Goal: Task Accomplishment & Management: Use online tool/utility

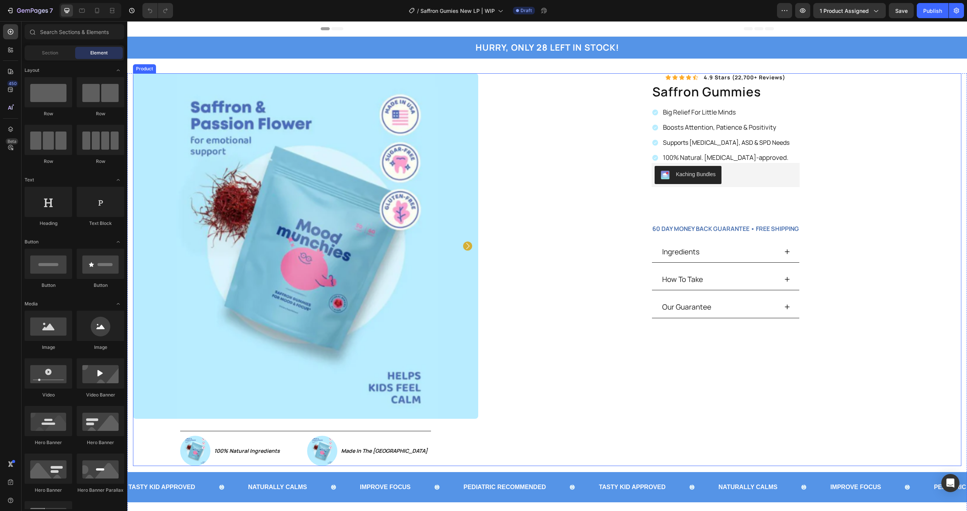
click at [527, 226] on div "Icon Icon Icon Icon Icon Icon List 4.9 stars (22,700+ reviews) Text Block Row s…" at bounding box center [719, 269] width 483 height 393
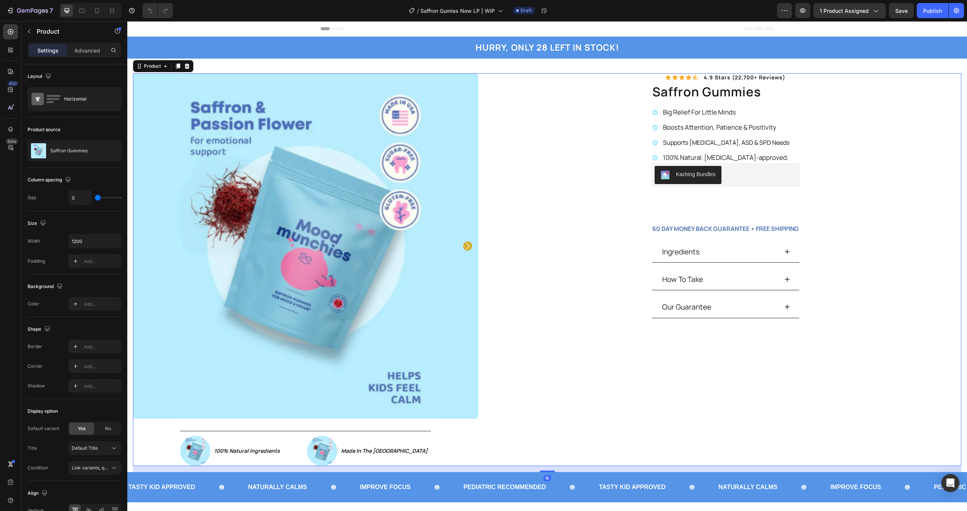
click at [559, 192] on div "Icon Icon Icon Icon Icon Icon List 4.9 stars (22,700+ reviews) Text Block Row s…" at bounding box center [719, 269] width 483 height 393
click at [99, 18] on div "7 / Saffron Gumies New LP | WIP Draft Preview 1 product assigned Publish" at bounding box center [483, 11] width 967 height 22
click at [99, 15] on div at bounding box center [97, 11] width 12 height 12
type input "16"
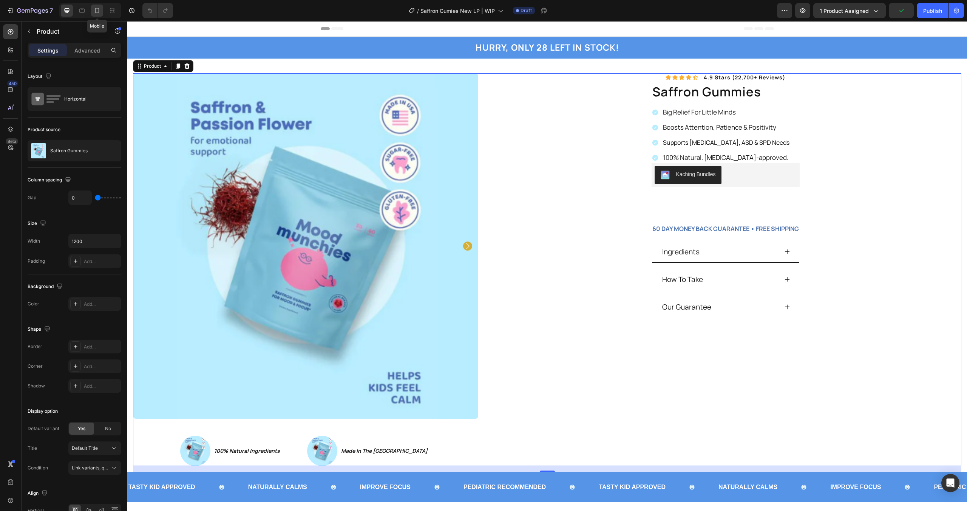
type input "100%"
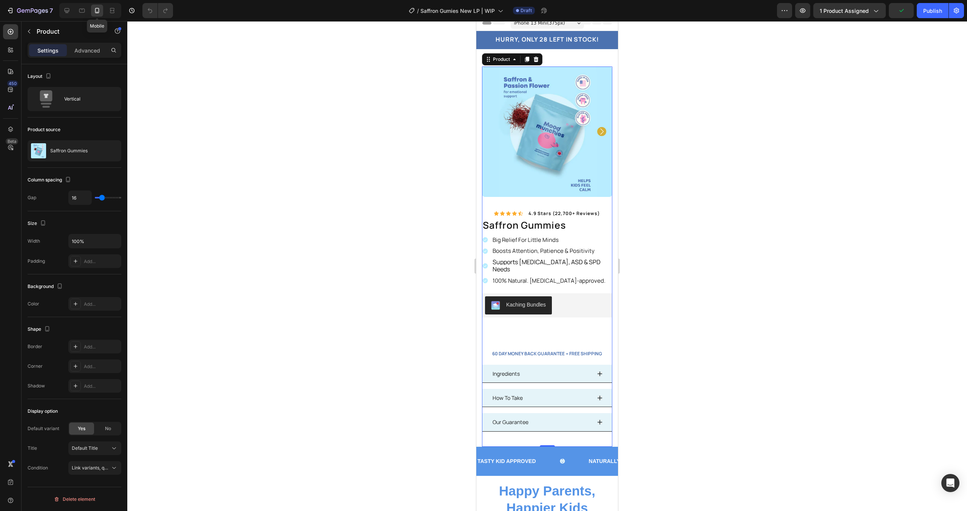
scroll to position [25, 0]
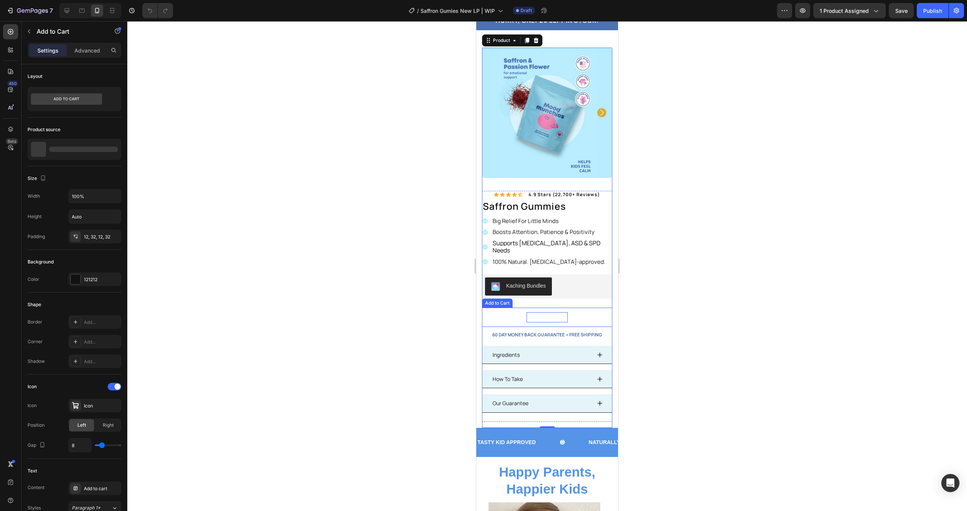
click at [562, 312] on div "Add to cart" at bounding box center [547, 317] width 41 height 10
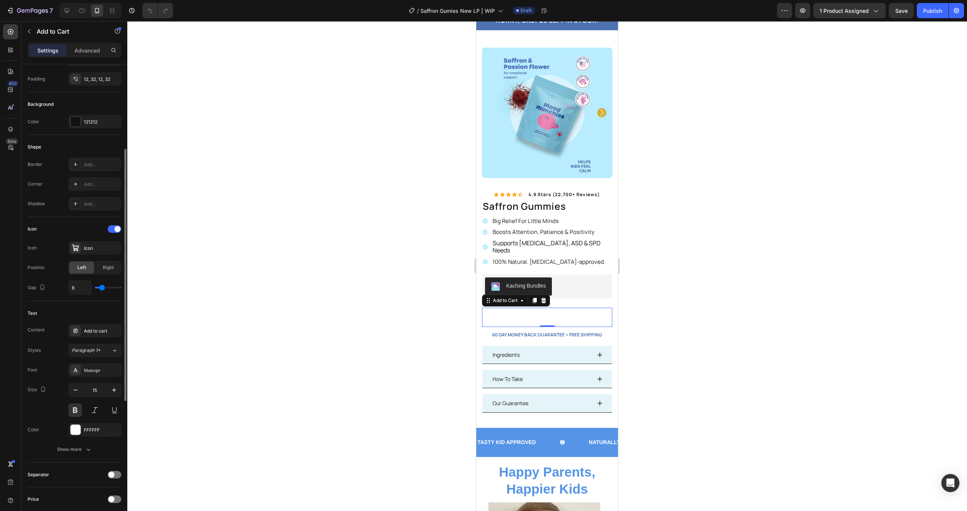
scroll to position [222, 0]
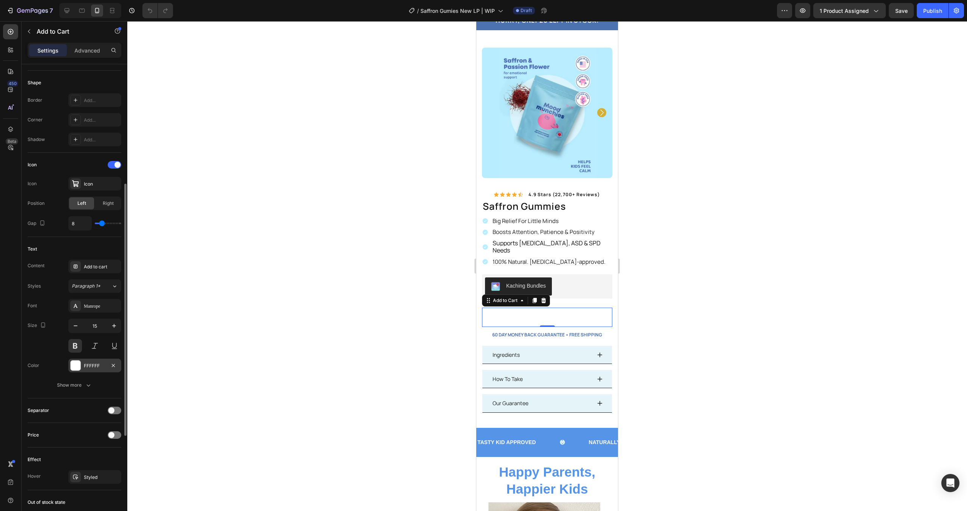
click at [104, 367] on div "FFFFFF" at bounding box center [95, 365] width 22 height 7
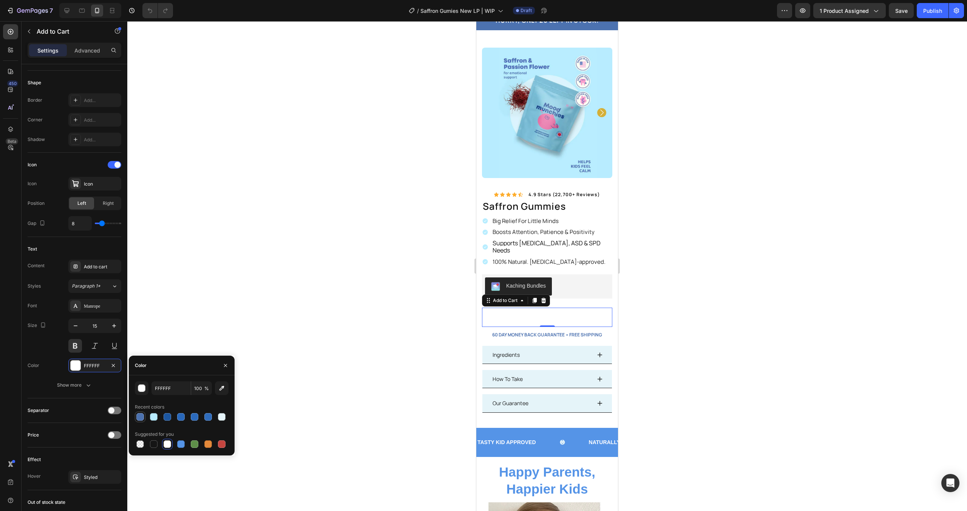
click at [141, 420] on div at bounding box center [140, 417] width 8 height 8
click at [220, 421] on div at bounding box center [221, 416] width 9 height 9
click at [143, 388] on div "button" at bounding box center [142, 389] width 8 height 8
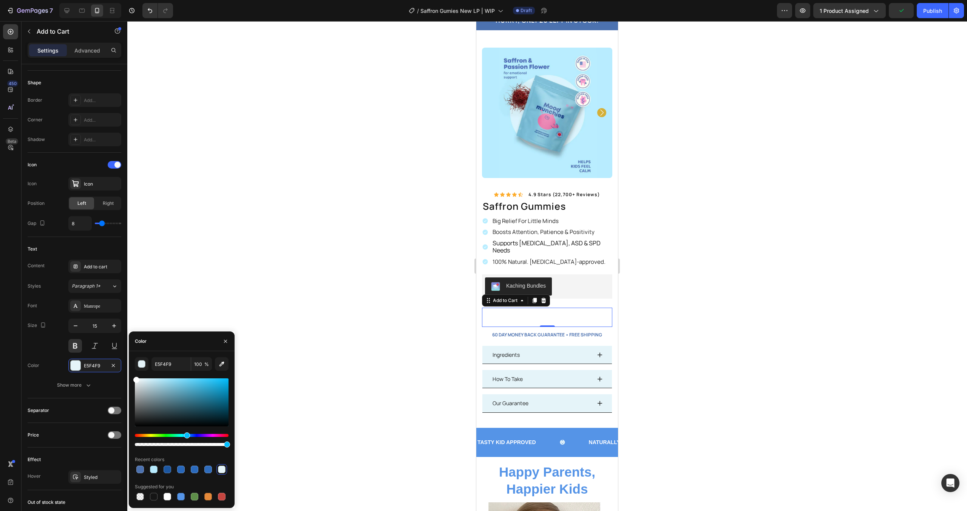
type input "FFFFFF"
drag, startPoint x: 143, startPoint y: 387, endPoint x: 130, endPoint y: 375, distance: 17.6
click at [130, 375] on div "FFFFFF 100 % Recent colors Suggested for you" at bounding box center [182, 429] width 106 height 145
click at [139, 292] on div at bounding box center [547, 266] width 840 height 490
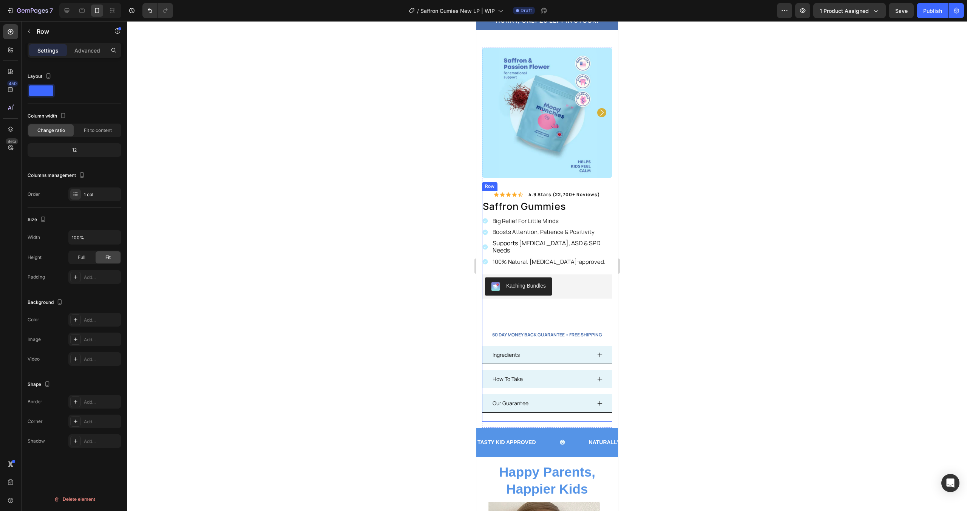
click at [566, 294] on div "Icon Icon Icon Icon Icon Icon List 4.9 stars (22,700+ reviews) Text Block Row s…" at bounding box center [547, 306] width 130 height 231
click at [560, 312] on div "Add to cart" at bounding box center [547, 317] width 41 height 10
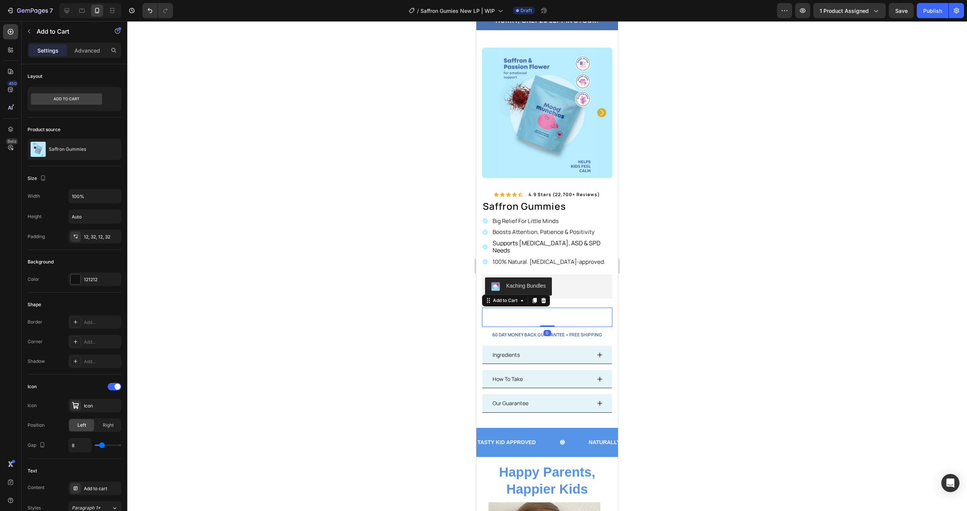
click at [577, 308] on button "Add to cart" at bounding box center [547, 317] width 130 height 19
click at [96, 278] on div "121212" at bounding box center [95, 279] width 22 height 7
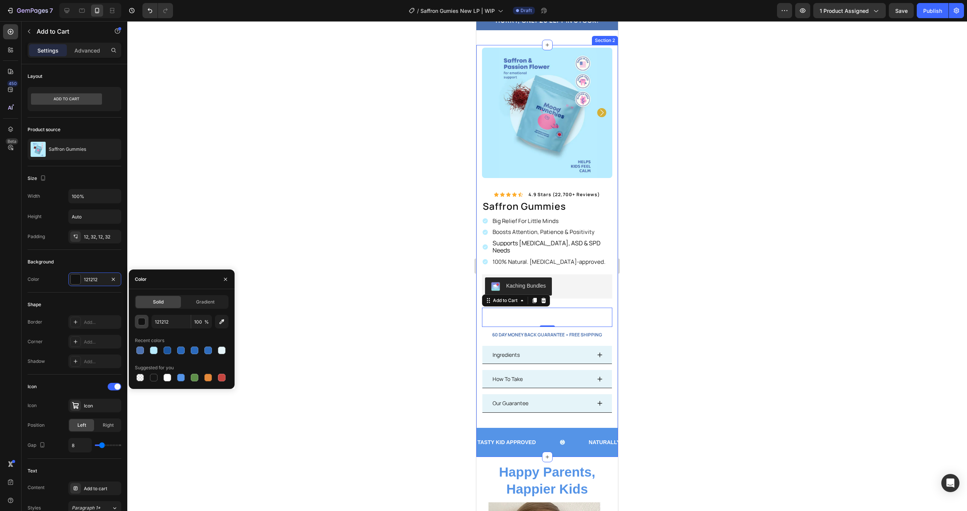
click at [142, 323] on div "button" at bounding box center [142, 322] width 8 height 8
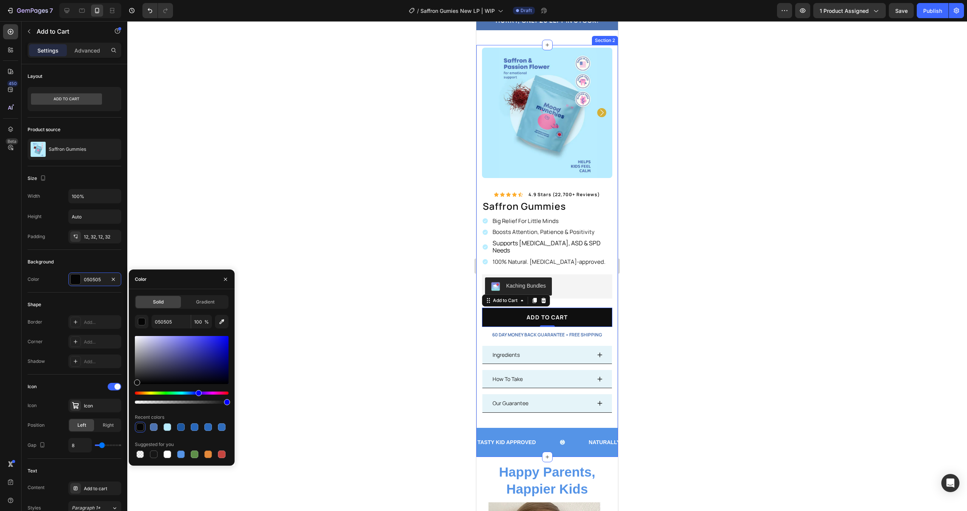
drag, startPoint x: 167, startPoint y: 346, endPoint x: 136, endPoint y: 381, distance: 46.3
click at [136, 381] on div at bounding box center [182, 360] width 94 height 48
click at [192, 427] on div at bounding box center [195, 427] width 8 height 8
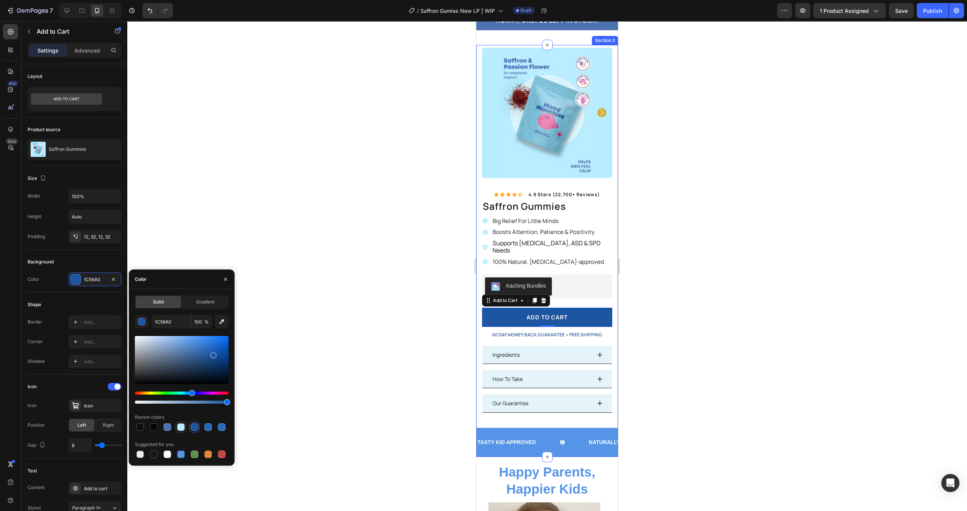
click at [180, 427] on div at bounding box center [181, 427] width 8 height 8
type input "B8ECFF"
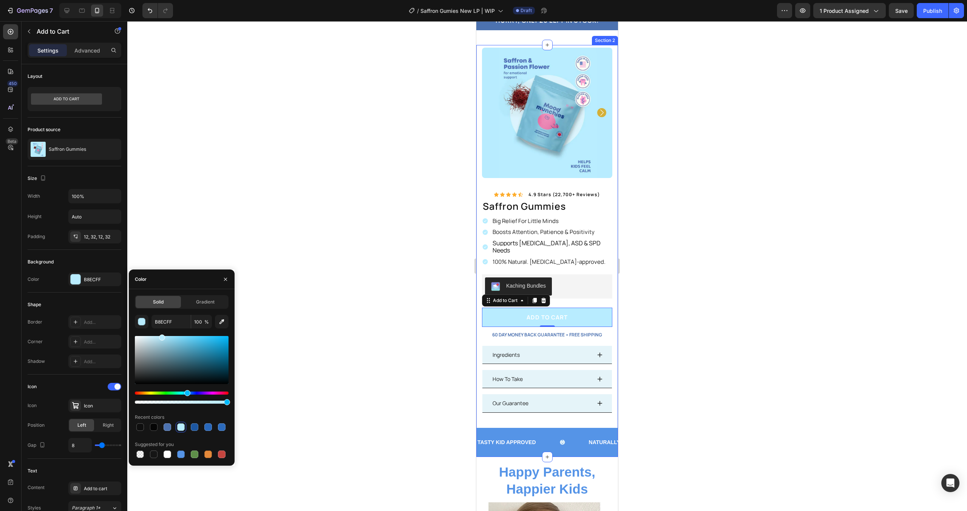
click at [378, 350] on div at bounding box center [547, 266] width 840 height 490
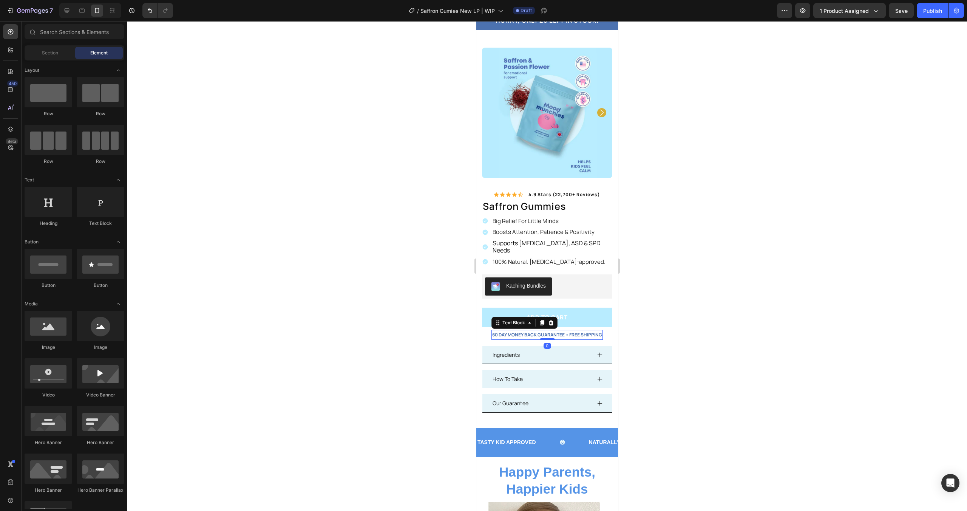
click at [550, 331] on p "60 DAY MONEY BACK GUARANTEE • FREE SHIPPING" at bounding box center [547, 335] width 110 height 8
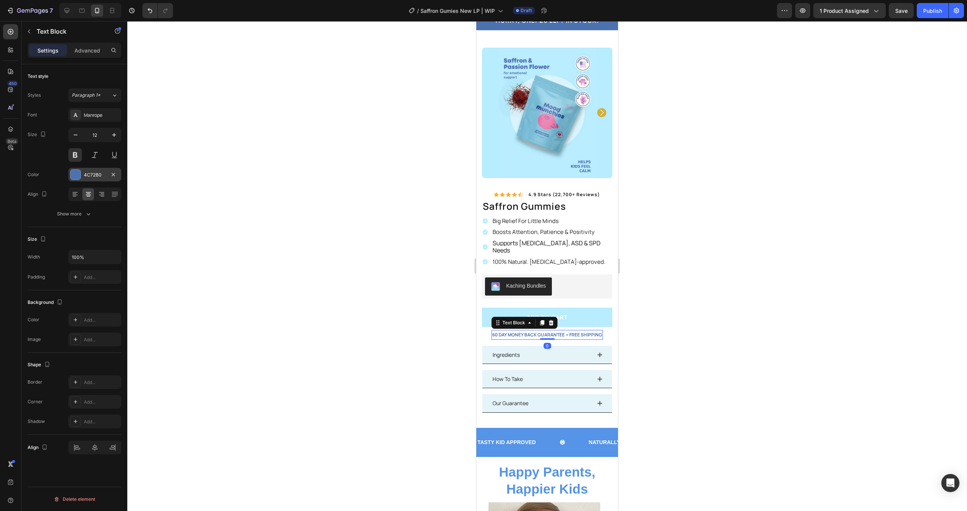
click at [77, 179] on div at bounding box center [76, 175] width 10 height 10
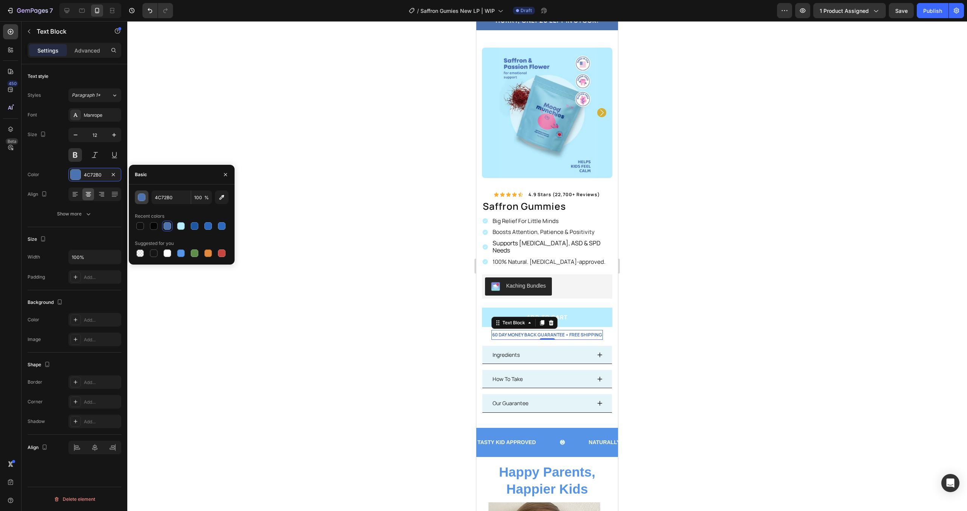
click at [145, 200] on button "button" at bounding box center [142, 197] width 14 height 14
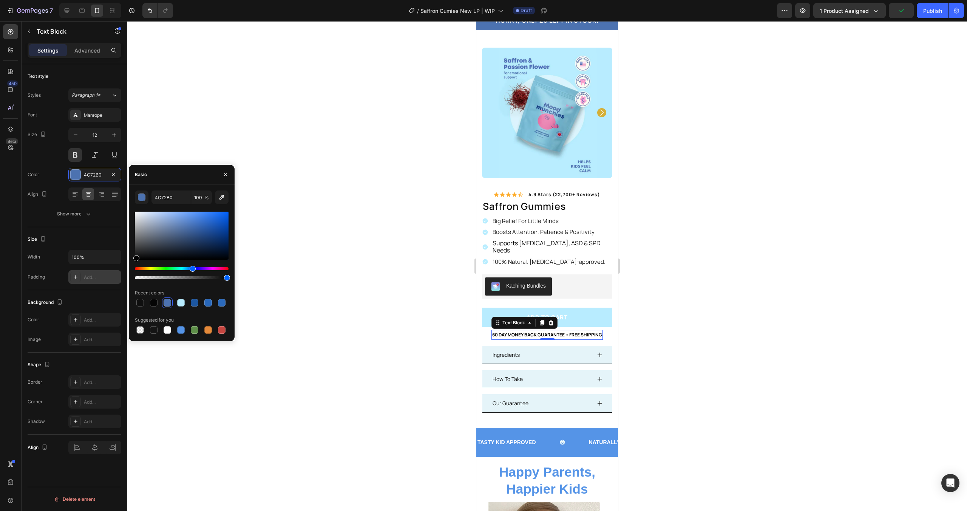
drag, startPoint x: 142, startPoint y: 230, endPoint x: 101, endPoint y: 273, distance: 59.4
click at [101, 273] on div "450 Beta Sections(18) Elements(84) Section Element Hero Section Product Detail …" at bounding box center [63, 266] width 127 height 490
click at [353, 247] on div at bounding box center [547, 266] width 840 height 490
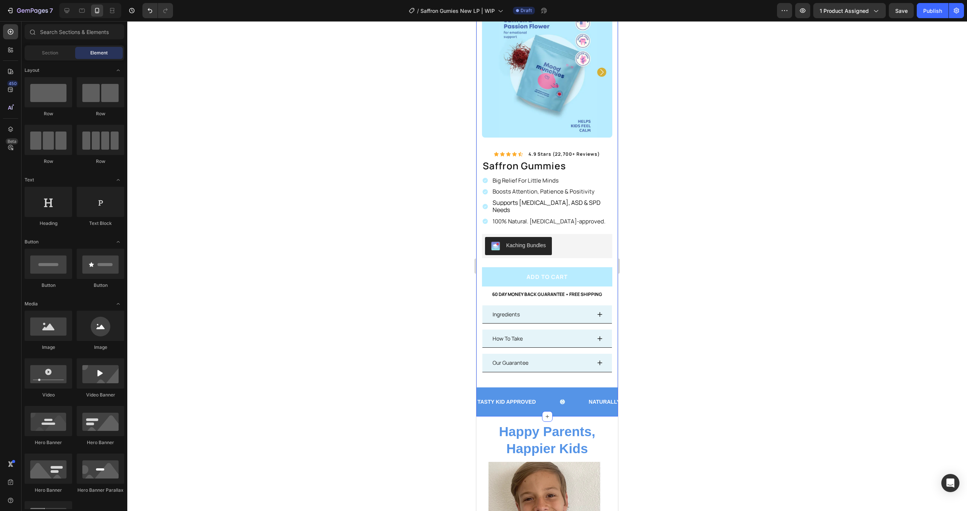
scroll to position [84, 0]
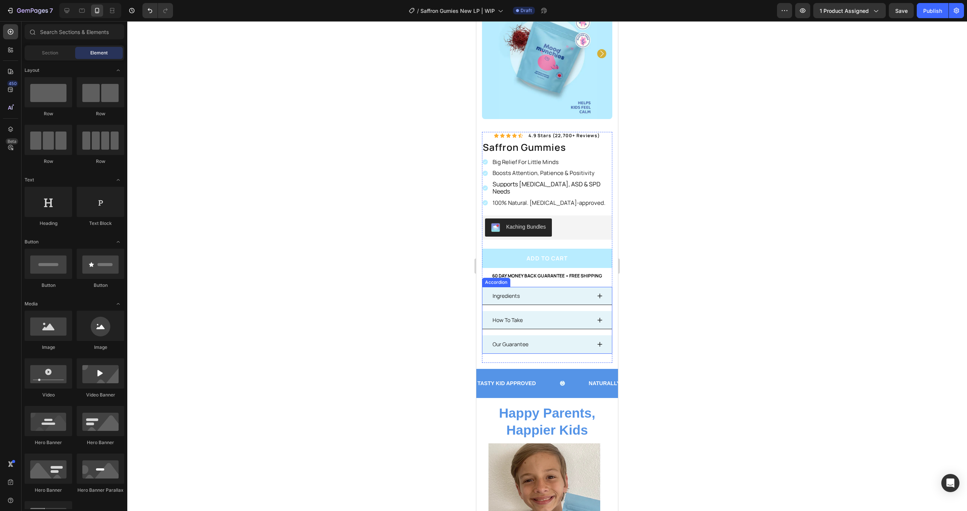
click at [517, 291] on p "Ingredients" at bounding box center [506, 295] width 27 height 9
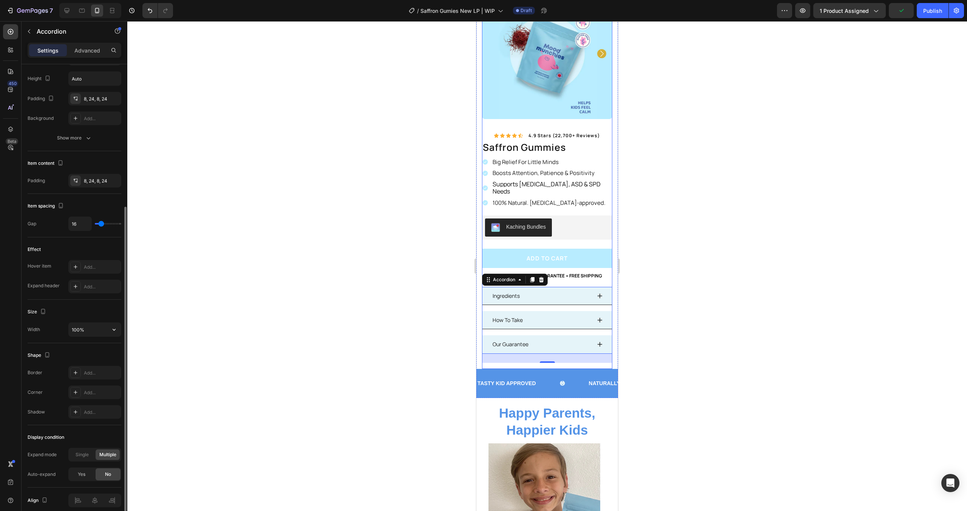
scroll to position [235, 0]
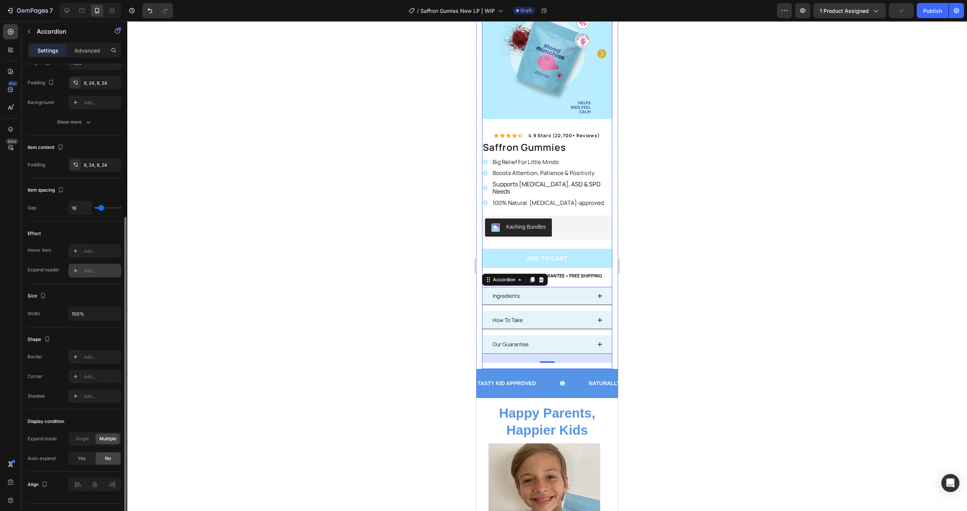
click at [80, 266] on div at bounding box center [75, 270] width 11 height 11
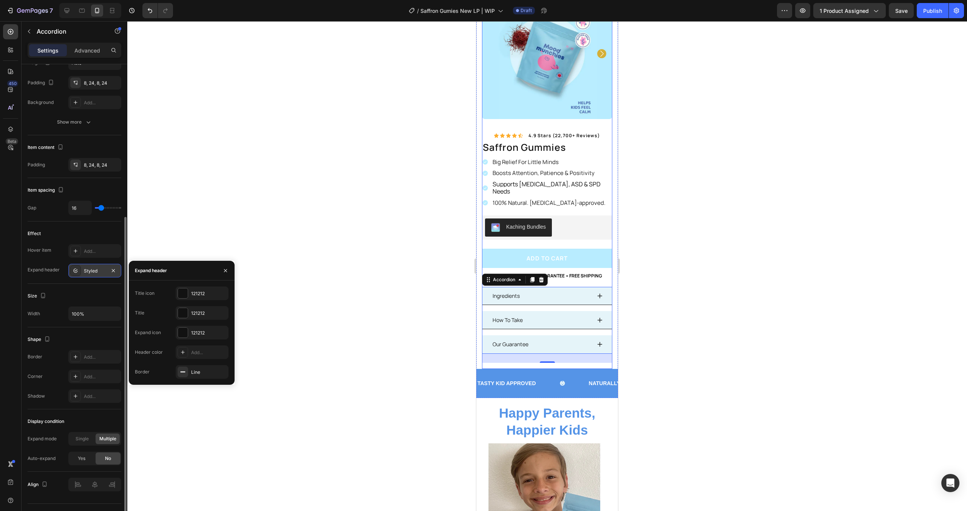
click at [80, 266] on div at bounding box center [75, 270] width 11 height 11
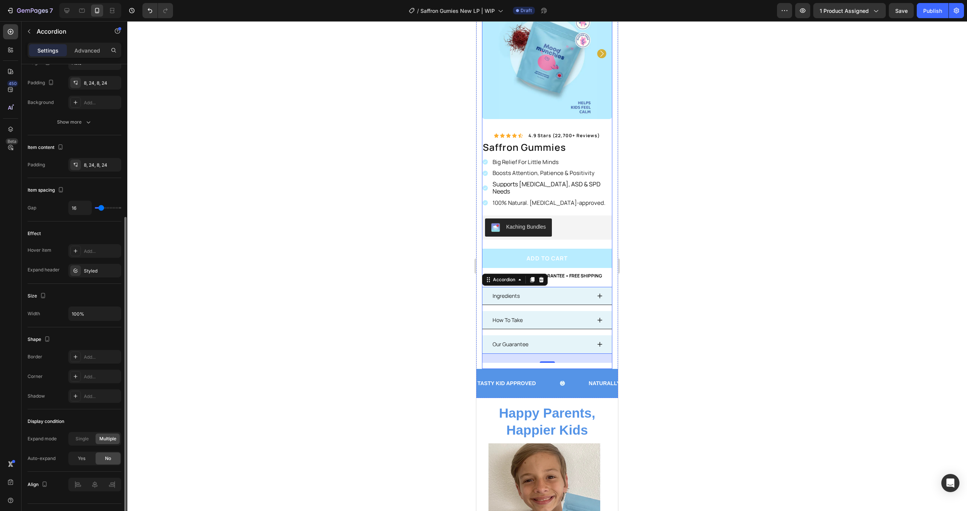
scroll to position [251, 0]
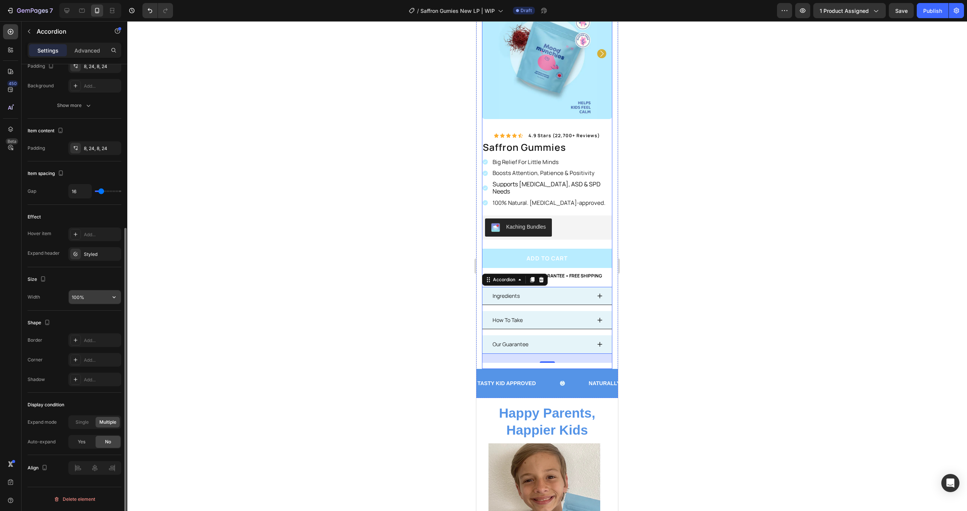
click at [87, 295] on input "100%" at bounding box center [95, 297] width 52 height 14
click at [110, 299] on button "button" at bounding box center [114, 297] width 14 height 14
click at [93, 328] on p "Default 1200px" at bounding box center [92, 330] width 43 height 7
click at [117, 300] on icon "button" at bounding box center [114, 297] width 8 height 8
click at [97, 313] on p "Full 100%" at bounding box center [92, 316] width 43 height 7
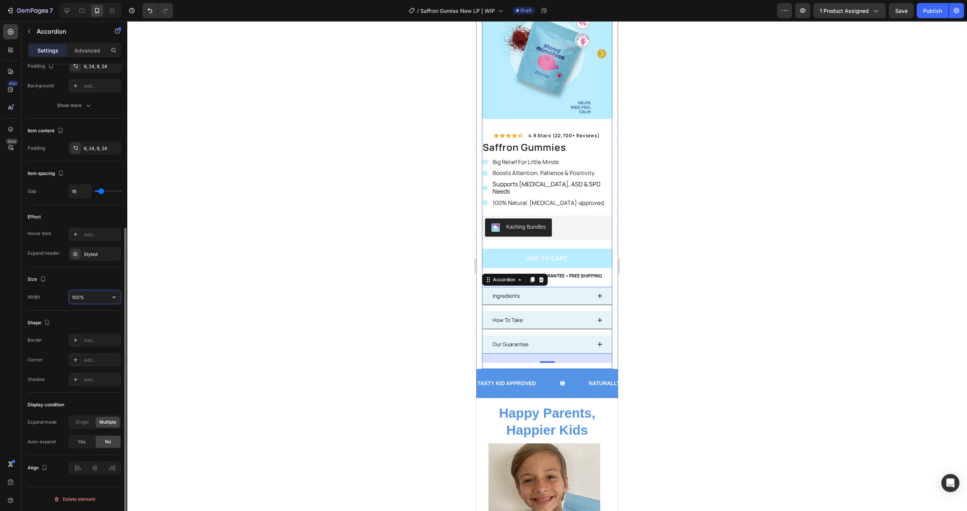
click at [105, 294] on input "100%" at bounding box center [95, 297] width 52 height 14
click at [115, 296] on icon "button" at bounding box center [114, 297] width 8 height 8
click at [100, 323] on div "Default 1200px" at bounding box center [87, 330] width 62 height 14
type input "1200"
click at [204, 292] on div at bounding box center [547, 266] width 840 height 490
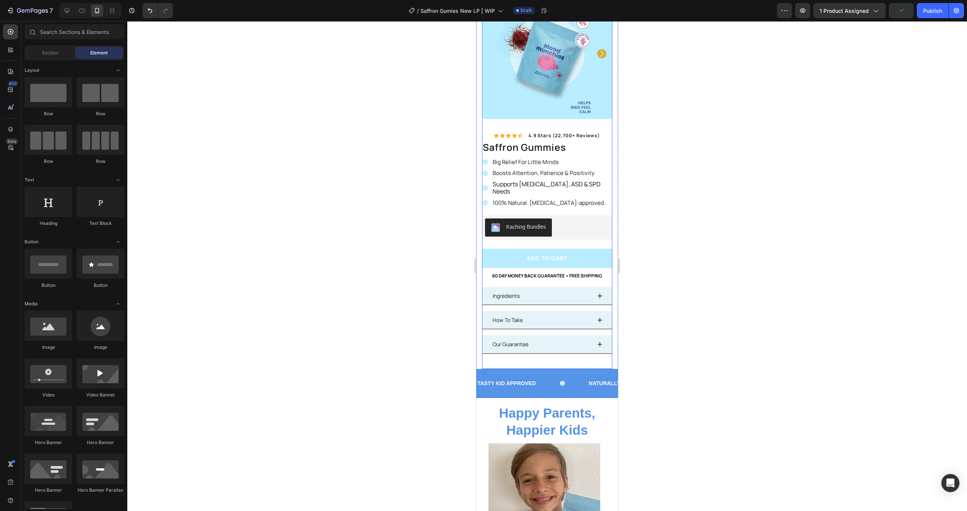
click at [353, 276] on div at bounding box center [547, 266] width 840 height 490
click at [367, 274] on div at bounding box center [547, 266] width 840 height 490
click at [768, 231] on div at bounding box center [547, 266] width 840 height 490
click at [608, 236] on div "Product Images Image 100% Natural Ingredients Text Block Row Image Made In The …" at bounding box center [548, 193] width 142 height 409
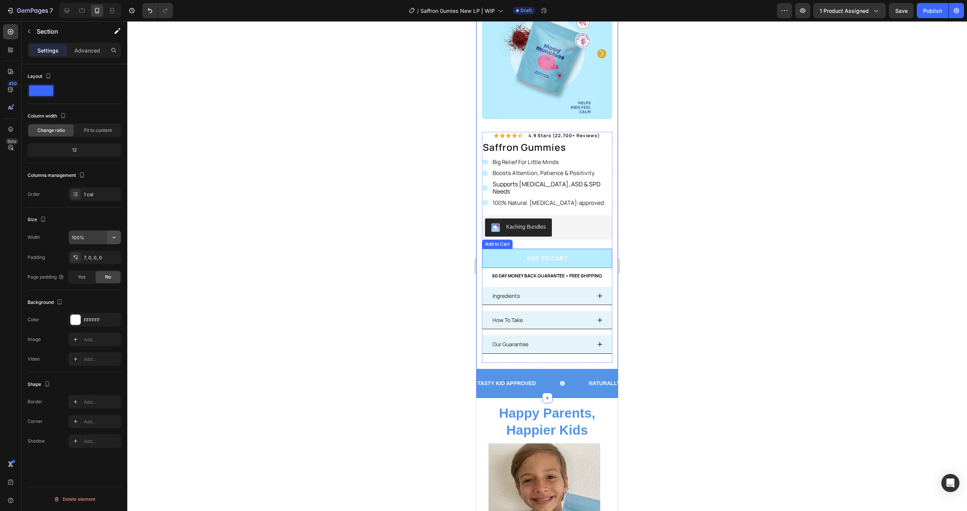
click at [117, 240] on icon "button" at bounding box center [114, 238] width 8 height 8
click at [91, 265] on div "Default 100%" at bounding box center [87, 271] width 62 height 14
drag, startPoint x: 121, startPoint y: 239, endPoint x: 115, endPoint y: 239, distance: 5.7
click at [121, 239] on div "100%" at bounding box center [94, 237] width 53 height 14
click at [113, 239] on icon "button" at bounding box center [114, 238] width 8 height 8
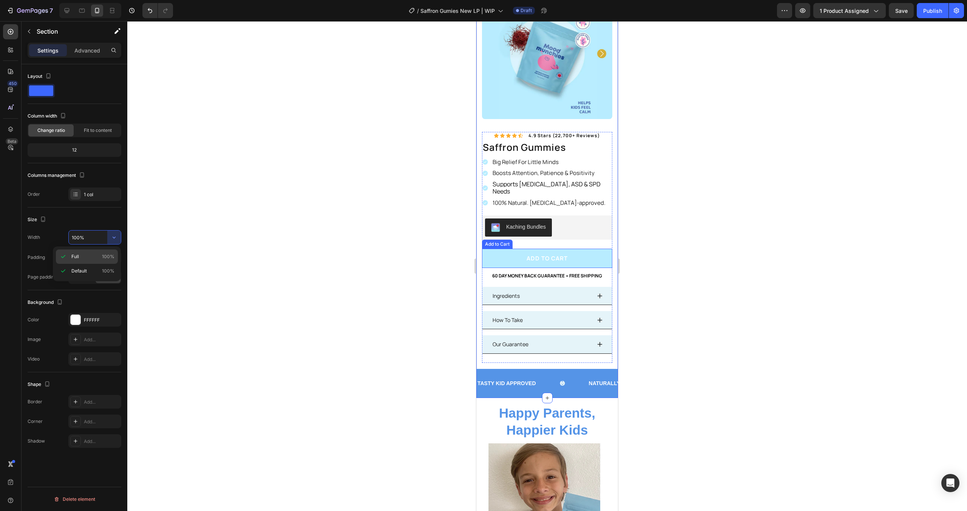
click at [84, 258] on p "Full 100%" at bounding box center [92, 256] width 43 height 7
click at [116, 235] on icon "button" at bounding box center [114, 238] width 8 height 8
click at [77, 272] on span "Default" at bounding box center [78, 271] width 15 height 7
click at [82, 275] on span "Yes" at bounding box center [82, 277] width 8 height 7
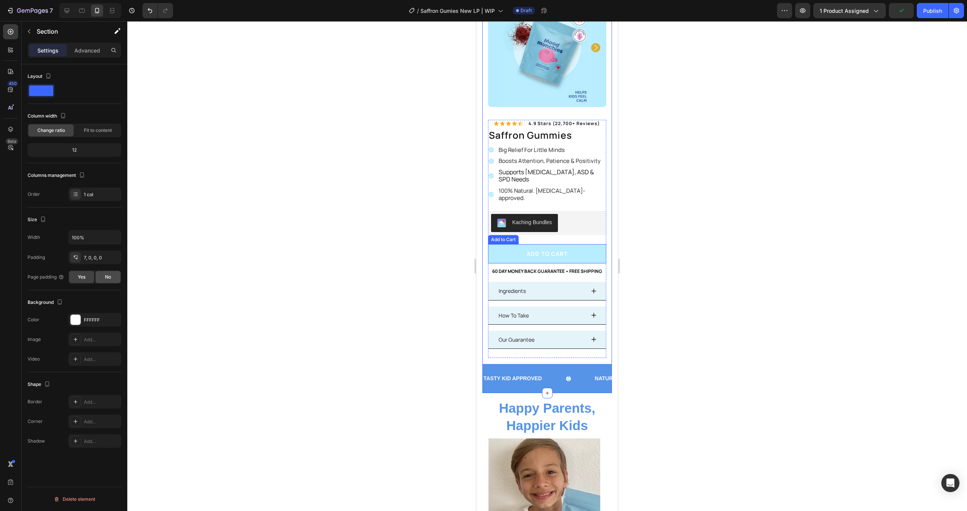
click at [96, 275] on div "No" at bounding box center [108, 277] width 25 height 12
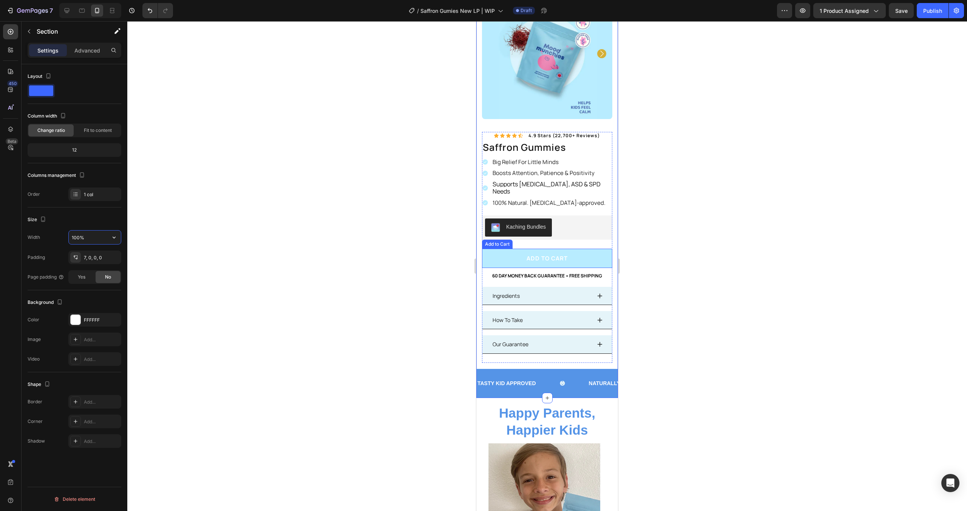
click at [81, 241] on input "100%" at bounding box center [95, 238] width 52 height 14
click at [82, 241] on input "100%" at bounding box center [95, 238] width 52 height 14
click at [107, 239] on input "100%" at bounding box center [95, 238] width 52 height 14
click at [111, 237] on icon "button" at bounding box center [114, 238] width 8 height 8
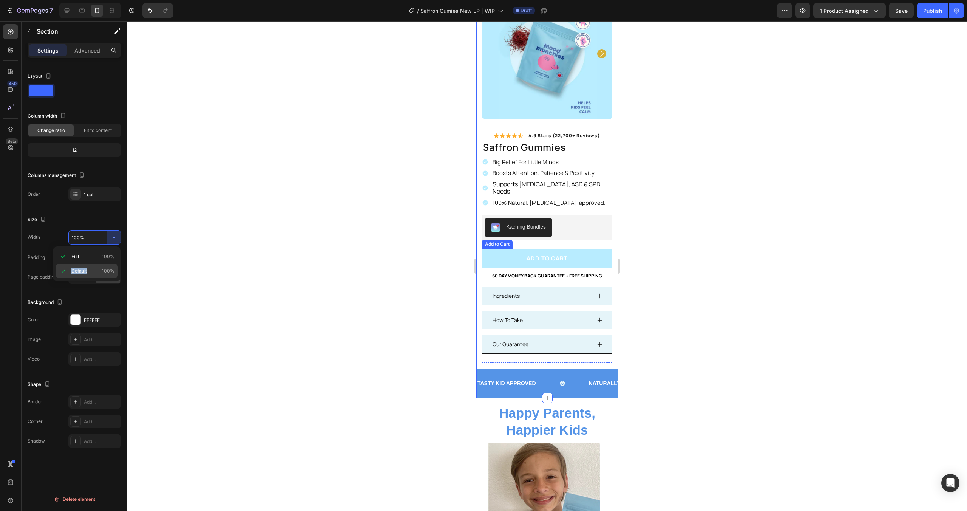
click at [92, 268] on p "Default 100%" at bounding box center [92, 271] width 43 height 7
click at [58, 268] on div "Width 100% Padding 7, 0, 0, 0 Page padding Yes No" at bounding box center [75, 257] width 94 height 54
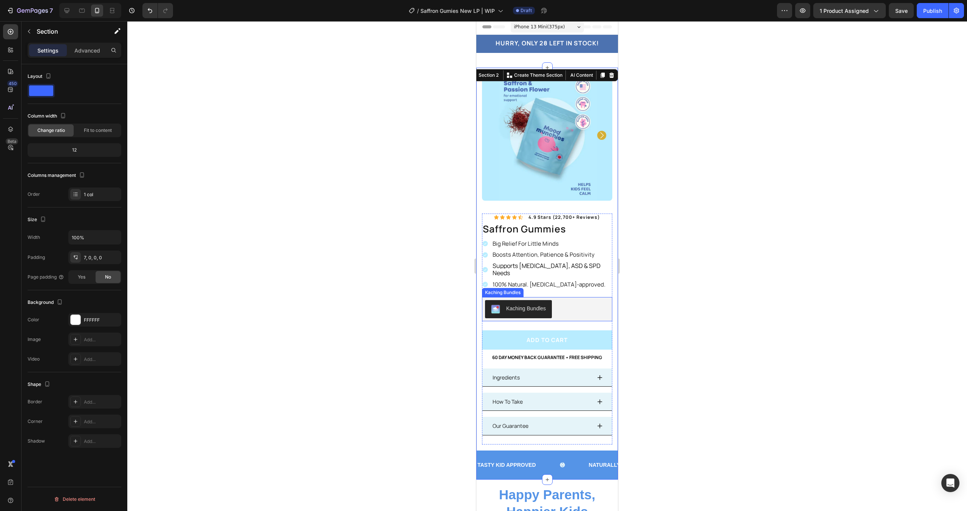
scroll to position [0, 0]
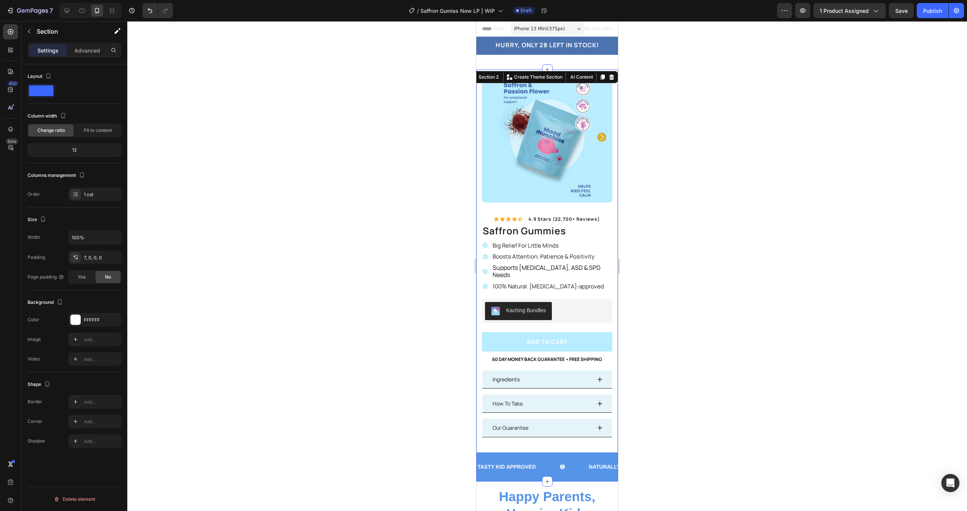
click at [697, 217] on div at bounding box center [547, 266] width 840 height 490
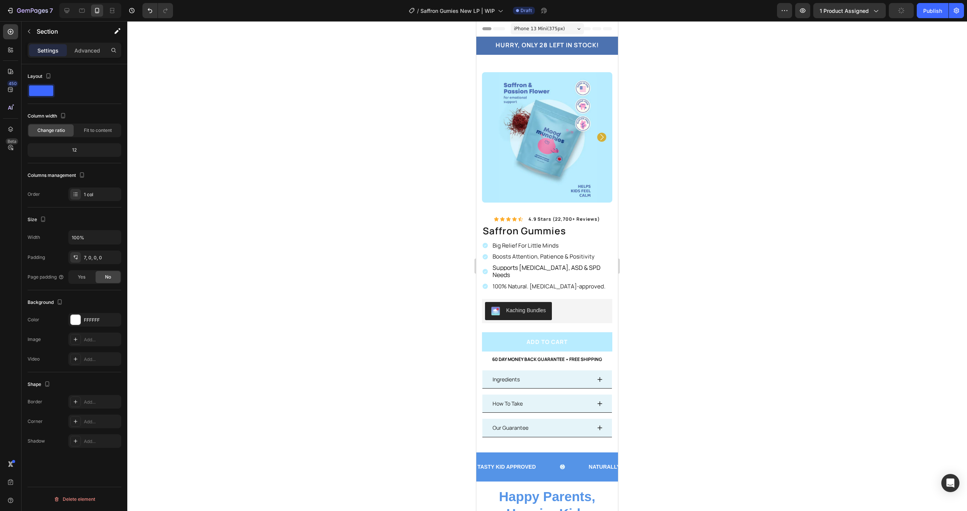
click at [532, 70] on div "Product Images Image 100% Natural Ingredients Text Block Row Image Made In The …" at bounding box center [548, 276] width 142 height 412
click at [501, 52] on div "HURRY, ONLY 28 LEFT IN STOCK! Heading Row Section 1" at bounding box center [548, 46] width 142 height 18
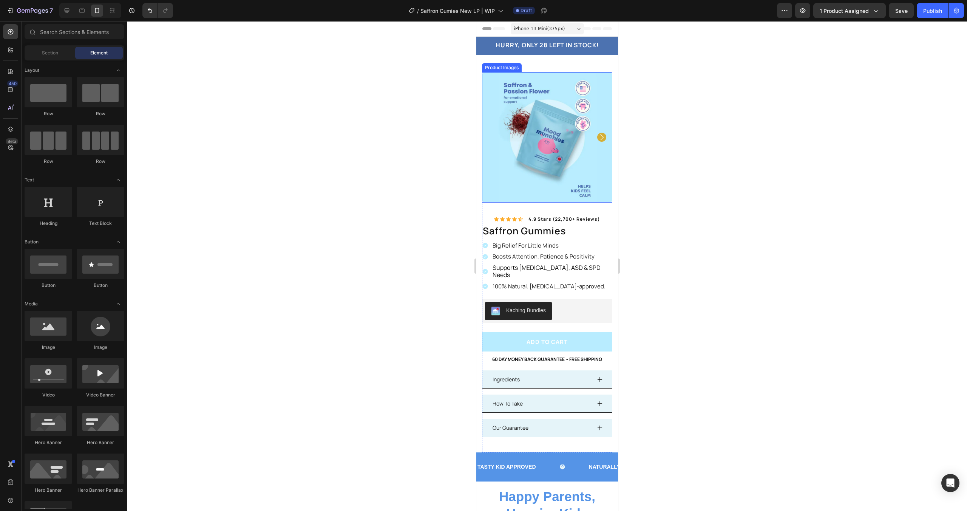
click at [493, 72] on img at bounding box center [547, 137] width 130 height 130
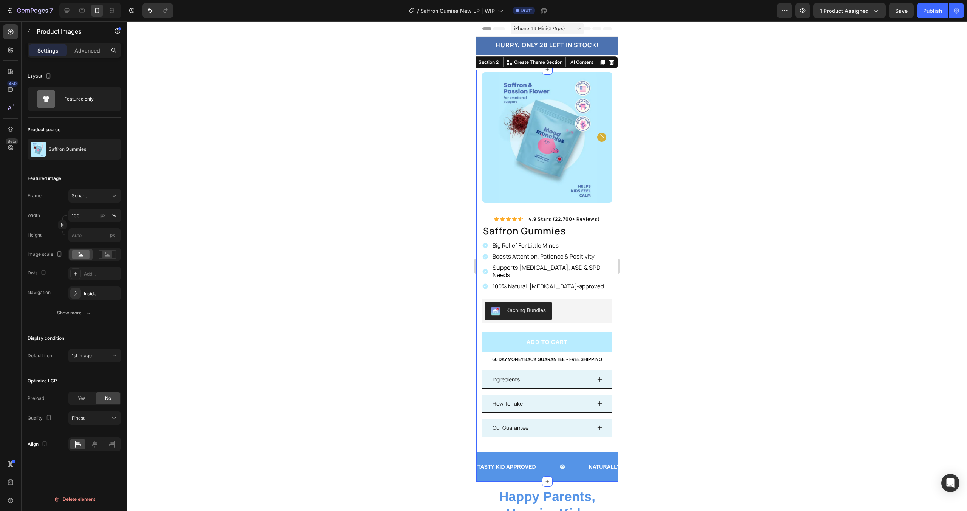
click at [480, 70] on div "Product Images Image 100% Natural Ingredients Text Block Row Image Made In The …" at bounding box center [548, 276] width 142 height 412
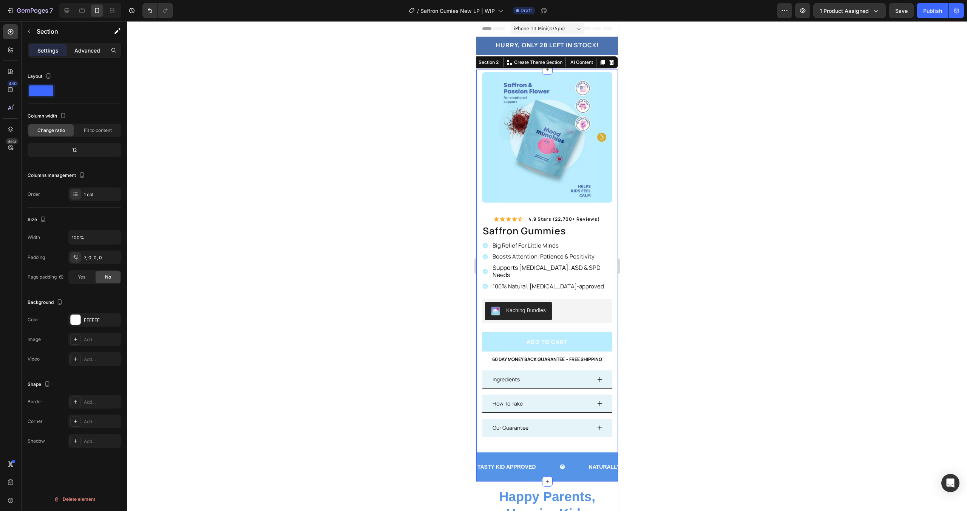
click at [98, 52] on p "Advanced" at bounding box center [87, 50] width 26 height 8
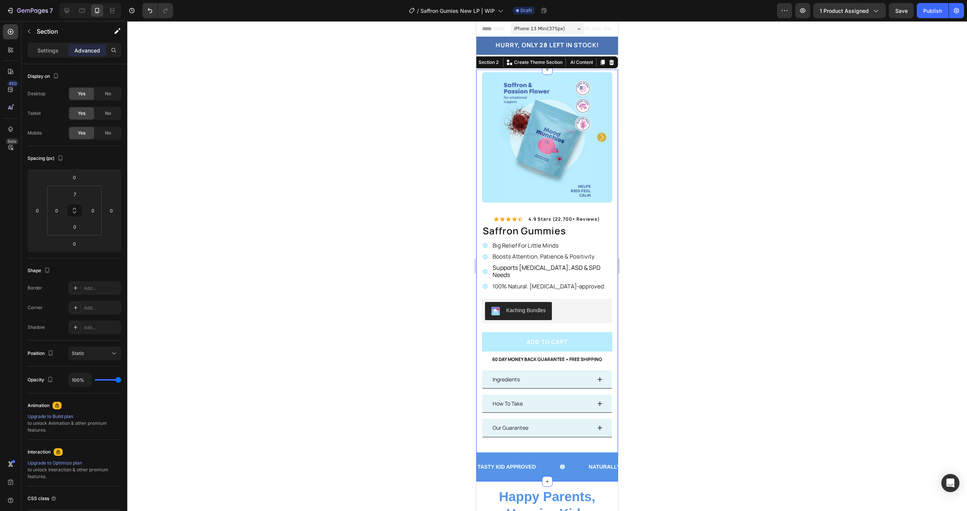
drag, startPoint x: 394, startPoint y: 98, endPoint x: 419, endPoint y: 91, distance: 26.2
click at [394, 98] on div at bounding box center [547, 266] width 840 height 490
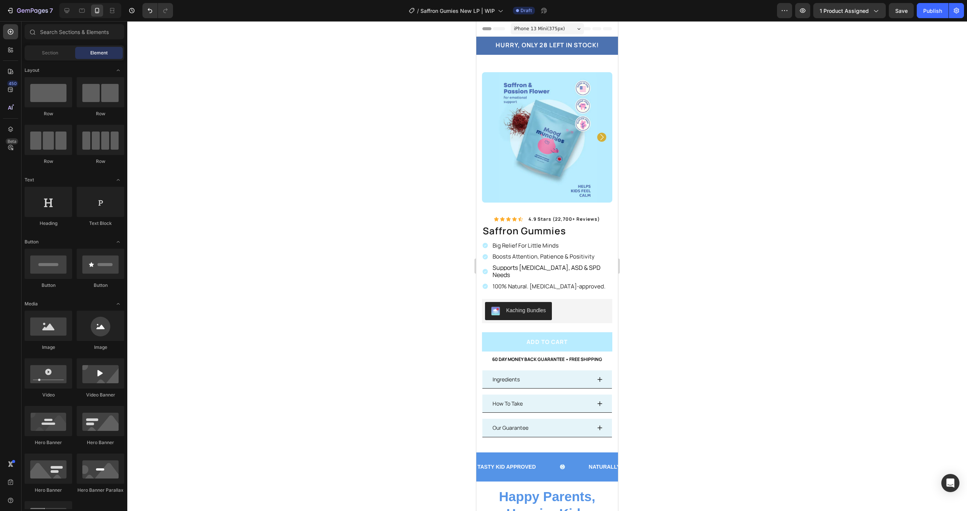
click at [498, 53] on div "HURRY, ONLY 28 LEFT IN STOCK! Heading Row Section 1 You can create reusable sec…" at bounding box center [548, 46] width 142 height 18
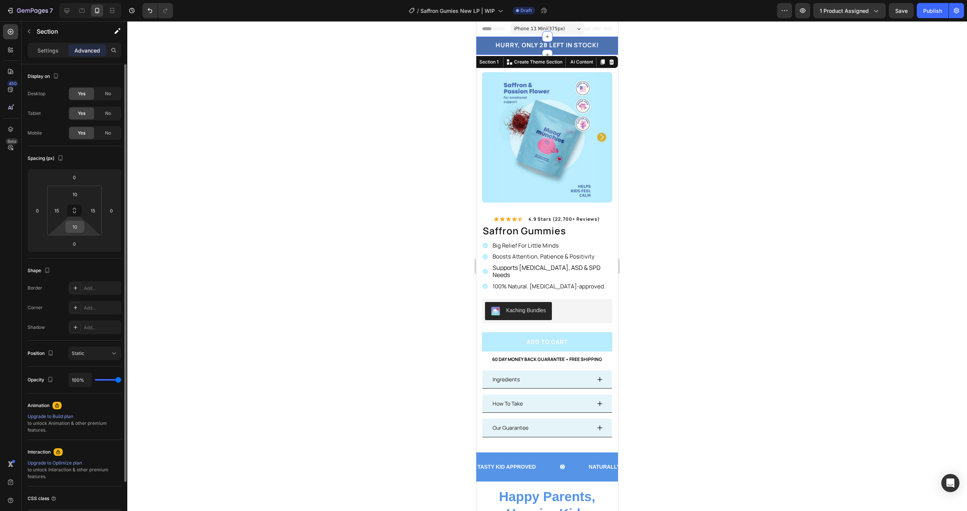
click at [82, 226] on input "10" at bounding box center [74, 226] width 15 height 11
type input "0"
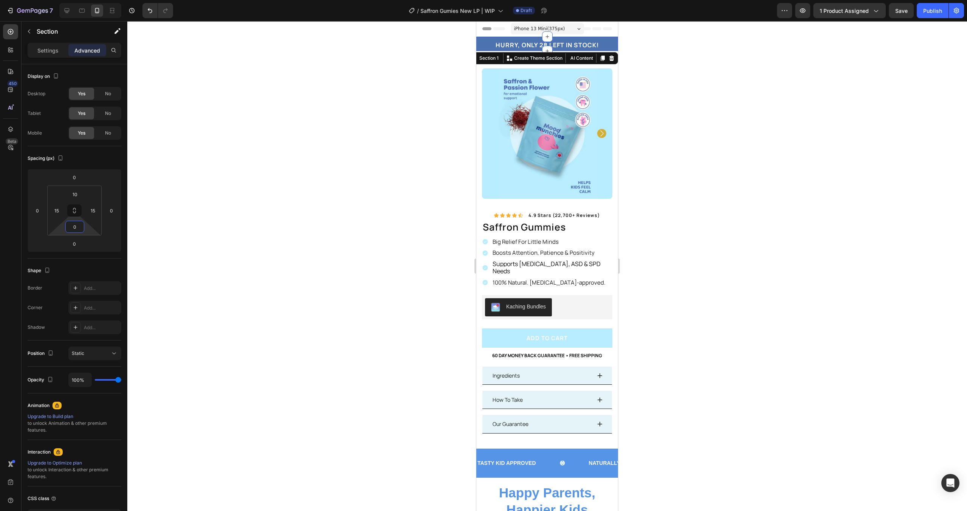
click at [321, 225] on div at bounding box center [547, 266] width 840 height 490
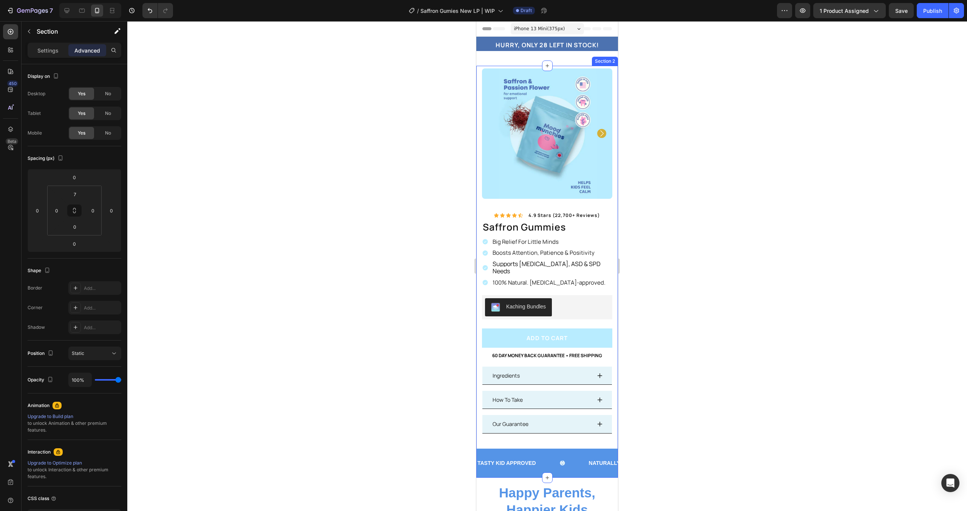
click at [477, 82] on div "Product Images Image 100% Natural Ingredients Text Block Row Image Made In The …" at bounding box center [548, 272] width 142 height 409
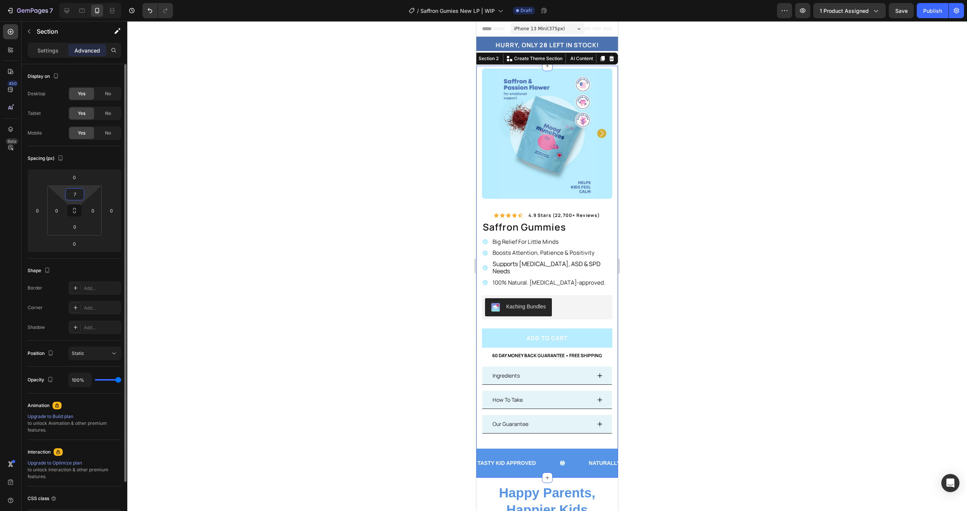
click at [74, 193] on input "7" at bounding box center [74, 194] width 15 height 11
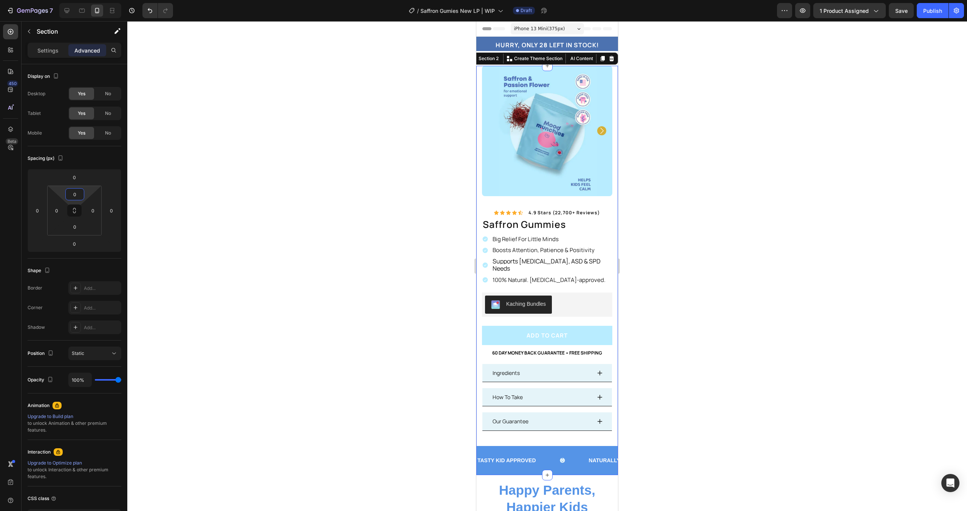
type input "0"
click at [397, 87] on div at bounding box center [547, 266] width 840 height 490
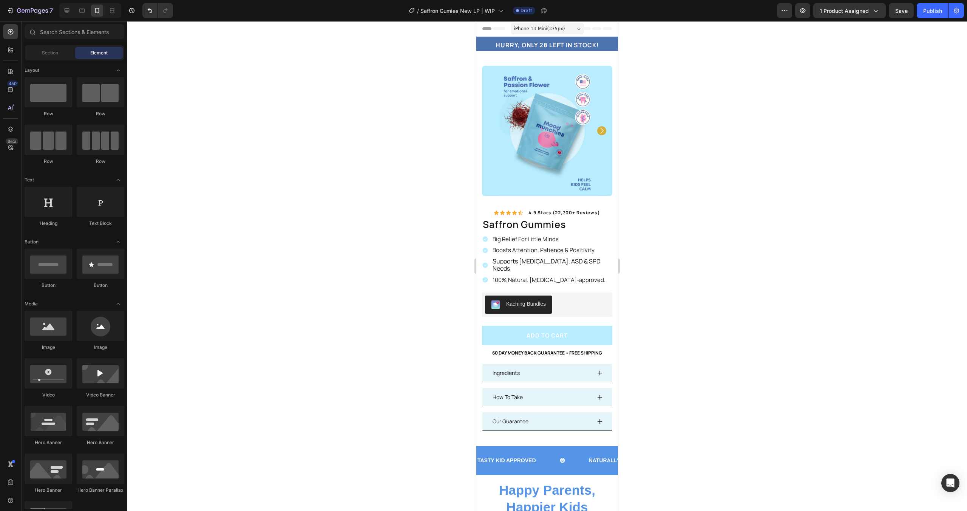
click at [553, 32] on span "iPhone 13 Mini ( 375 px)" at bounding box center [539, 29] width 51 height 8
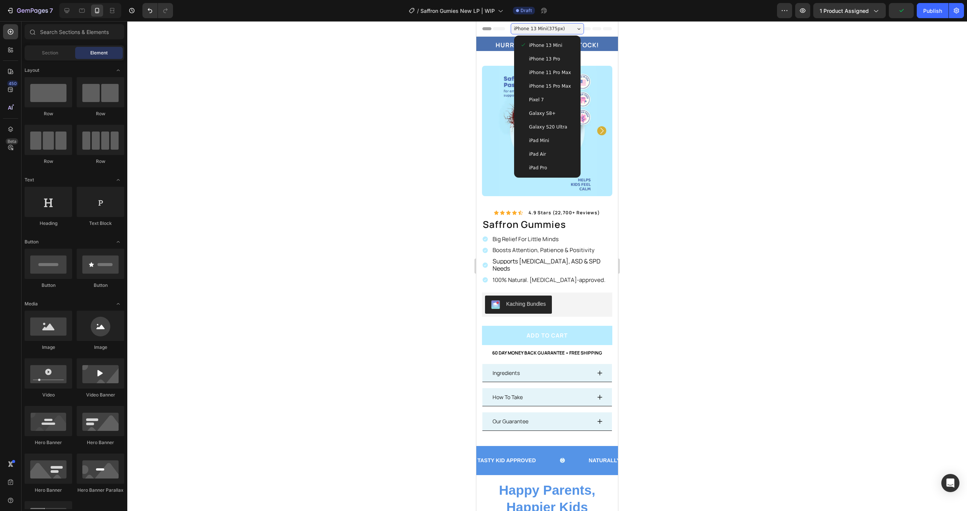
drag, startPoint x: 439, startPoint y: 57, endPoint x: 450, endPoint y: 101, distance: 45.1
click at [439, 57] on div at bounding box center [547, 266] width 840 height 490
click at [599, 326] on button "Add to cart" at bounding box center [547, 335] width 130 height 19
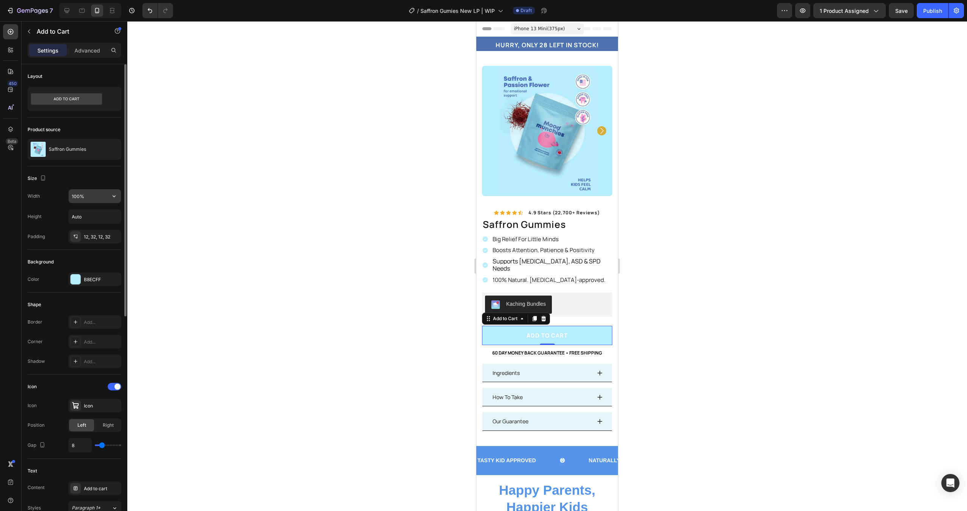
click at [100, 197] on input "100%" at bounding box center [95, 196] width 52 height 14
click at [106, 194] on input "100%" at bounding box center [95, 196] width 52 height 14
click at [107, 193] on button "button" at bounding box center [114, 196] width 14 height 14
click at [97, 214] on p "Fit content Auto" at bounding box center [92, 215] width 43 height 7
drag, startPoint x: 119, startPoint y: 203, endPoint x: 118, endPoint y: 194, distance: 8.9
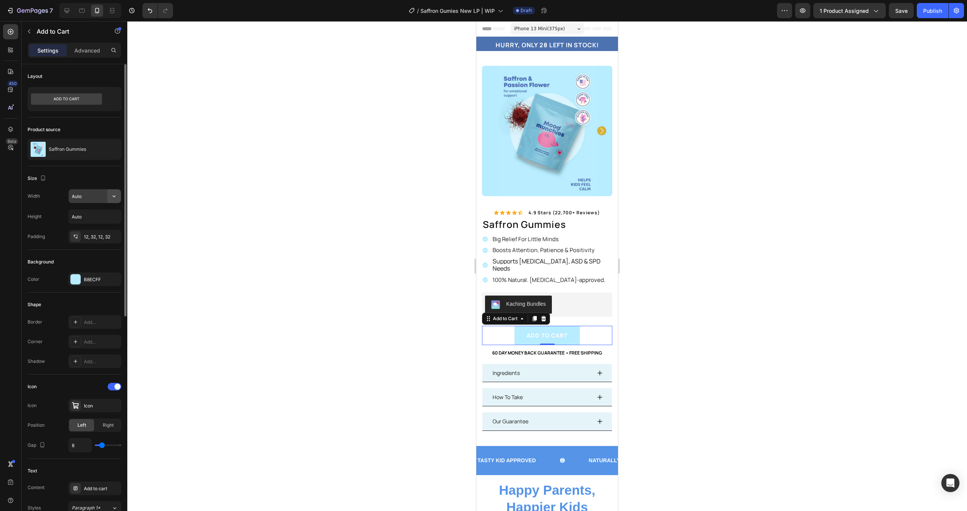
click at [118, 194] on icon "button" at bounding box center [114, 196] width 8 height 8
click at [87, 232] on p "Full 100%" at bounding box center [92, 229] width 43 height 7
type input "100%"
click at [291, 261] on div at bounding box center [547, 266] width 840 height 490
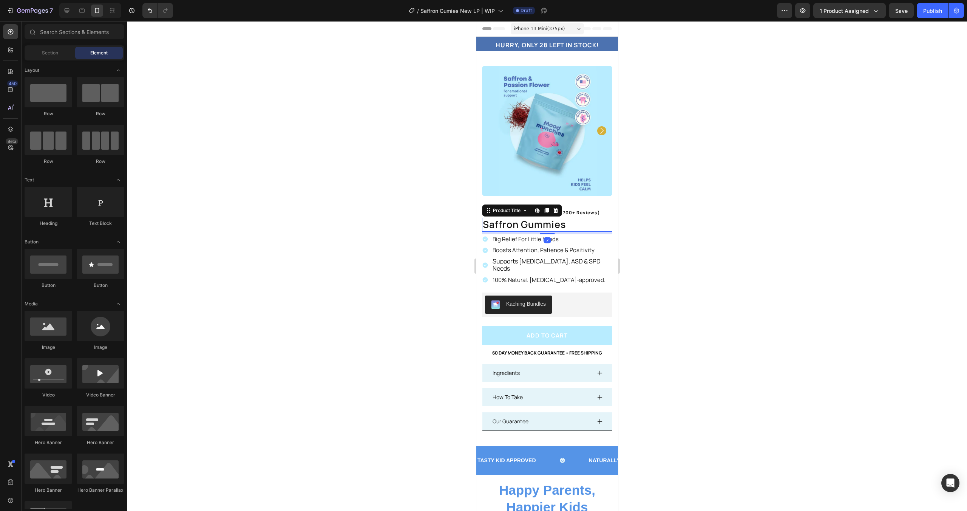
click at [588, 221] on h1 "saffron gummies" at bounding box center [547, 225] width 130 height 14
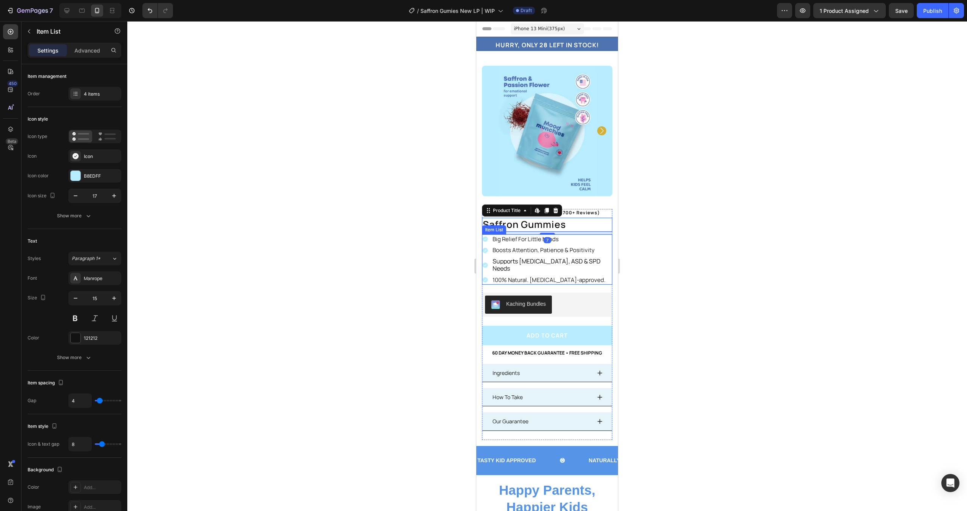
click at [605, 246] on div "Big Relief For Little Minds Boosts Attention, Patience & Positivity Supports [M…" at bounding box center [547, 259] width 130 height 51
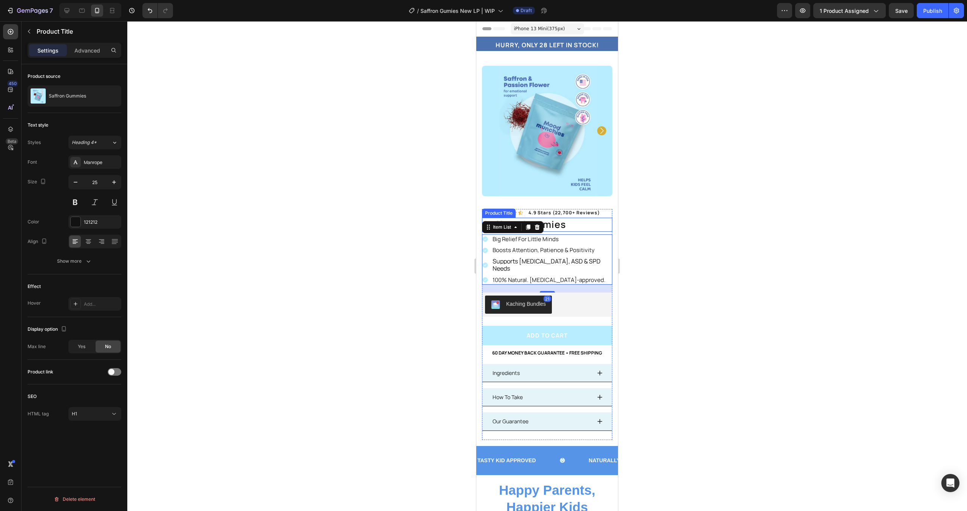
click at [606, 221] on h1 "saffron gummies" at bounding box center [547, 225] width 130 height 14
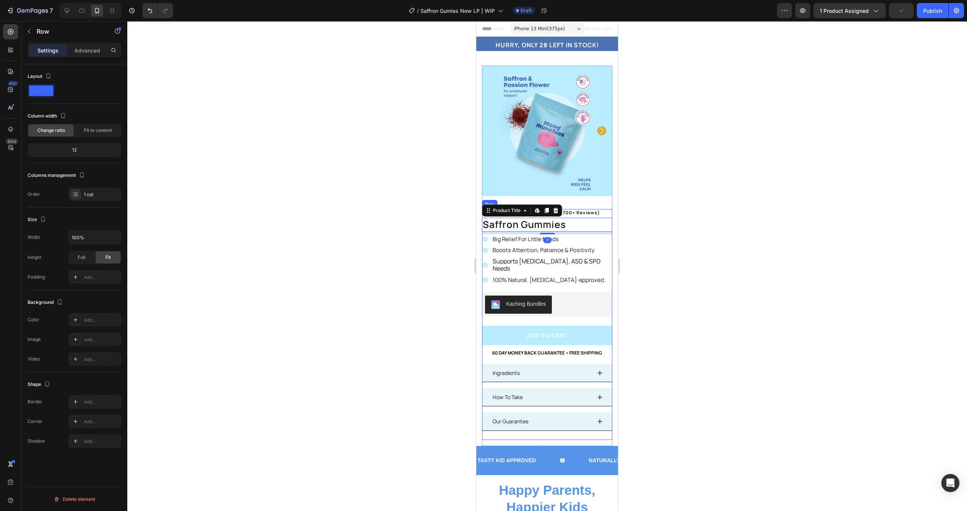
click at [602, 273] on div "Icon Icon Icon Icon Icon Icon List 4.9 stars (22,700+ reviews) Text Block Row s…" at bounding box center [547, 324] width 130 height 231
click at [113, 237] on icon "button" at bounding box center [114, 238] width 3 height 2
click at [93, 266] on div "Full 100%" at bounding box center [87, 271] width 62 height 14
click at [89, 254] on div "Full" at bounding box center [81, 257] width 25 height 12
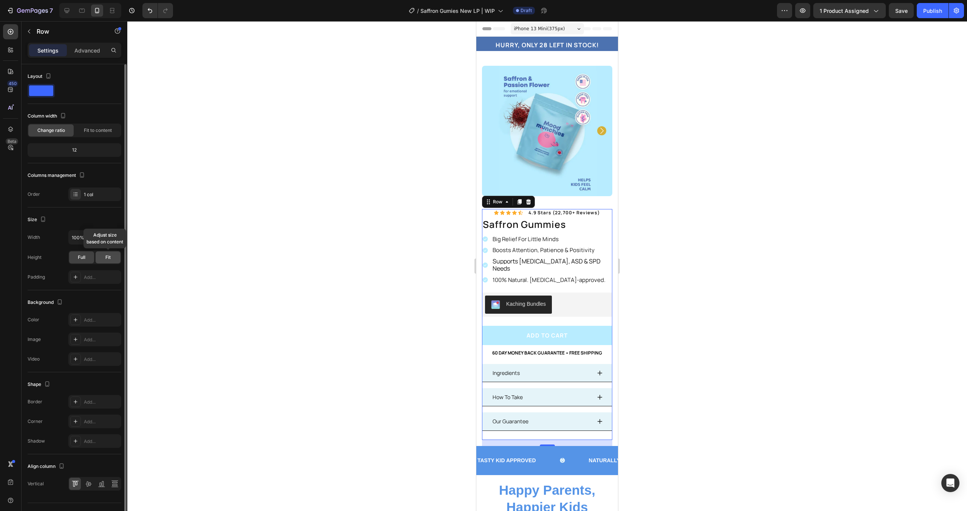
click at [106, 254] on span "Fit" at bounding box center [107, 257] width 5 height 7
click at [99, 258] on div "Fit" at bounding box center [108, 257] width 25 height 12
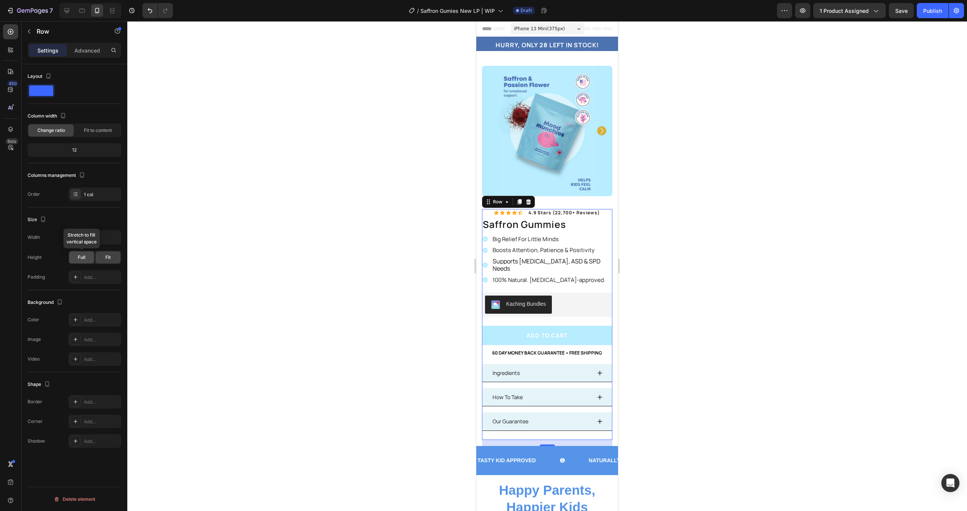
click at [91, 259] on div "Full" at bounding box center [81, 257] width 25 height 12
click at [278, 243] on div at bounding box center [547, 266] width 840 height 490
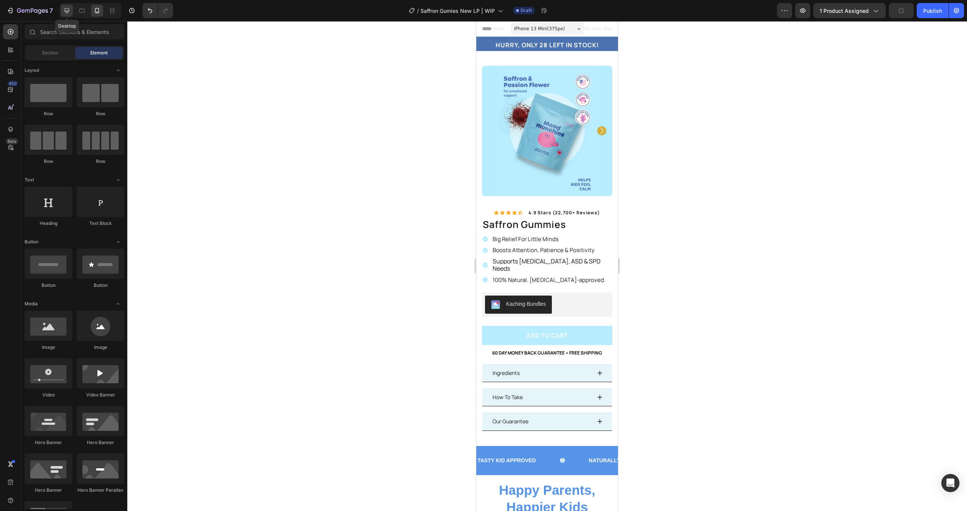
click at [63, 11] on icon at bounding box center [67, 11] width 8 height 8
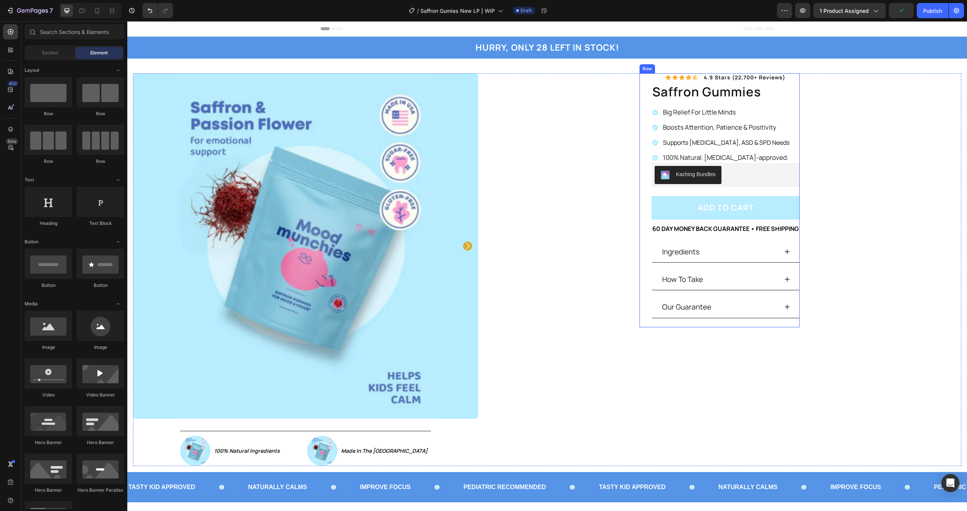
click at [626, 139] on div "Icon Icon Icon Icon Icon Icon List 4.9 stars (22,700+ reviews) Text Block Row s…" at bounding box center [719, 269] width 483 height 393
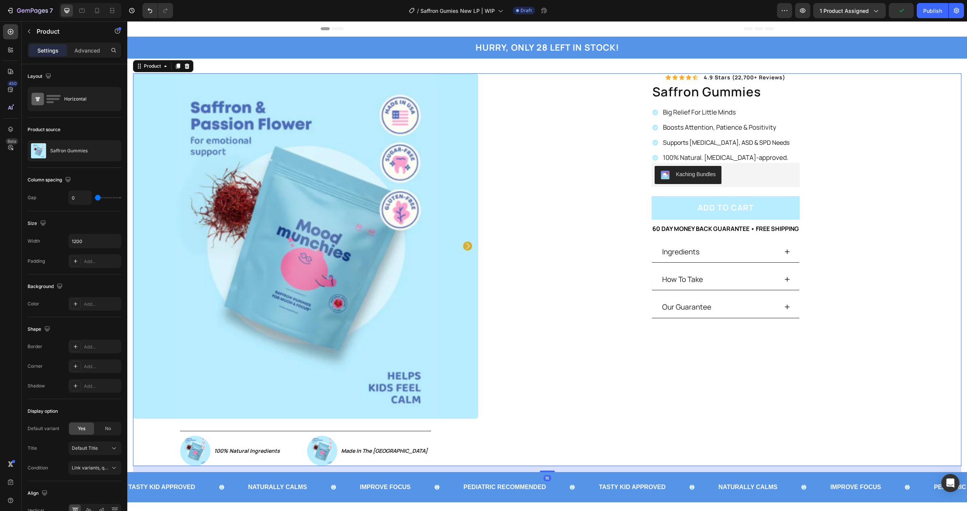
click at [539, 137] on div "Icon Icon Icon Icon Icon Icon List 4.9 stars (22,700+ reviews) Text Block Row s…" at bounding box center [719, 269] width 483 height 393
click at [63, 103] on div "Horizontal" at bounding box center [75, 99] width 94 height 24
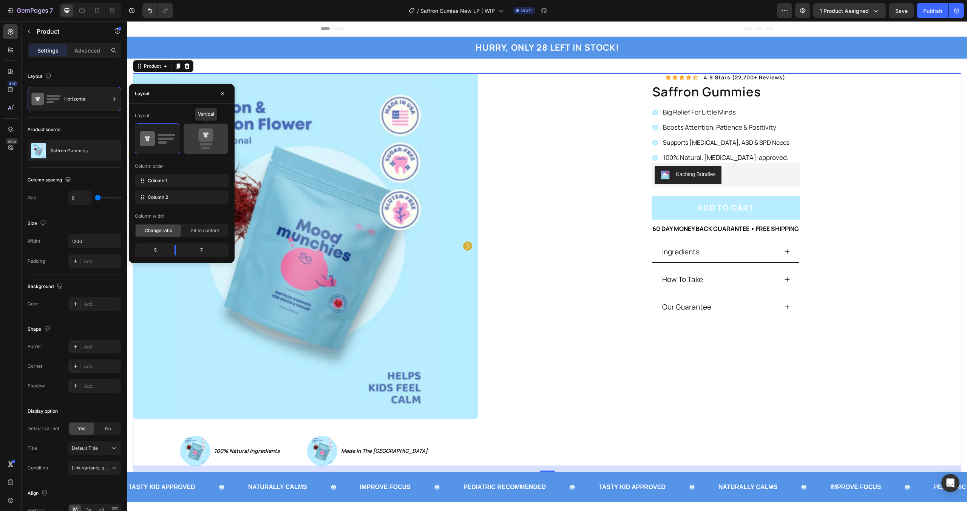
click at [193, 141] on icon at bounding box center [206, 138] width 36 height 21
type input "16"
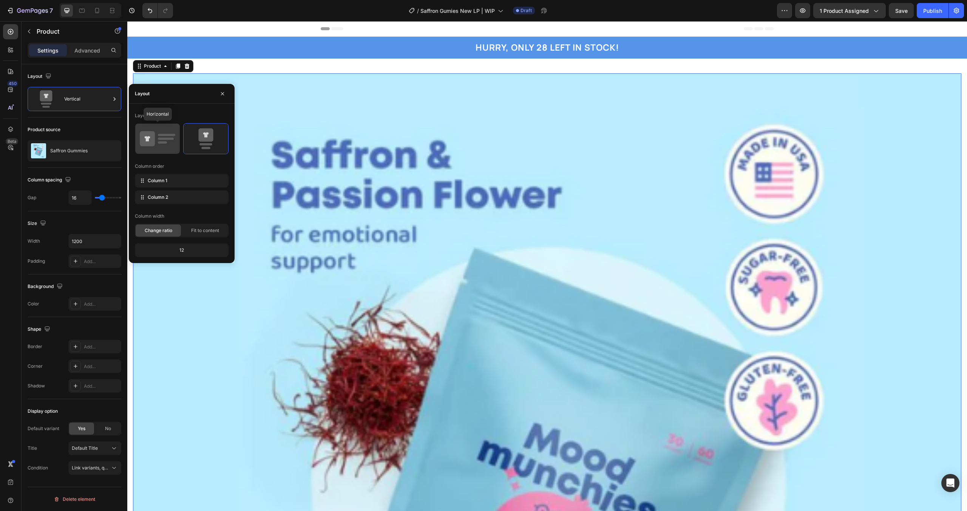
click at [170, 144] on icon at bounding box center [158, 138] width 36 height 21
type input "0"
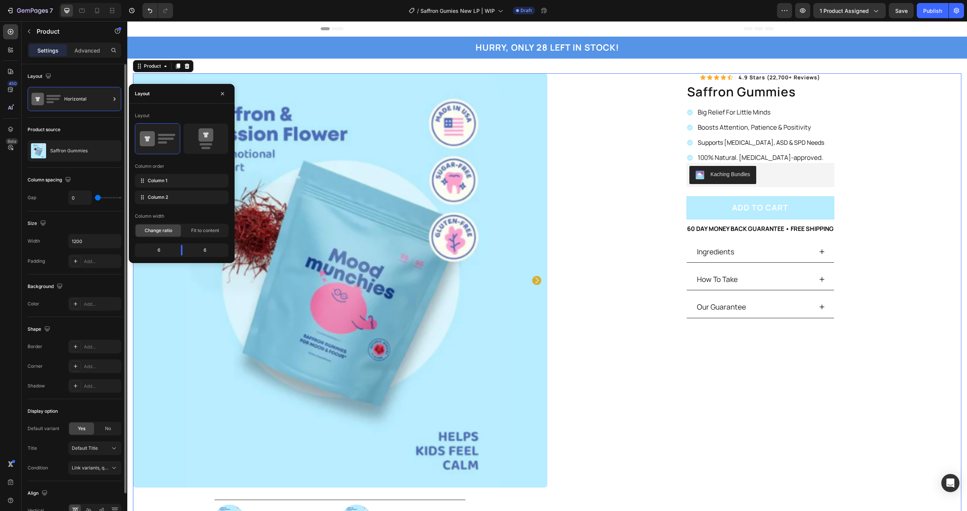
click at [102, 221] on div "Size" at bounding box center [75, 223] width 94 height 12
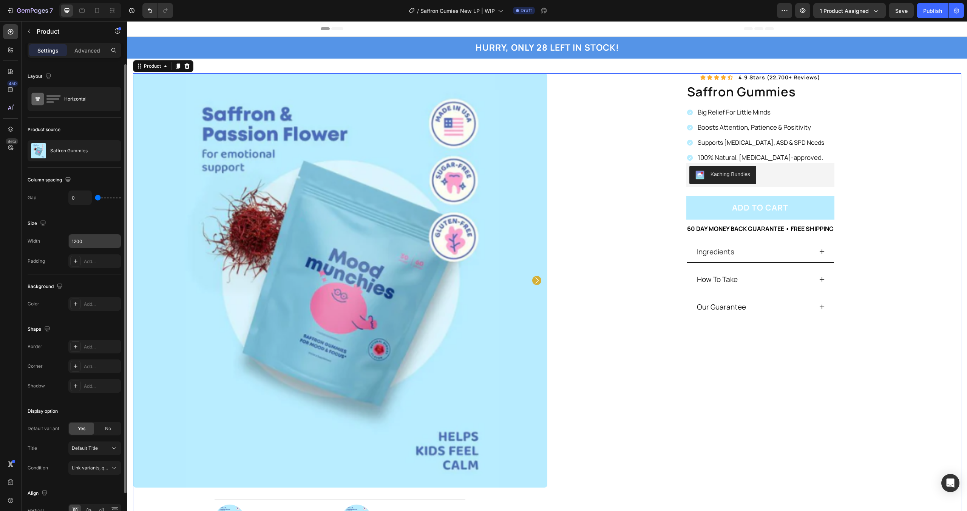
click at [102, 234] on div "1200" at bounding box center [94, 241] width 53 height 14
click at [102, 238] on input "1200" at bounding box center [95, 241] width 52 height 14
click at [109, 241] on button "button" at bounding box center [114, 241] width 14 height 14
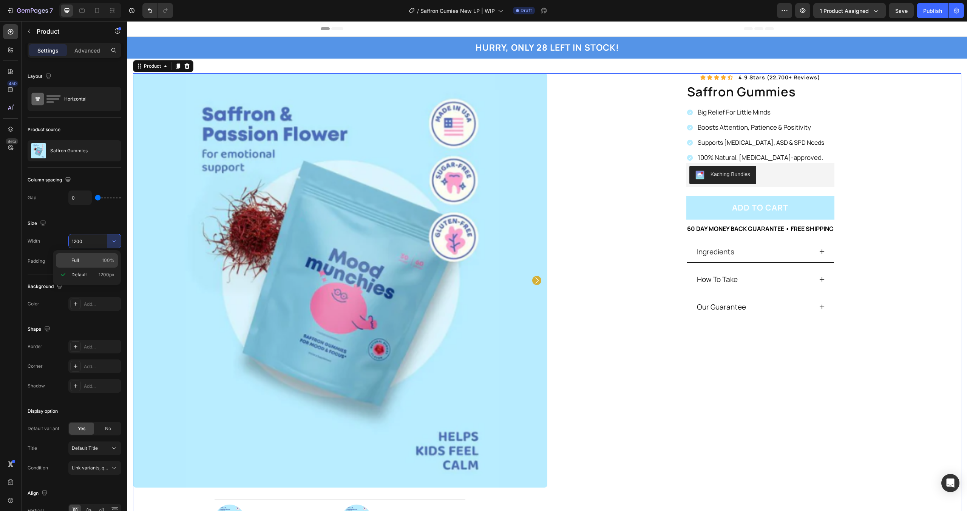
click at [99, 256] on div "Full 100%" at bounding box center [87, 260] width 62 height 14
type input "100%"
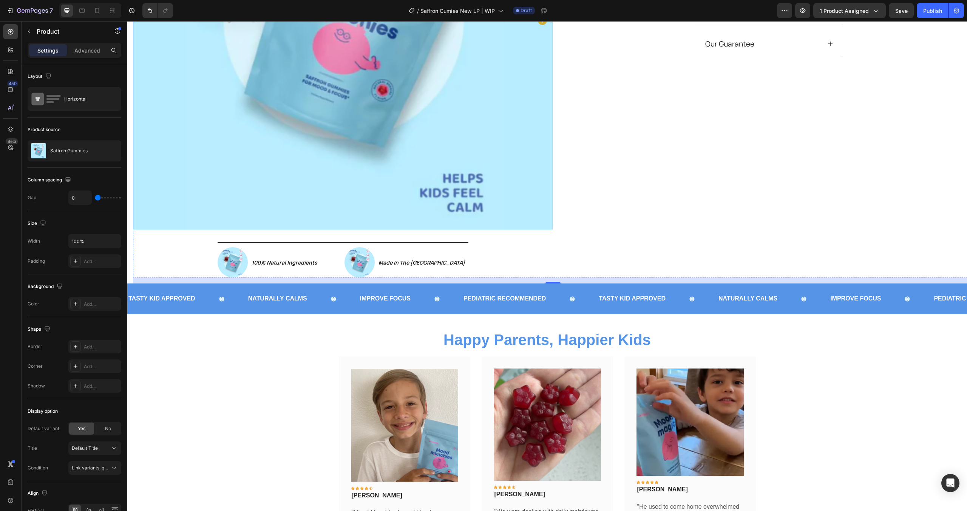
scroll to position [21, 0]
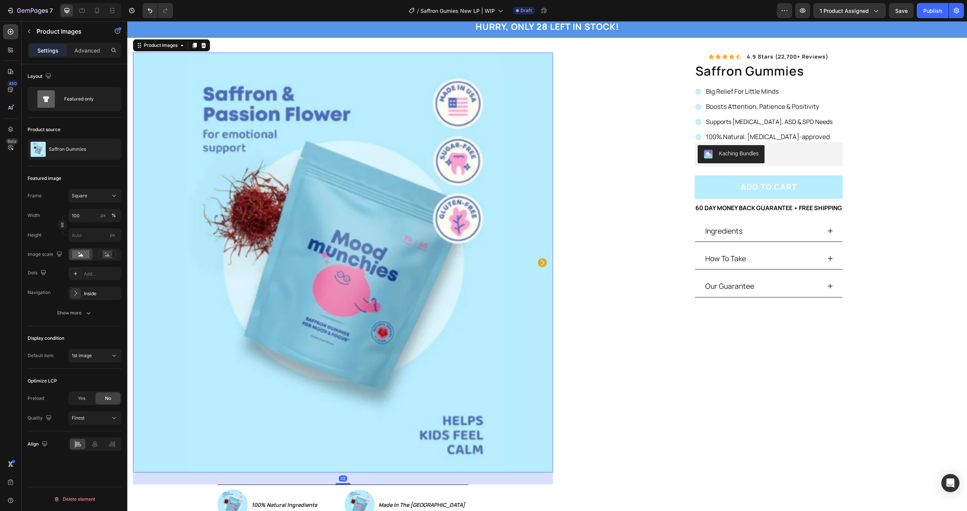
drag, startPoint x: 408, startPoint y: 221, endPoint x: 402, endPoint y: 219, distance: 6.0
click at [408, 221] on img at bounding box center [343, 263] width 420 height 420
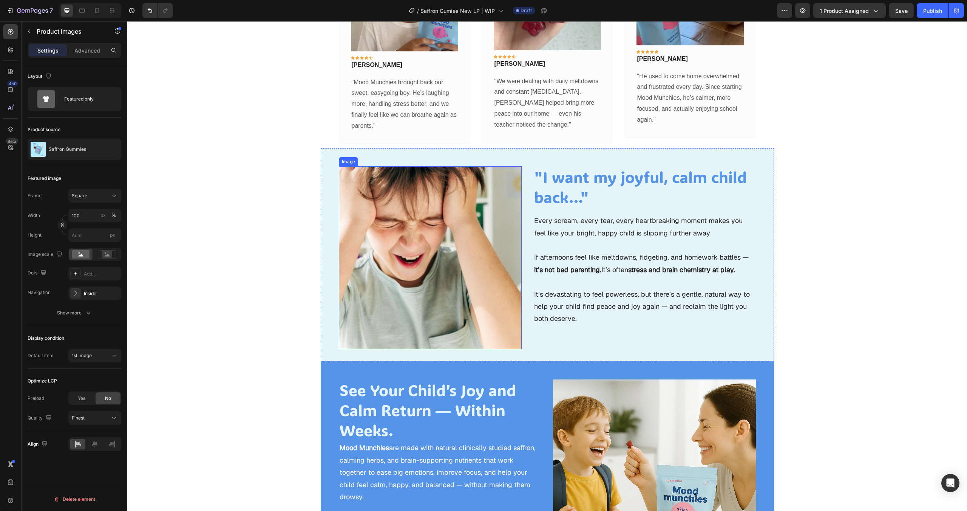
scroll to position [692, 0]
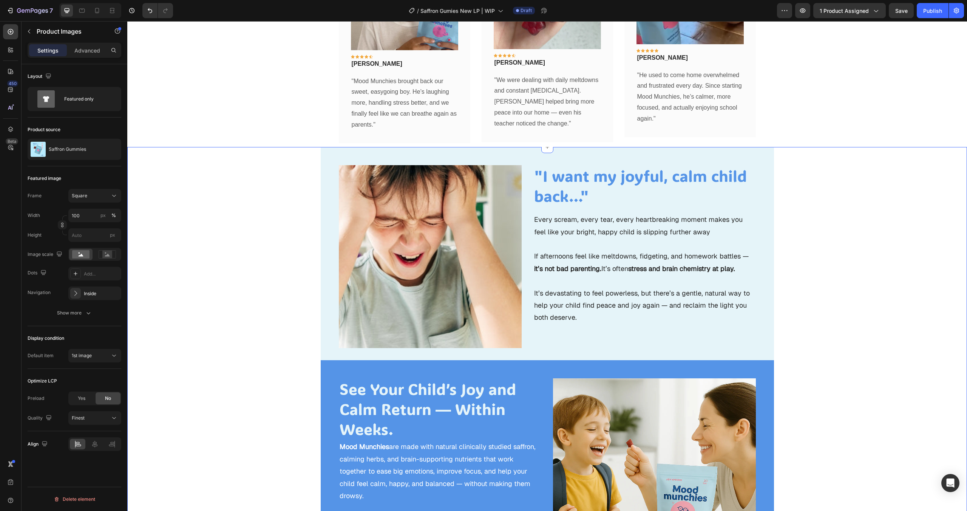
click at [223, 183] on div "Image "I want my joyful, calm child back…" Heading Every scream, every tear, ev…" at bounding box center [547, 373] width 840 height 452
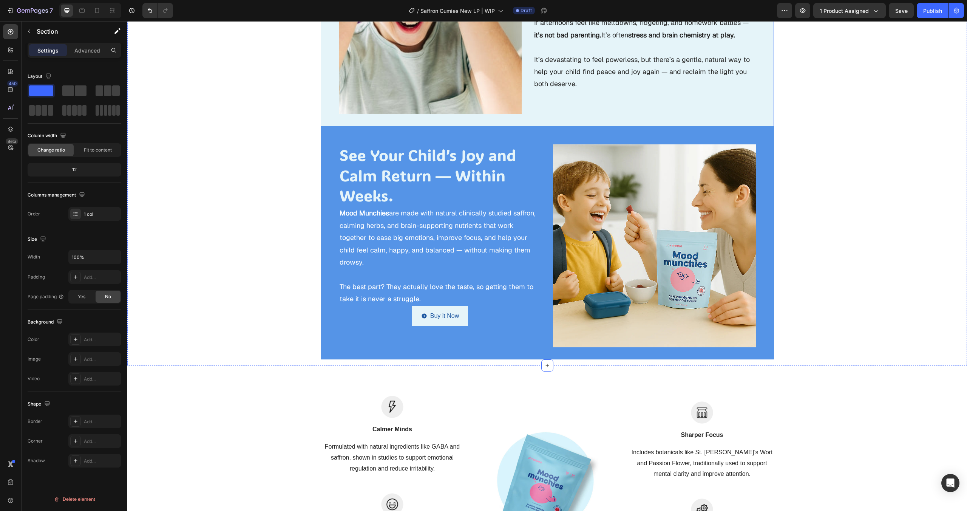
scroll to position [940, 0]
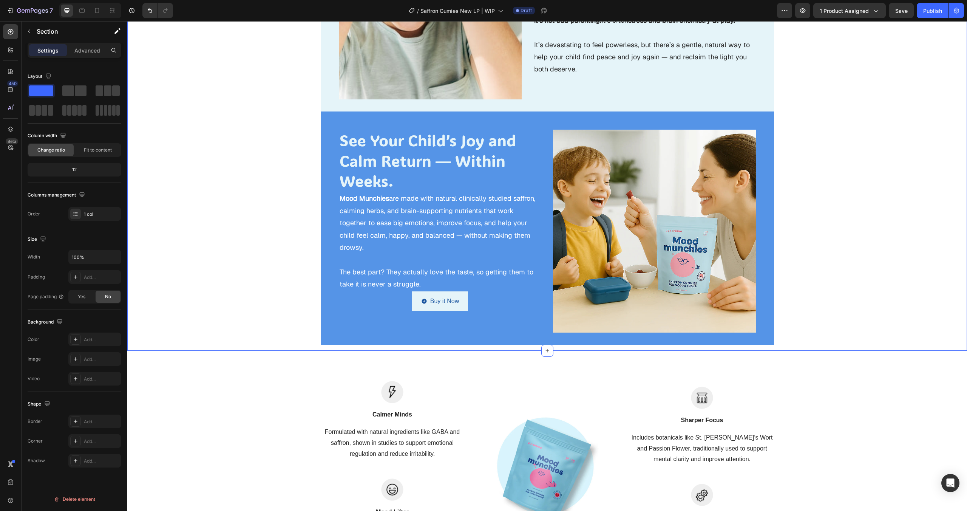
click at [221, 193] on div "Image "I want my joyful, calm child back…" Heading Every scream, every tear, ev…" at bounding box center [547, 124] width 840 height 452
click at [413, 296] on button "Buy it Now" at bounding box center [440, 301] width 56 height 20
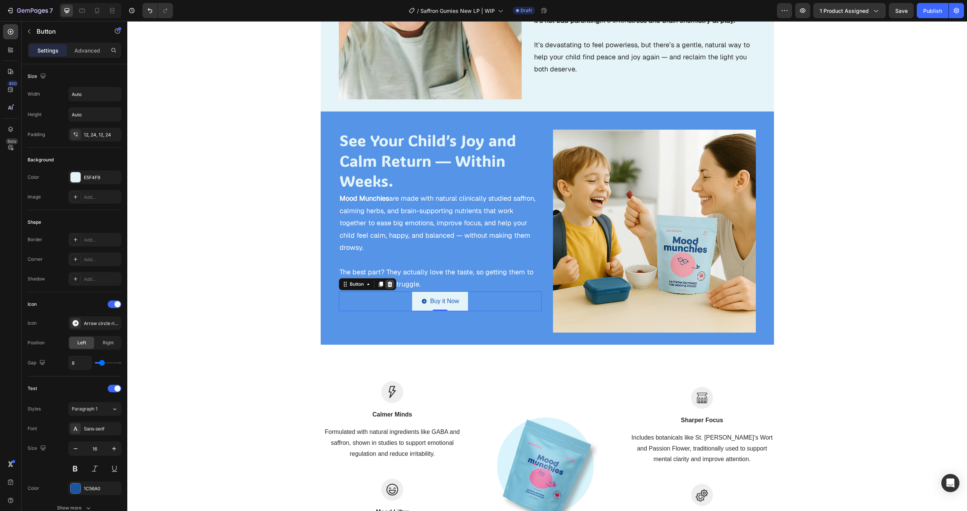
click at [387, 282] on icon at bounding box center [389, 284] width 5 height 5
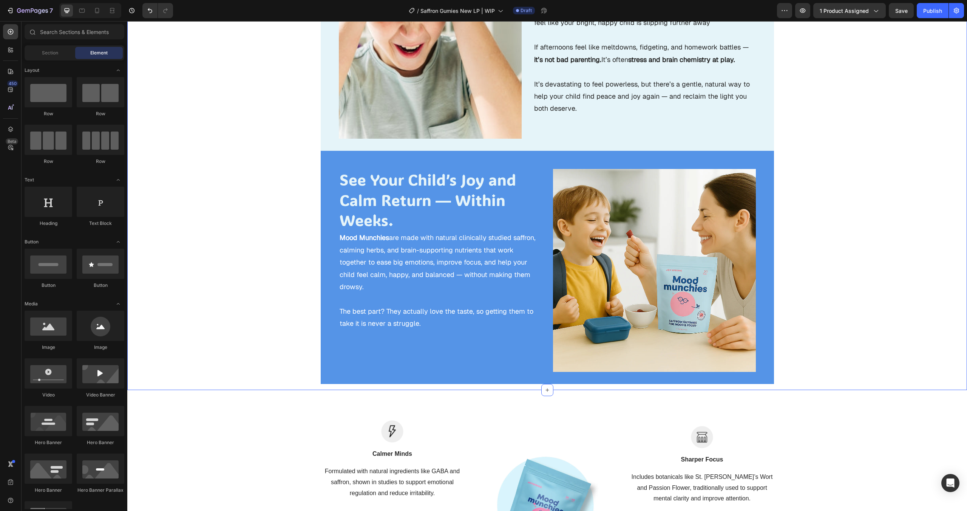
click at [258, 245] on div "Image "I want my joyful, calm child back…" Heading Every scream, every tear, ev…" at bounding box center [547, 164] width 840 height 452
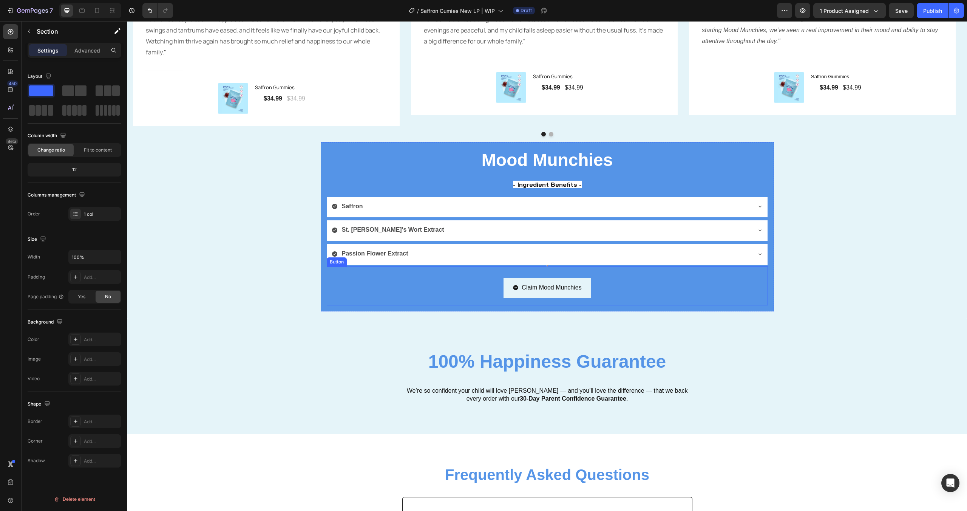
scroll to position [1674, 0]
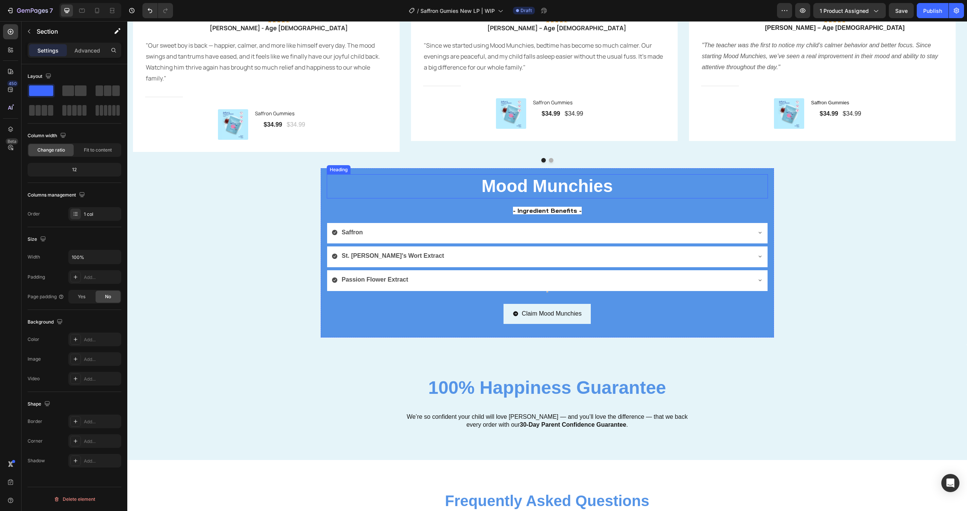
click at [438, 196] on h2 "Mood Munchies" at bounding box center [547, 186] width 441 height 24
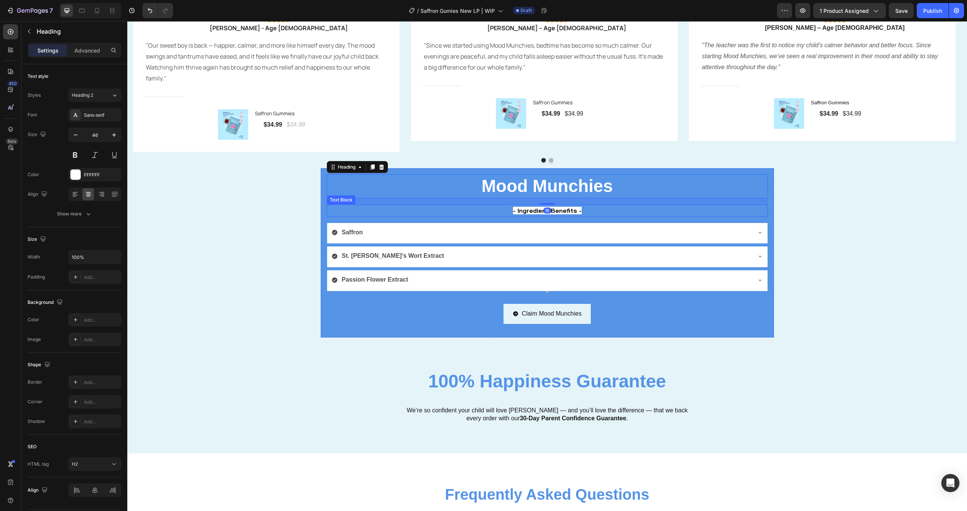
click at [328, 214] on p "- Ingredient Benefits -" at bounding box center [548, 210] width 440 height 11
click at [321, 217] on div "Mood Munchies Heading - Ingredient Benefits - Text Block [GEOGRAPHIC_DATA] St. …" at bounding box center [547, 252] width 453 height 169
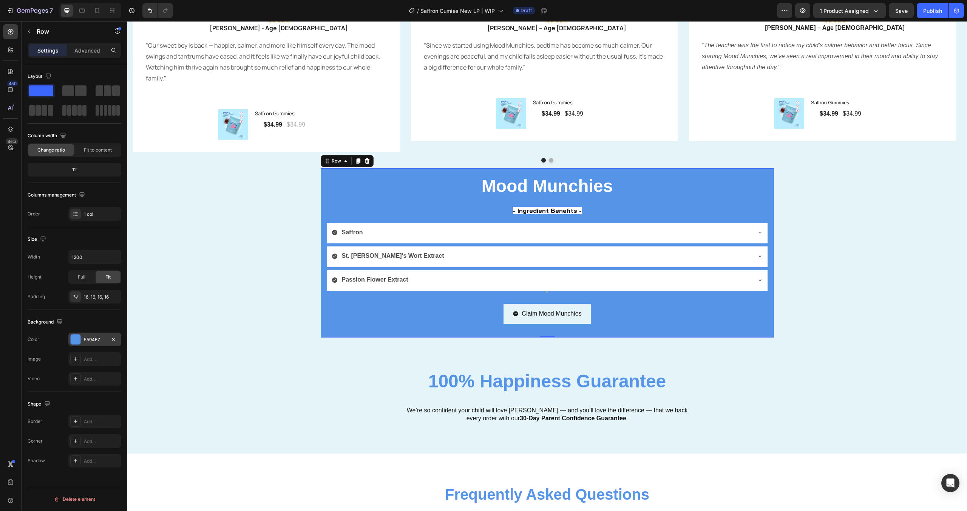
click at [80, 340] on div at bounding box center [76, 339] width 10 height 10
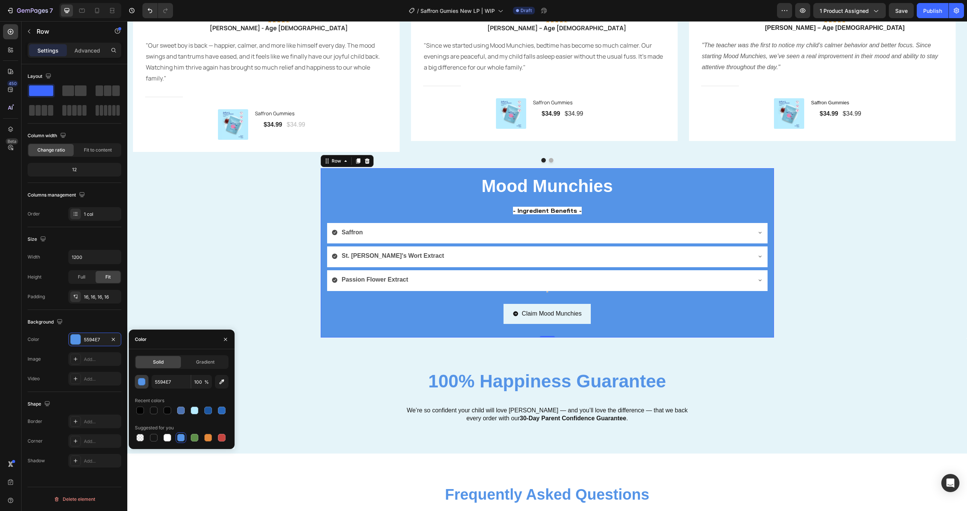
click at [141, 377] on button "button" at bounding box center [142, 382] width 14 height 14
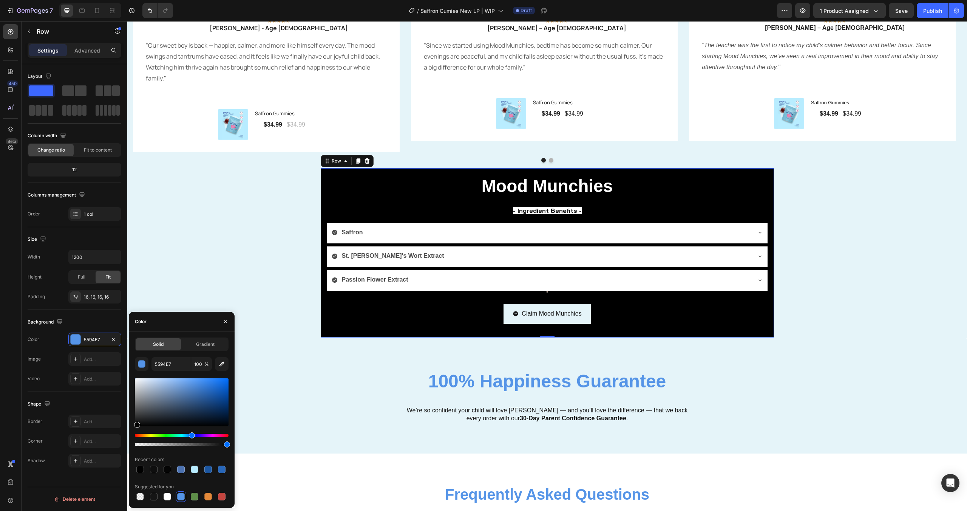
drag, startPoint x: 145, startPoint y: 385, endPoint x: 137, endPoint y: 423, distance: 38.7
click at [136, 424] on div at bounding box center [182, 402] width 94 height 48
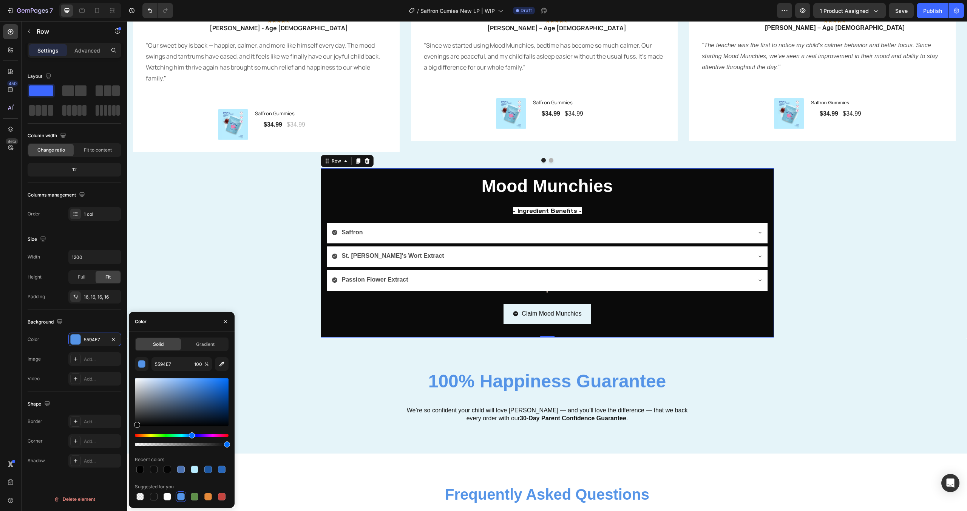
type input "0A0A0A"
type input "5594E7"
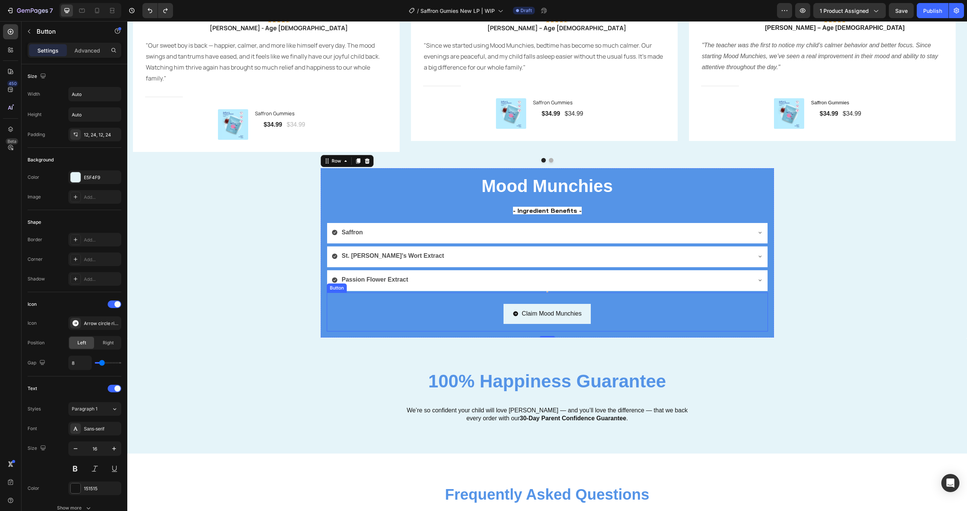
click at [566, 303] on div "Claim Mood Munchies Button" at bounding box center [547, 311] width 441 height 39
click at [373, 180] on div "Mood Munchies Heading - Ingredient Benefits - Text Block [GEOGRAPHIC_DATA] St. …" at bounding box center [547, 252] width 453 height 169
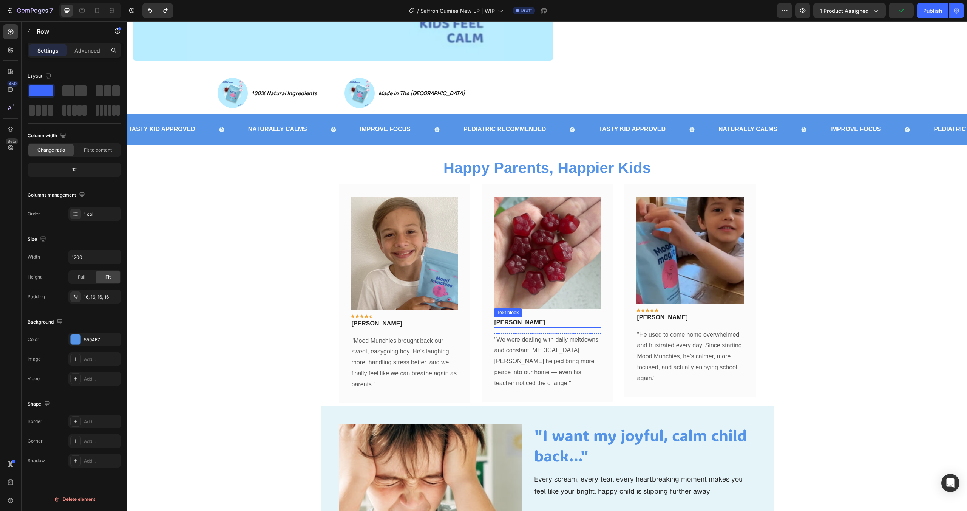
scroll to position [431, 0]
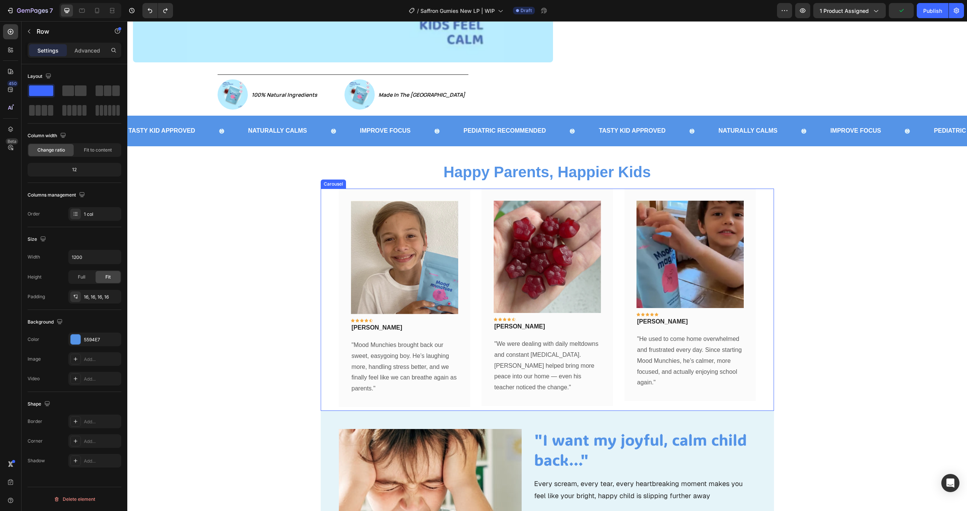
click at [334, 191] on div "Image Icon Icon Icon Icon Icon Row [PERSON_NAME] Text block Row "Mood Munchies …" at bounding box center [547, 298] width 453 height 218
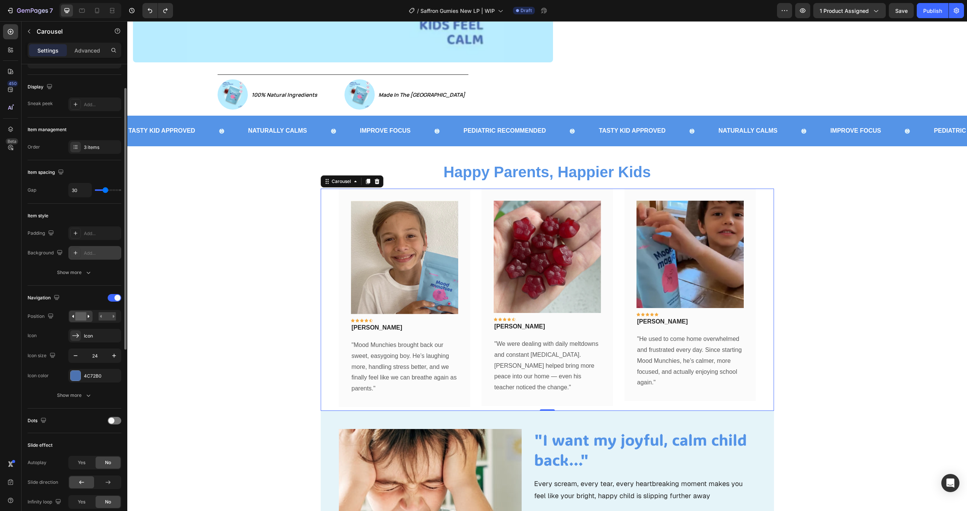
scroll to position [55, 0]
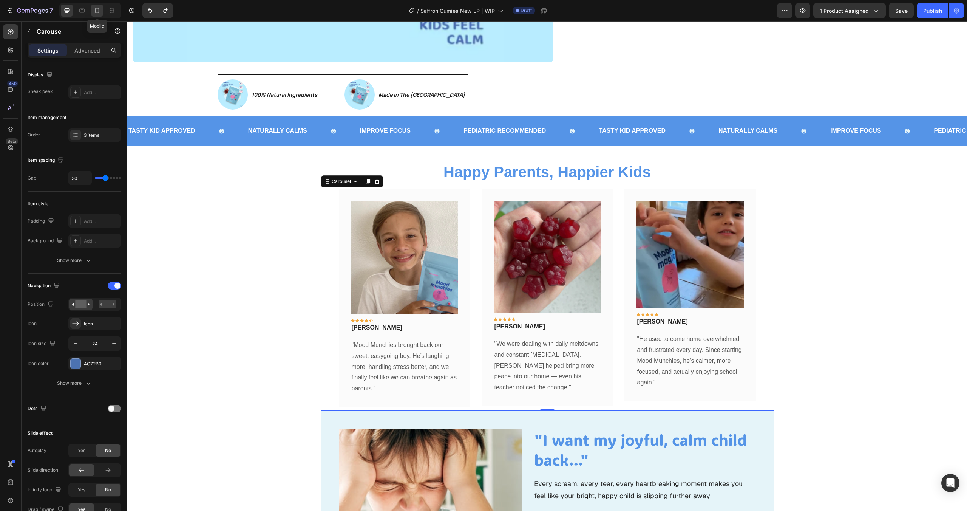
click at [102, 15] on div at bounding box center [97, 11] width 12 height 12
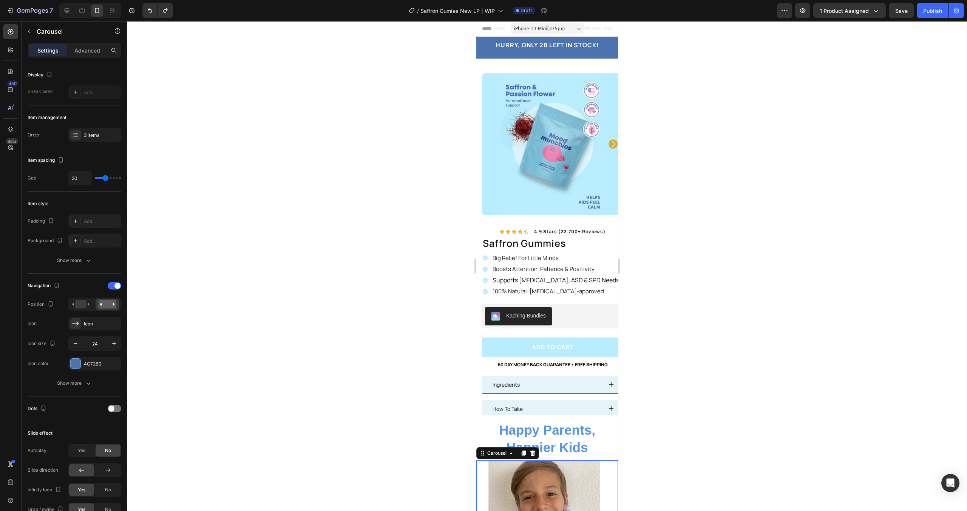
drag, startPoint x: 853, startPoint y: 262, endPoint x: 833, endPoint y: 261, distance: 20.8
click at [853, 262] on div at bounding box center [547, 266] width 840 height 490
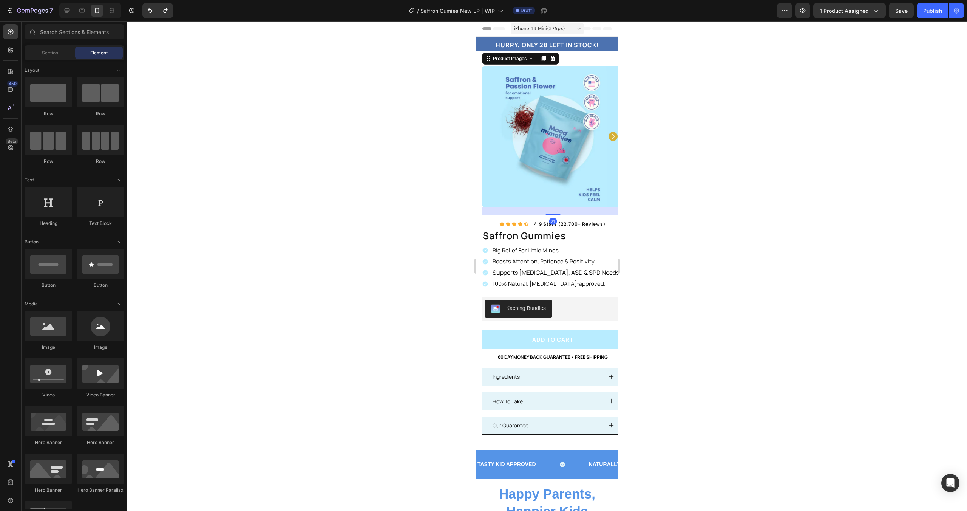
click at [609, 135] on icon "Carousel Next Arrow" at bounding box center [613, 136] width 9 height 9
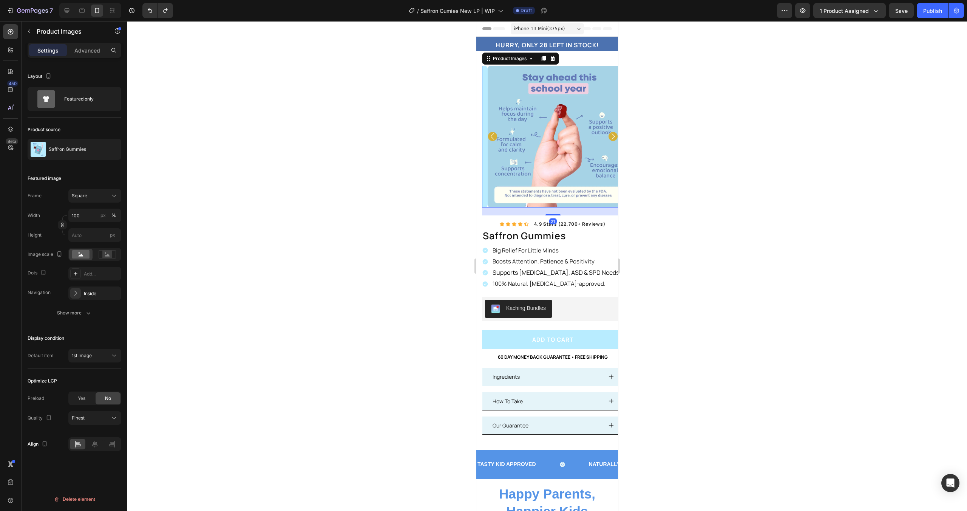
click at [609, 135] on icon "Carousel Next Arrow" at bounding box center [613, 136] width 9 height 9
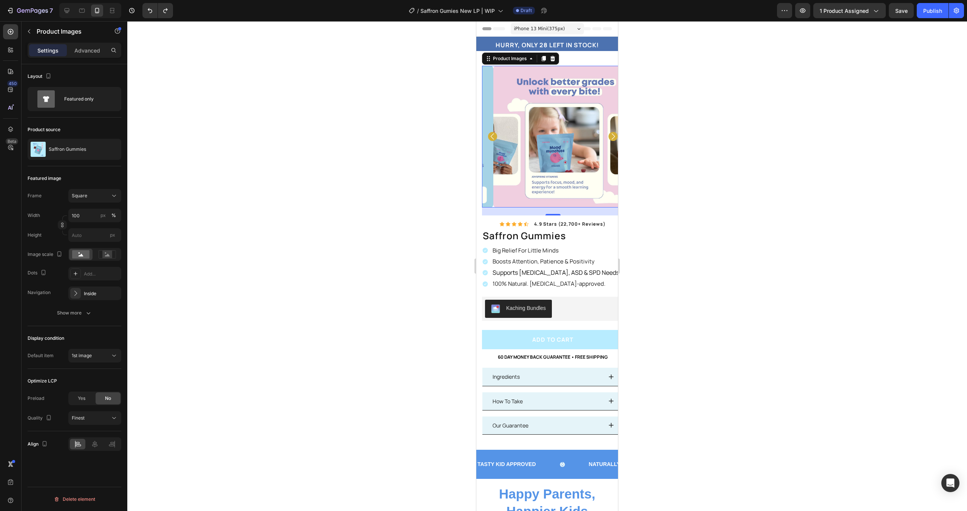
click at [491, 136] on icon "Carousel Back Arrow" at bounding box center [492, 136] width 9 height 9
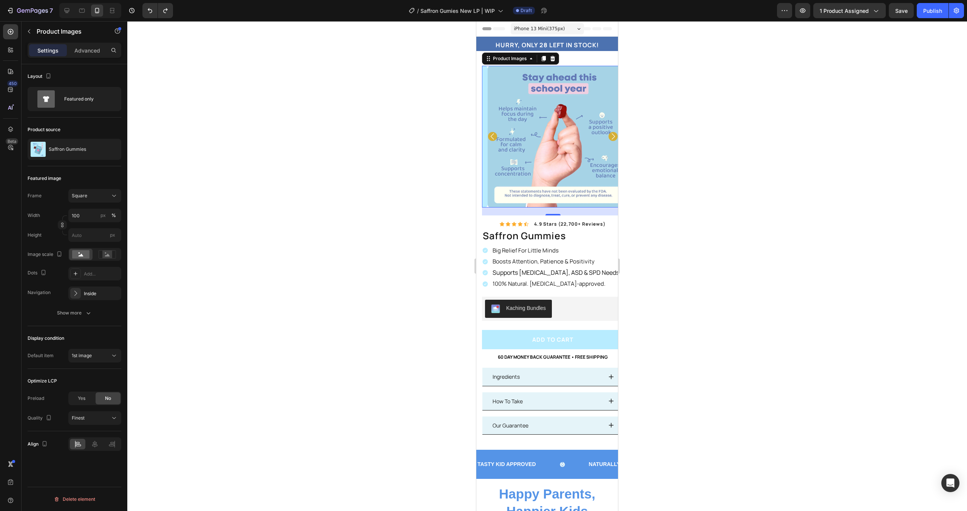
click at [491, 136] on icon "Carousel Back Arrow" at bounding box center [492, 136] width 9 height 9
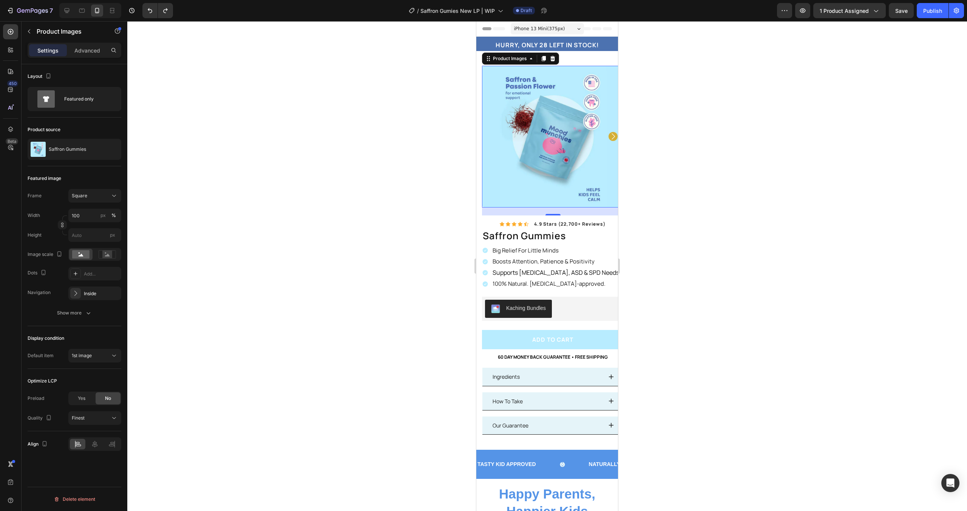
click at [526, 135] on img at bounding box center [553, 137] width 142 height 142
click at [98, 198] on div "Square" at bounding box center [90, 195] width 37 height 7
click at [87, 228] on div "Vertical" at bounding box center [93, 229] width 44 height 8
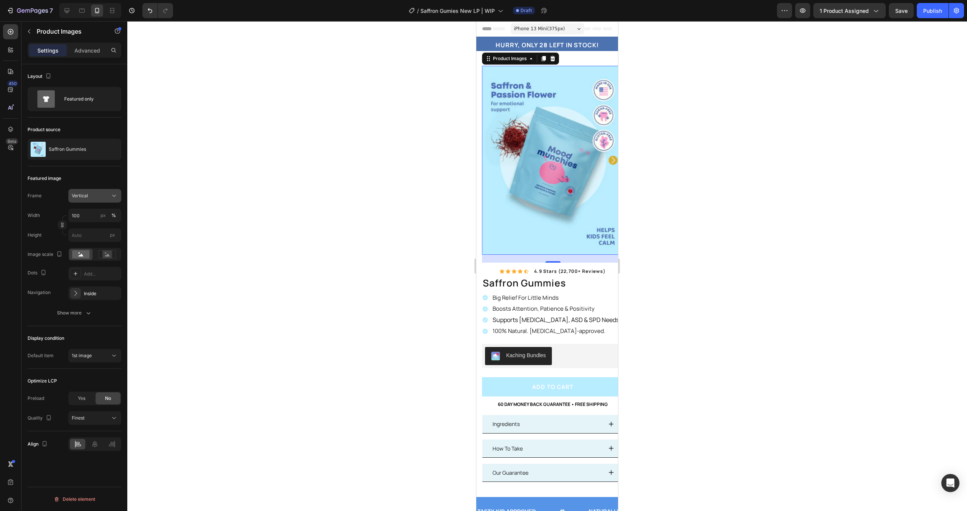
click at [97, 197] on div "Vertical" at bounding box center [90, 195] width 37 height 7
click at [96, 212] on div "Square" at bounding box center [93, 214] width 44 height 8
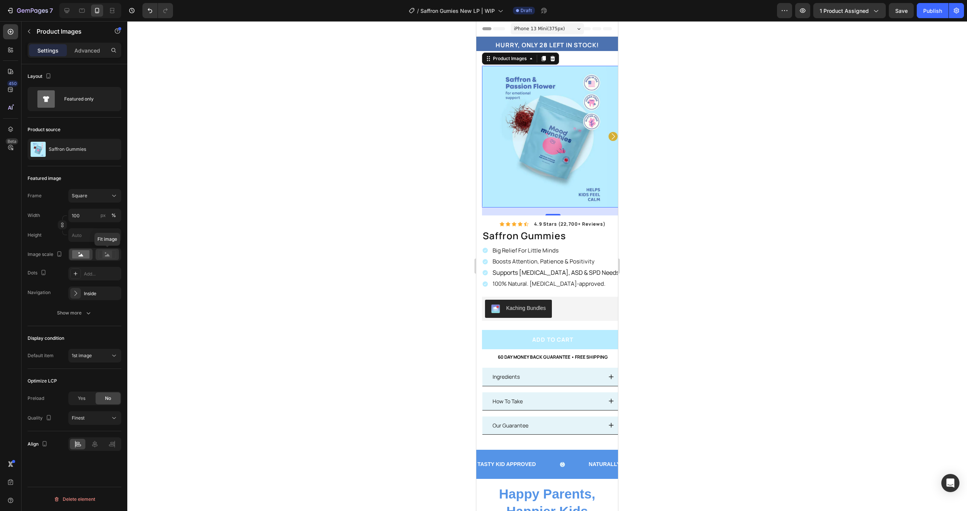
click at [102, 252] on icon at bounding box center [107, 254] width 17 height 8
click at [77, 254] on rect at bounding box center [80, 254] width 17 height 8
click at [76, 311] on div "Show more" at bounding box center [74, 313] width 35 height 8
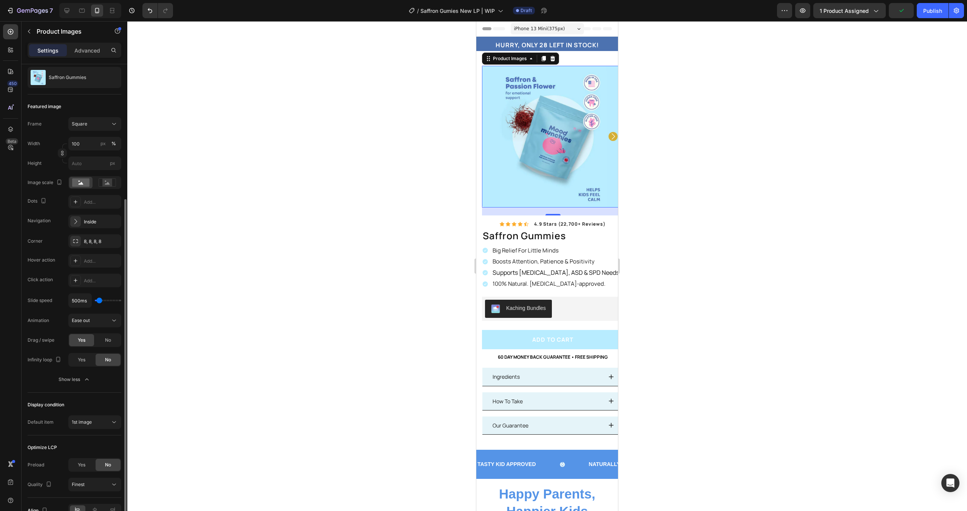
scroll to position [115, 0]
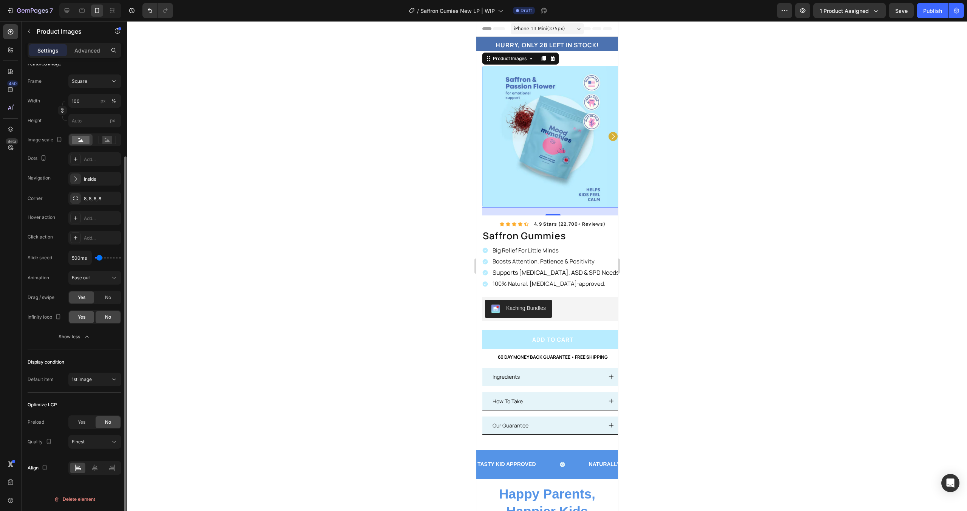
click at [84, 314] on span "Yes" at bounding box center [82, 317] width 8 height 7
click at [82, 334] on div "Show less" at bounding box center [75, 337] width 32 height 8
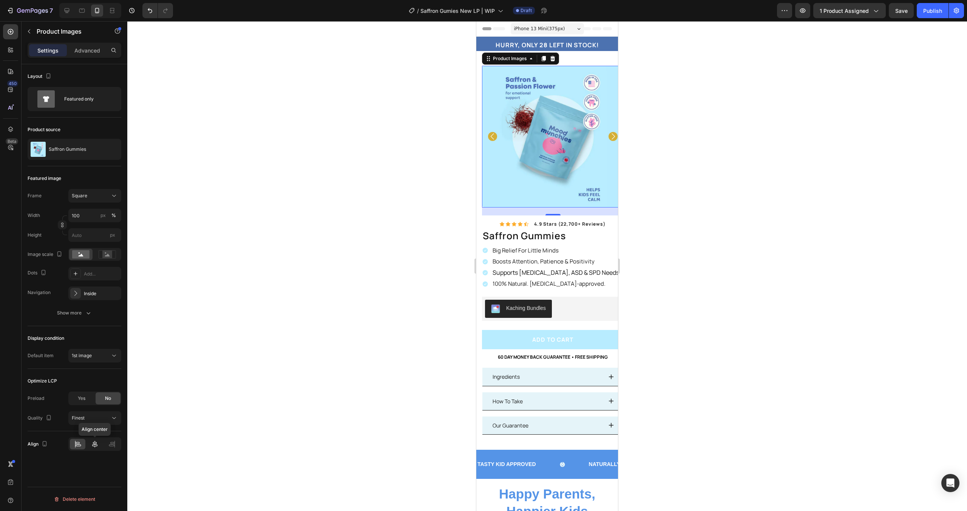
click at [94, 447] on icon at bounding box center [95, 444] width 8 height 8
click at [79, 446] on icon at bounding box center [78, 444] width 8 height 8
click at [259, 192] on div at bounding box center [547, 266] width 840 height 490
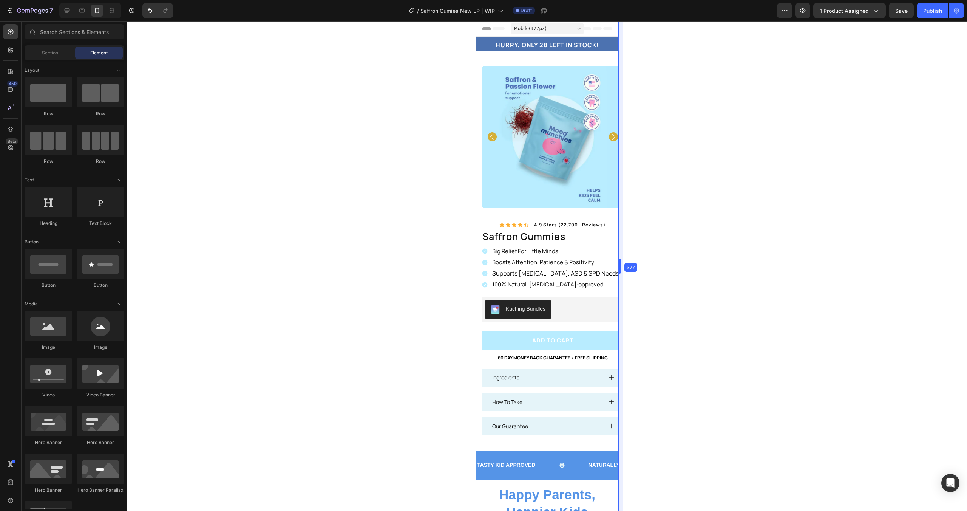
drag, startPoint x: 621, startPoint y: 116, endPoint x: 616, endPoint y: 122, distance: 7.9
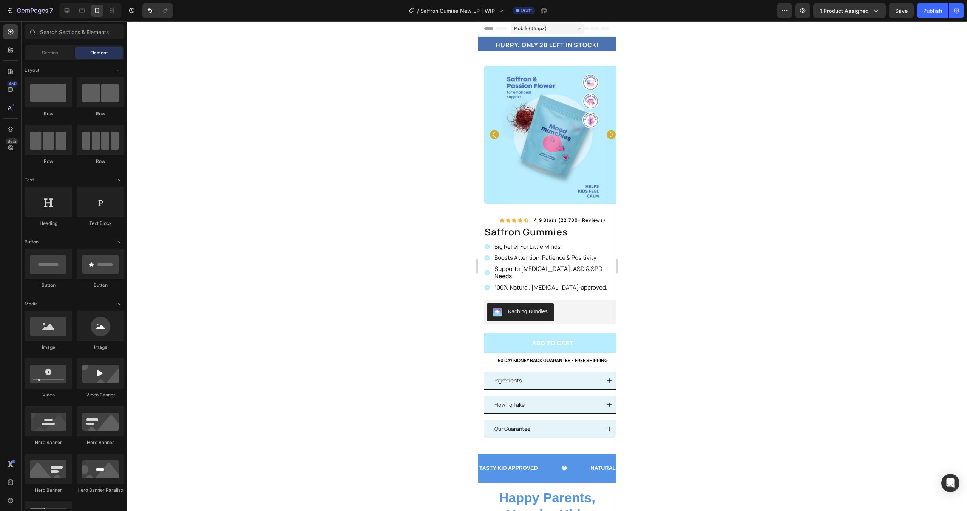
click at [558, 29] on div "Mobile ( 365 px)" at bounding box center [547, 28] width 73 height 11
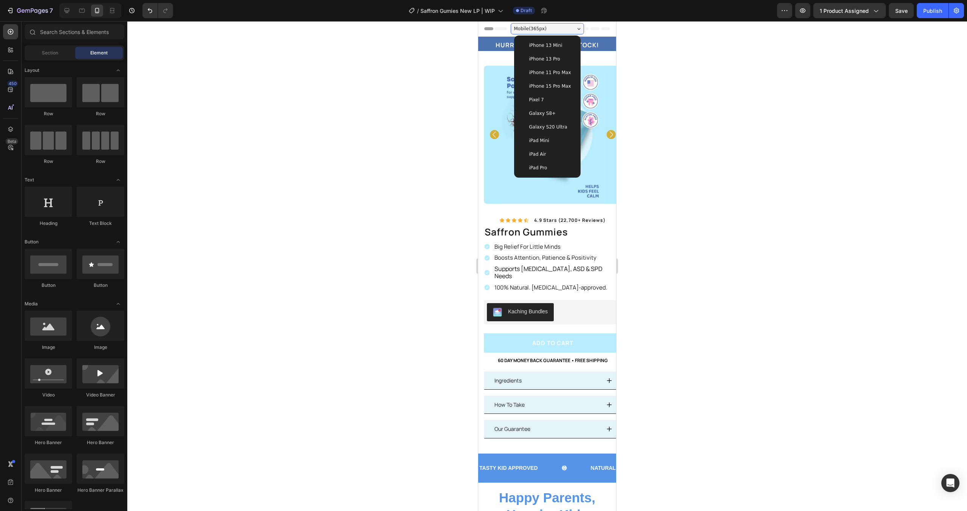
click at [546, 84] on span "iPhone 15 Pro Max" at bounding box center [550, 86] width 42 height 8
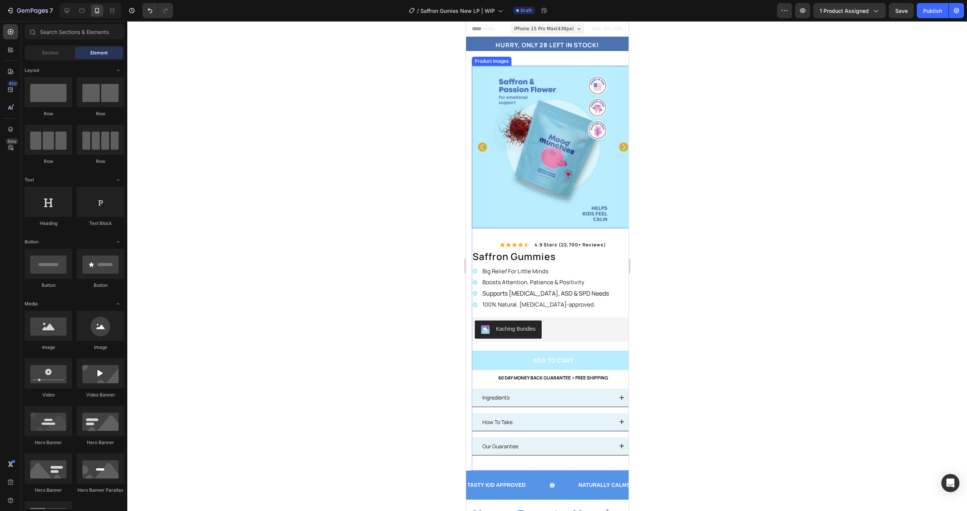
click at [600, 190] on img at bounding box center [553, 147] width 162 height 162
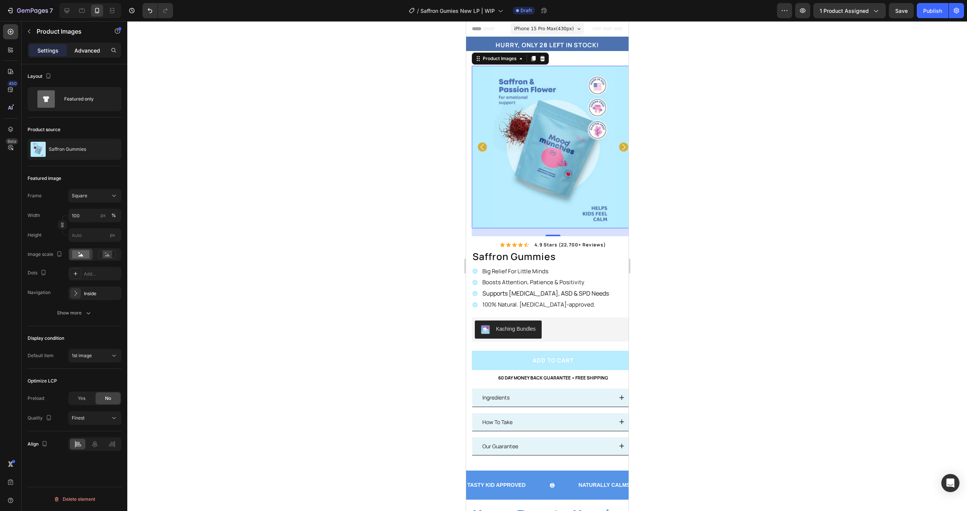
click at [89, 54] on p "Advanced" at bounding box center [87, 50] width 26 height 8
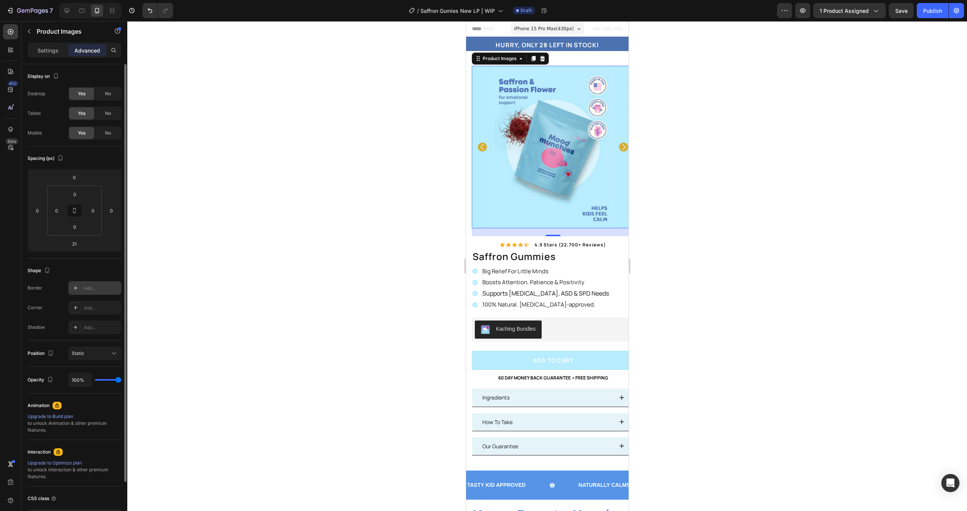
click at [96, 289] on div "Add..." at bounding box center [102, 288] width 36 height 7
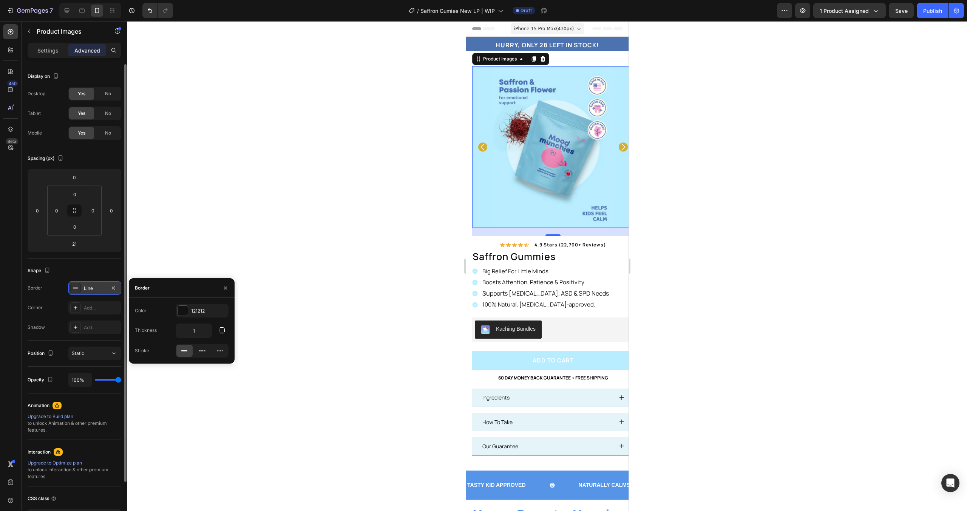
click at [96, 289] on div "Line" at bounding box center [95, 288] width 22 height 7
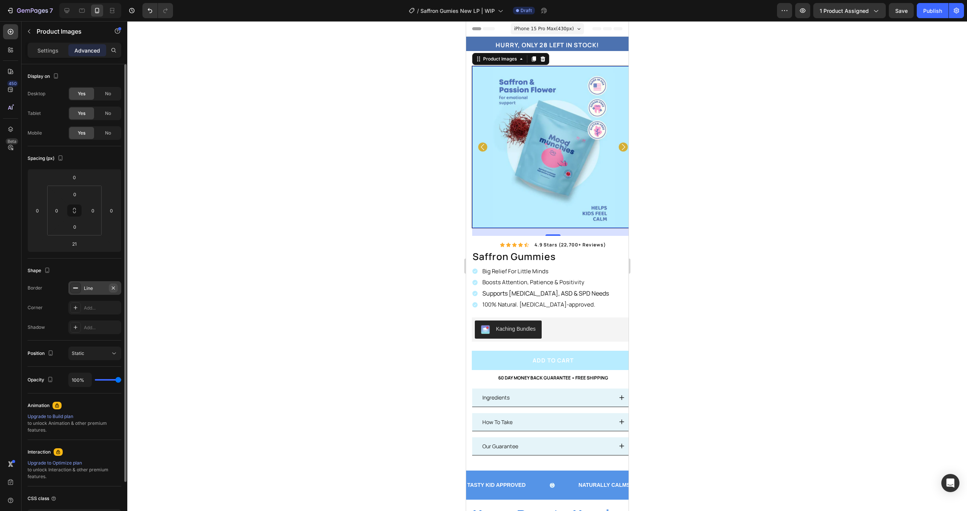
click at [109, 287] on button "button" at bounding box center [113, 287] width 9 height 9
click at [57, 50] on p "Settings" at bounding box center [47, 50] width 21 height 8
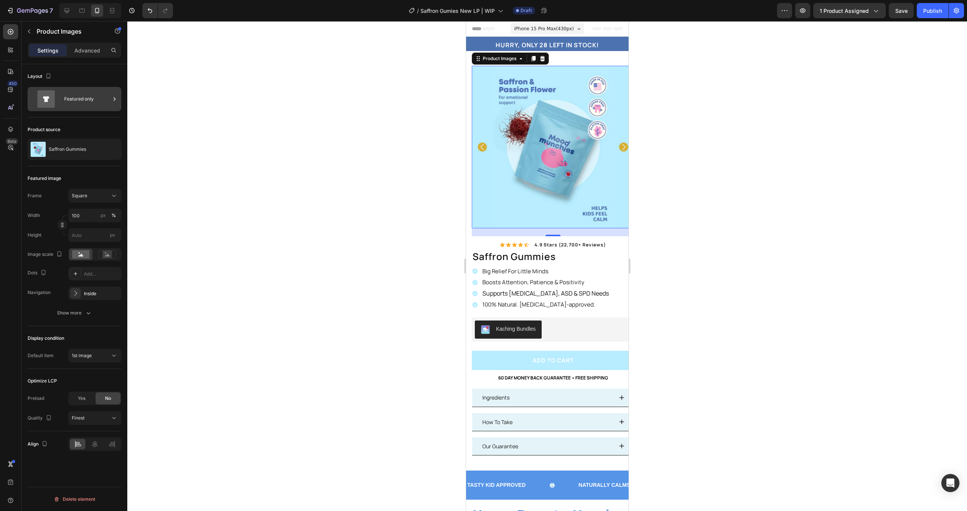
click at [77, 102] on div "Featured only" at bounding box center [87, 98] width 46 height 17
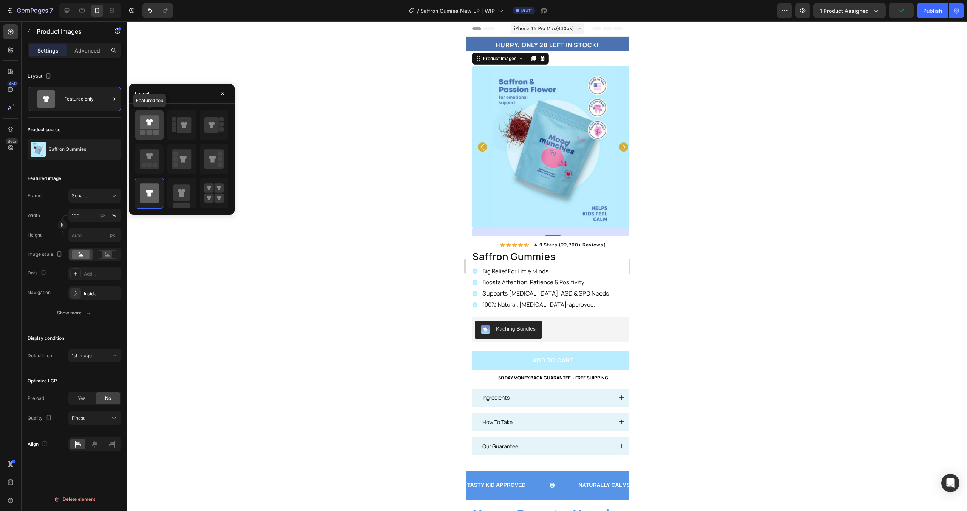
click at [144, 121] on icon at bounding box center [149, 122] width 19 height 14
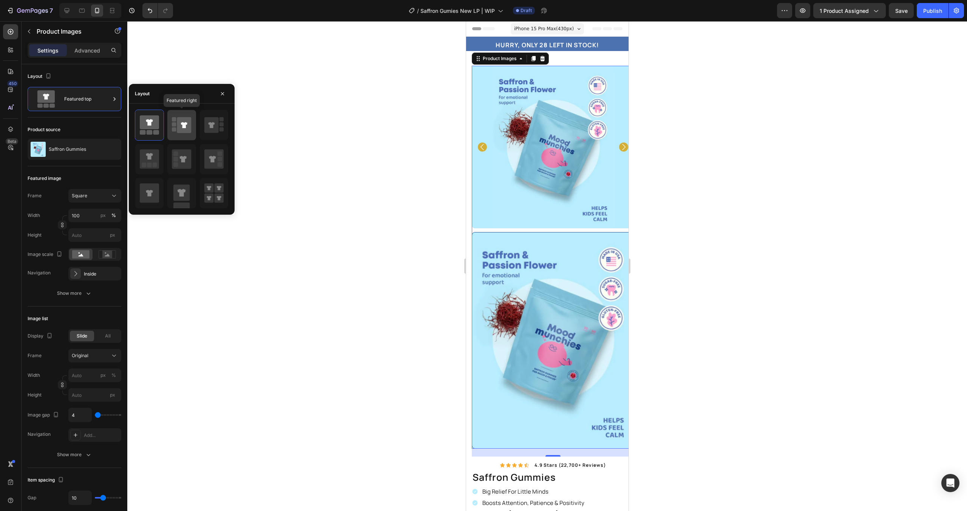
click at [171, 129] on div at bounding box center [181, 125] width 28 height 30
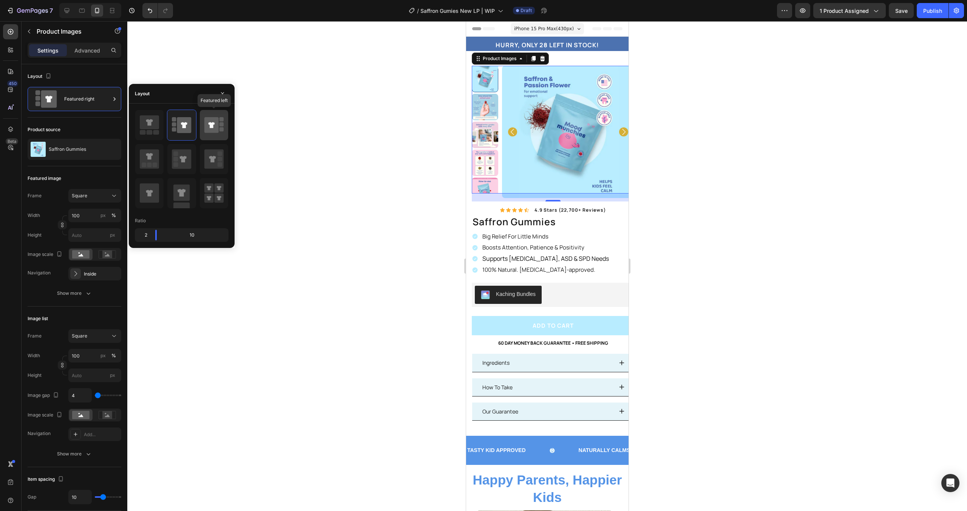
click at [223, 135] on icon at bounding box center [213, 125] width 19 height 21
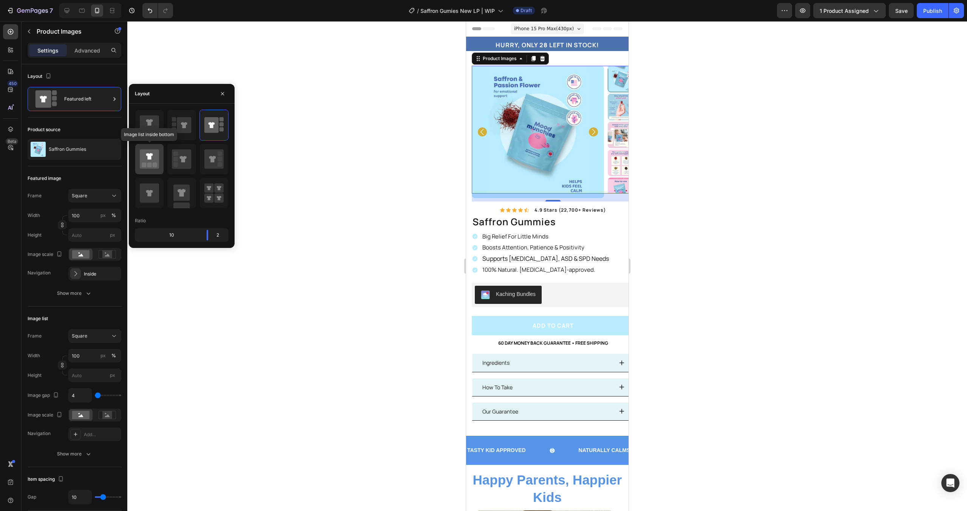
click at [152, 156] on icon at bounding box center [149, 158] width 19 height 19
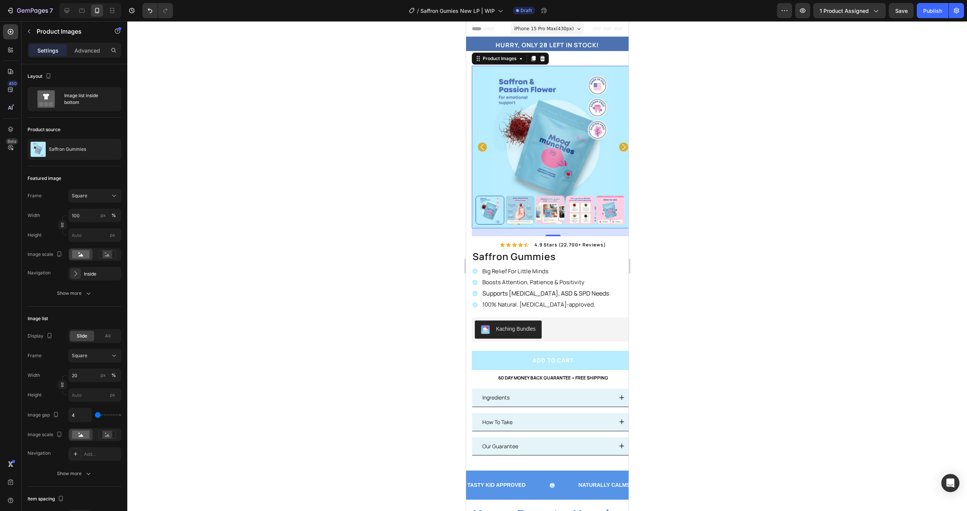
click at [320, 173] on div at bounding box center [547, 266] width 840 height 490
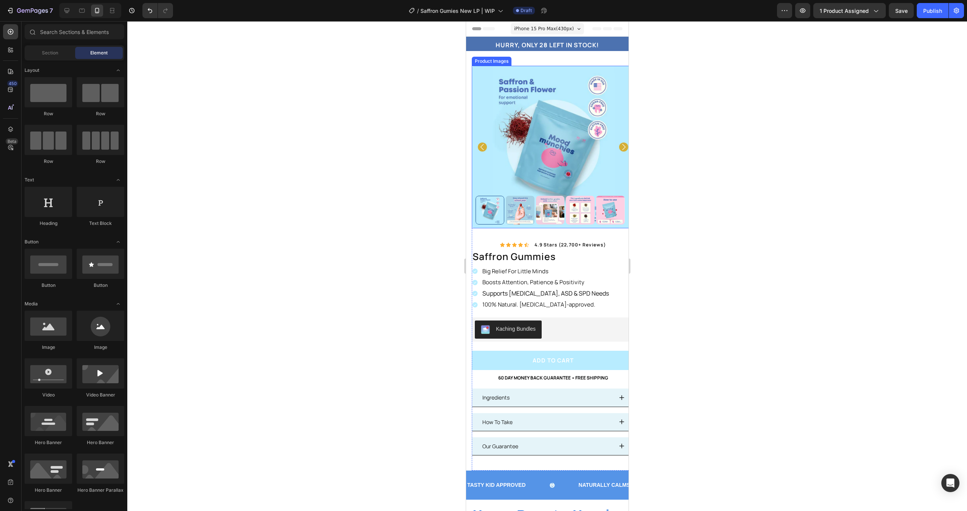
click at [546, 142] on img at bounding box center [553, 147] width 162 height 162
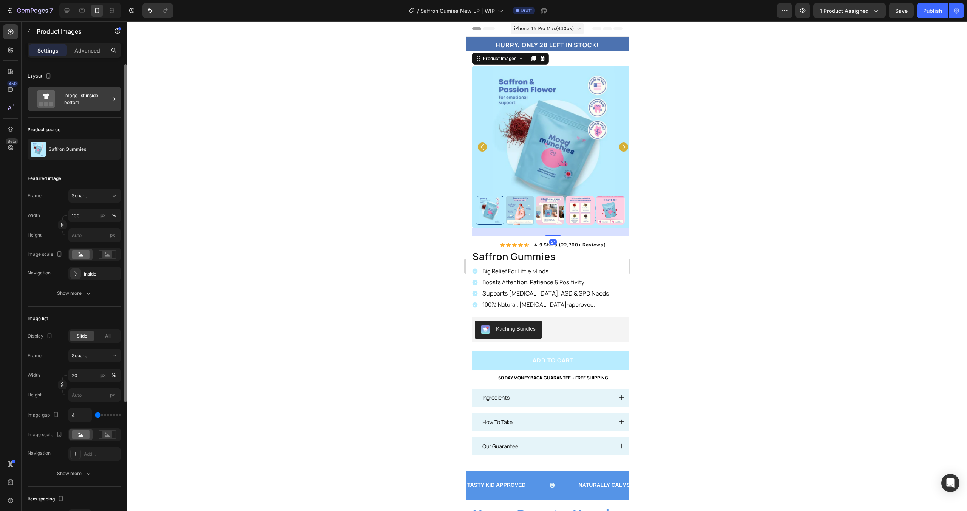
click at [74, 99] on div "Image list inside bottom" at bounding box center [87, 98] width 46 height 17
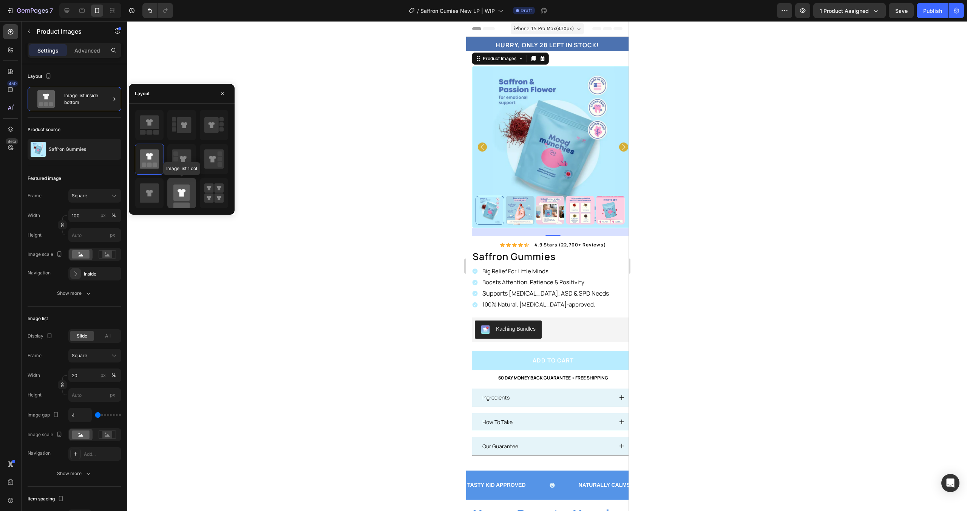
click at [187, 187] on rect at bounding box center [181, 192] width 16 height 16
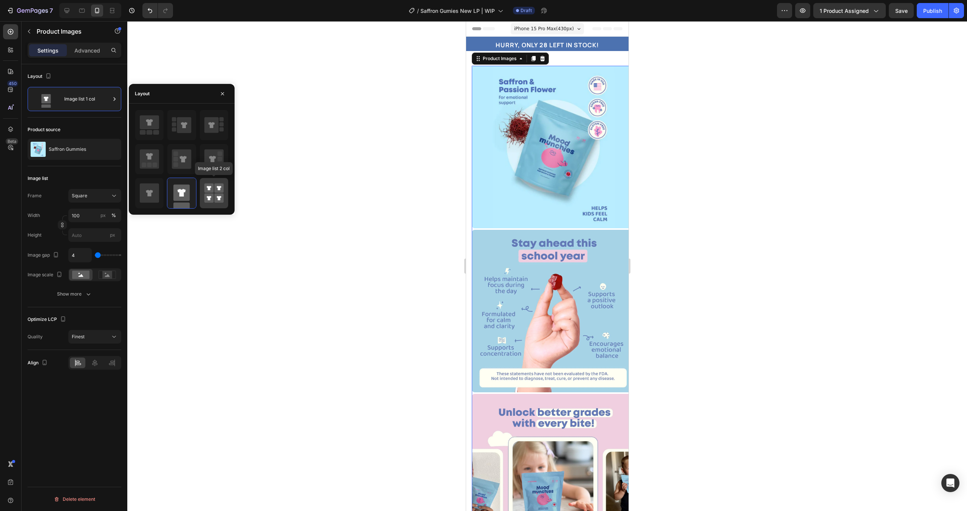
click at [204, 192] on icon at bounding box center [213, 193] width 19 height 21
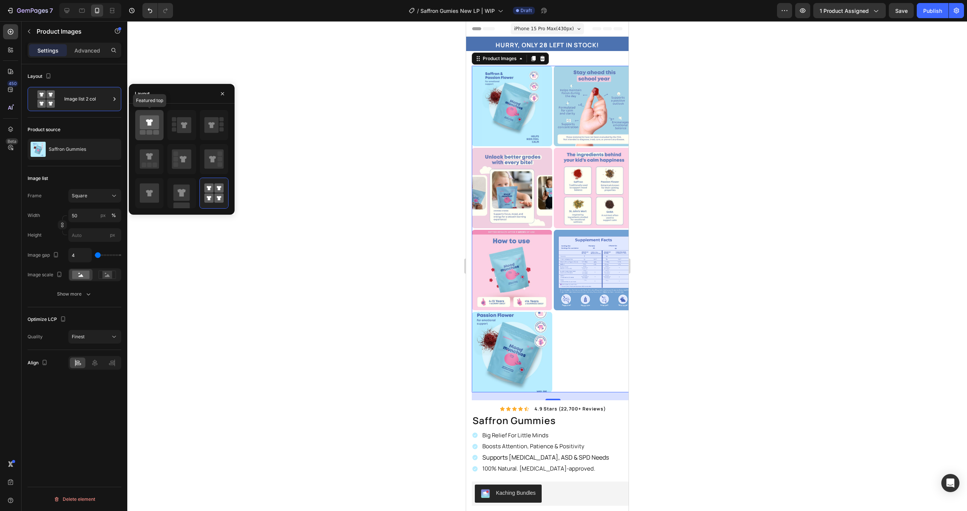
click at [152, 136] on div at bounding box center [149, 125] width 28 height 30
type input "100"
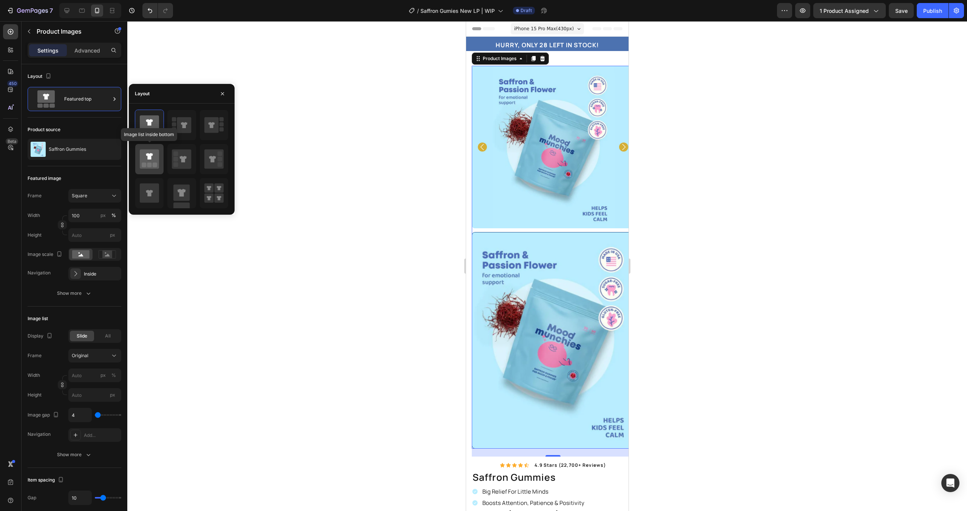
click at [158, 168] on icon at bounding box center [149, 158] width 19 height 19
type input "20"
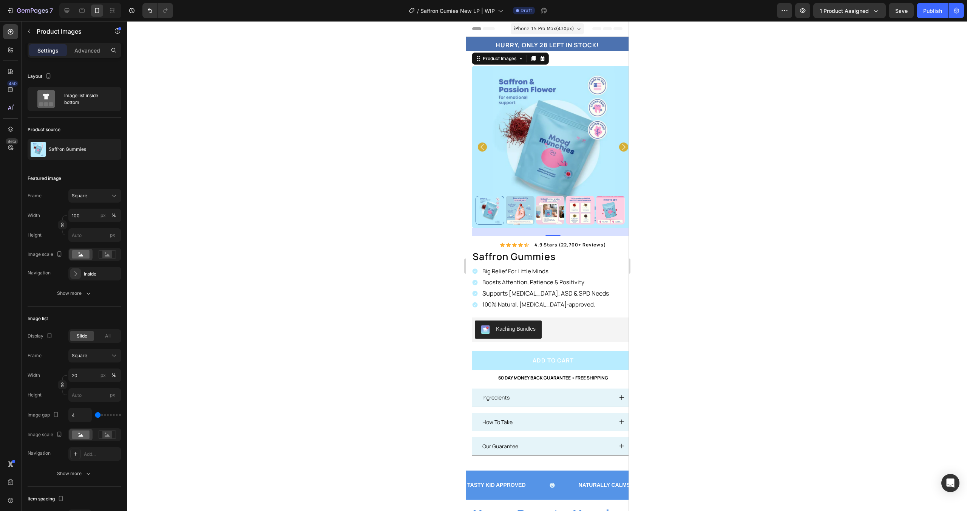
click at [368, 173] on div at bounding box center [547, 266] width 840 height 490
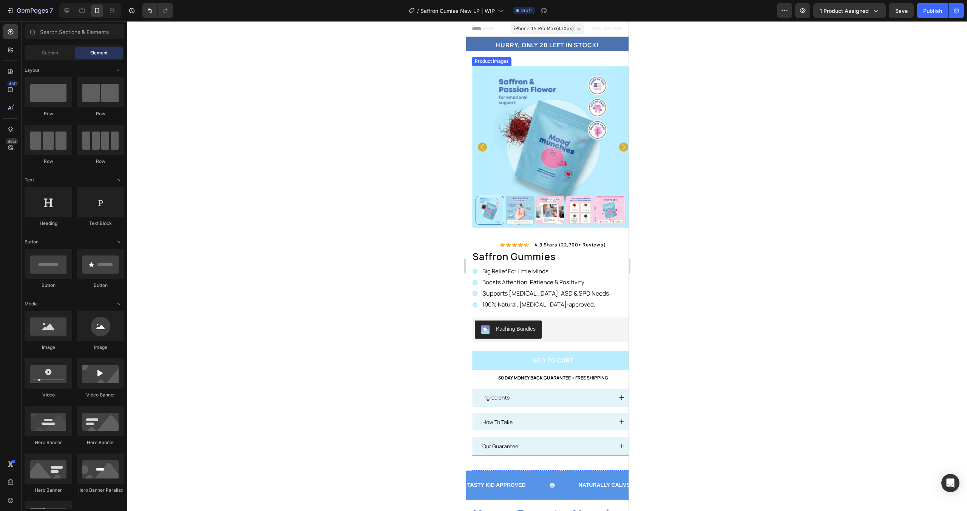
click at [519, 199] on img at bounding box center [520, 210] width 29 height 29
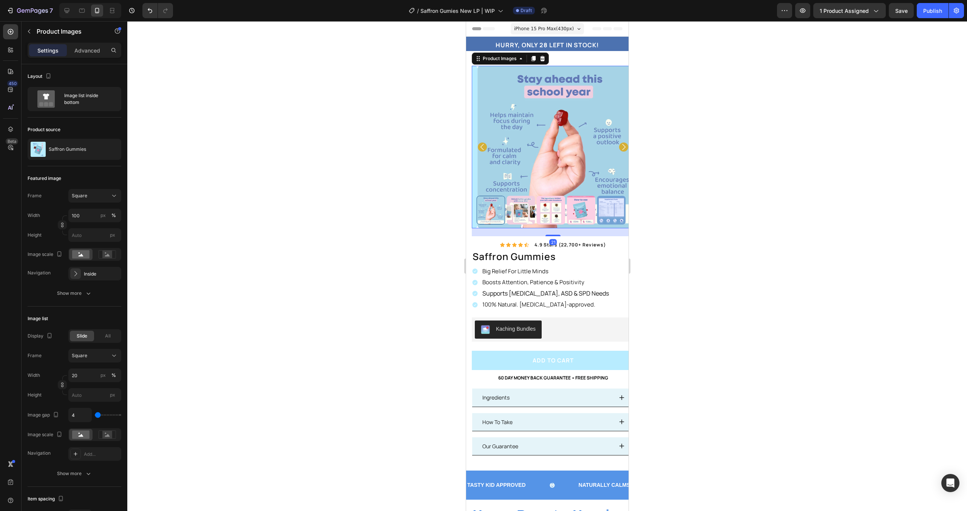
click at [528, 201] on img at bounding box center [520, 210] width 29 height 29
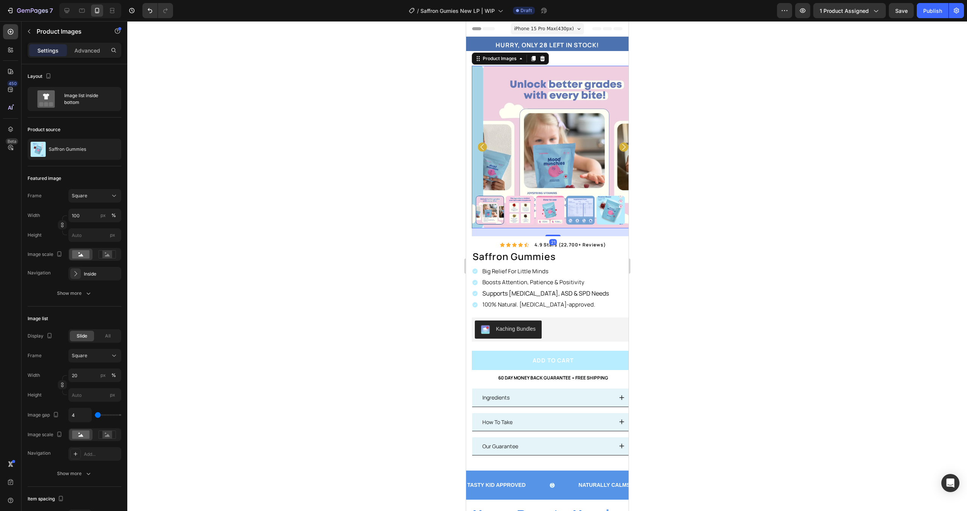
click at [528, 201] on img at bounding box center [520, 210] width 29 height 29
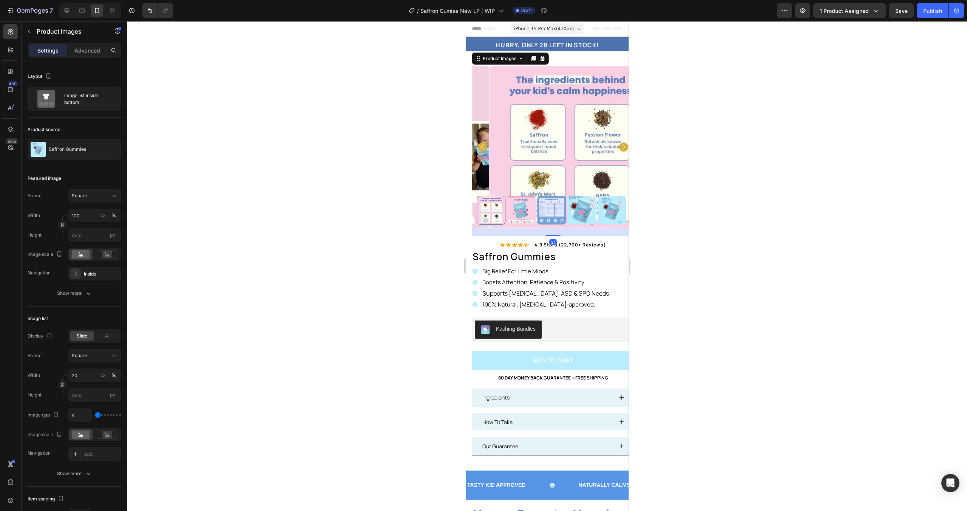
click at [528, 201] on div at bounding box center [552, 210] width 155 height 29
click at [518, 203] on img at bounding box center [520, 210] width 29 height 29
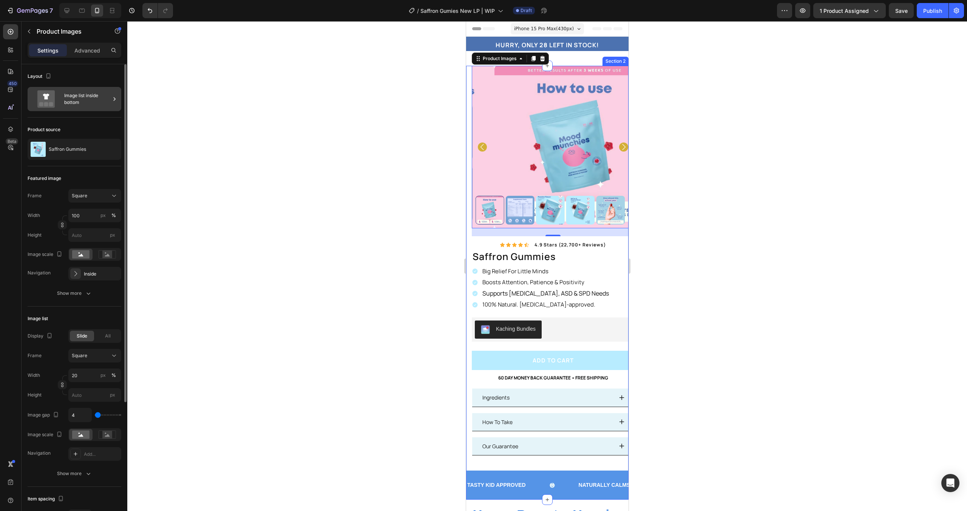
click at [88, 107] on div "Image list inside bottom" at bounding box center [87, 98] width 46 height 17
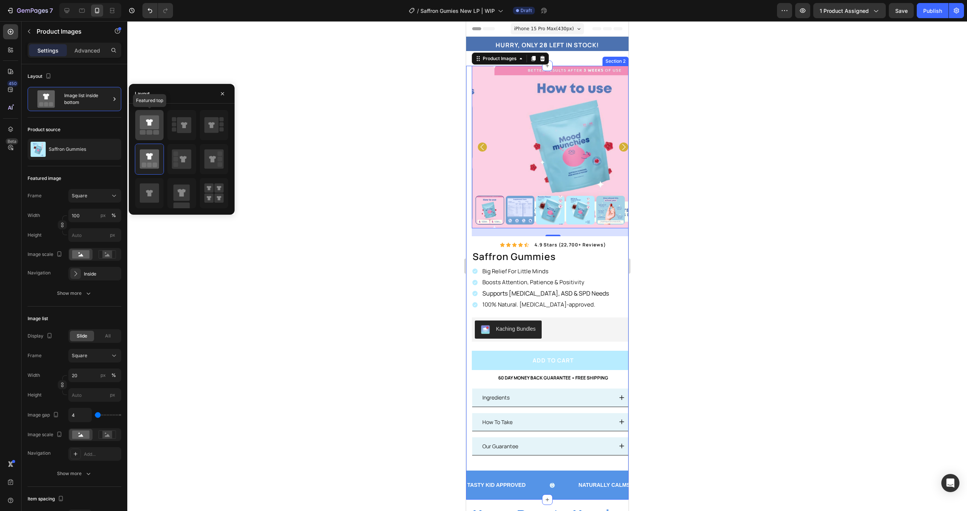
click at [153, 122] on icon at bounding box center [149, 122] width 19 height 14
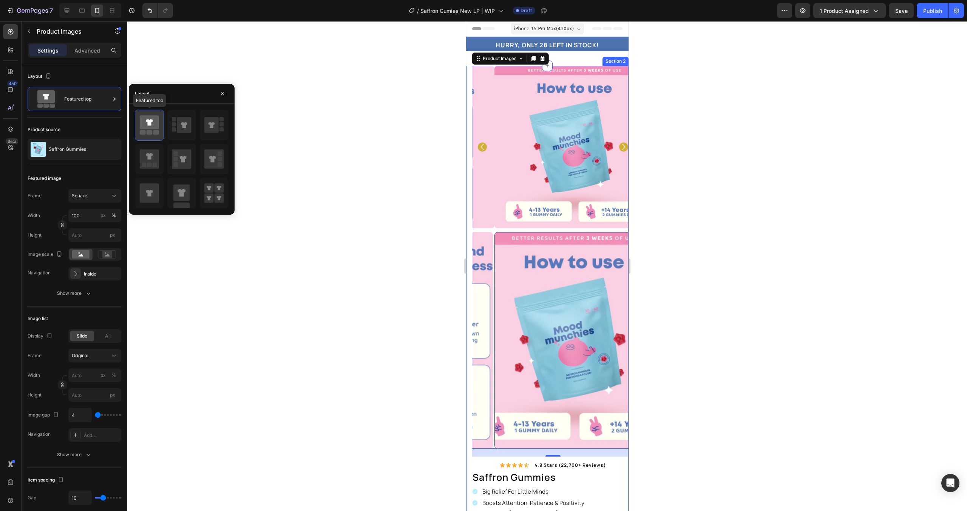
click at [153, 124] on icon at bounding box center [149, 122] width 19 height 14
click at [166, 127] on div at bounding box center [182, 159] width 94 height 99
click at [167, 126] on div at bounding box center [181, 125] width 28 height 30
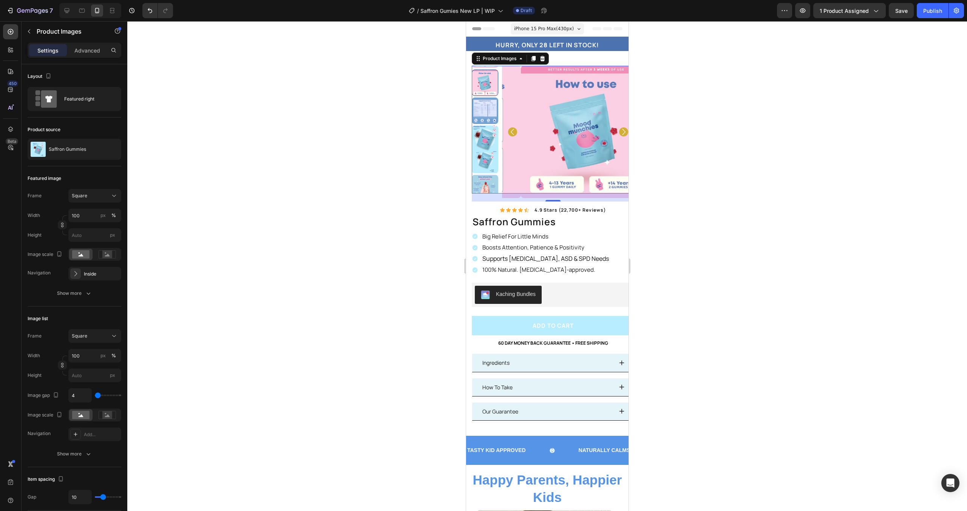
click at [677, 152] on div at bounding box center [547, 266] width 840 height 490
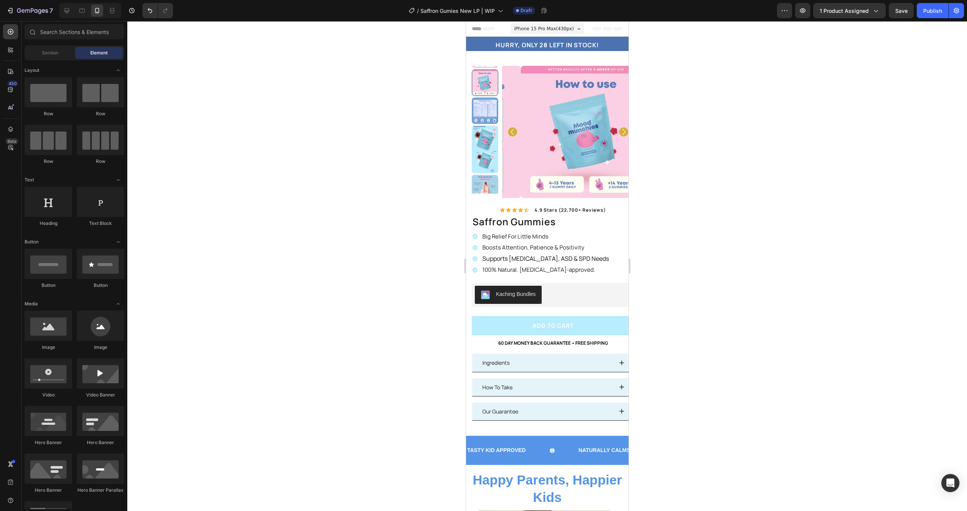
click at [489, 130] on img at bounding box center [485, 138] width 26 height 26
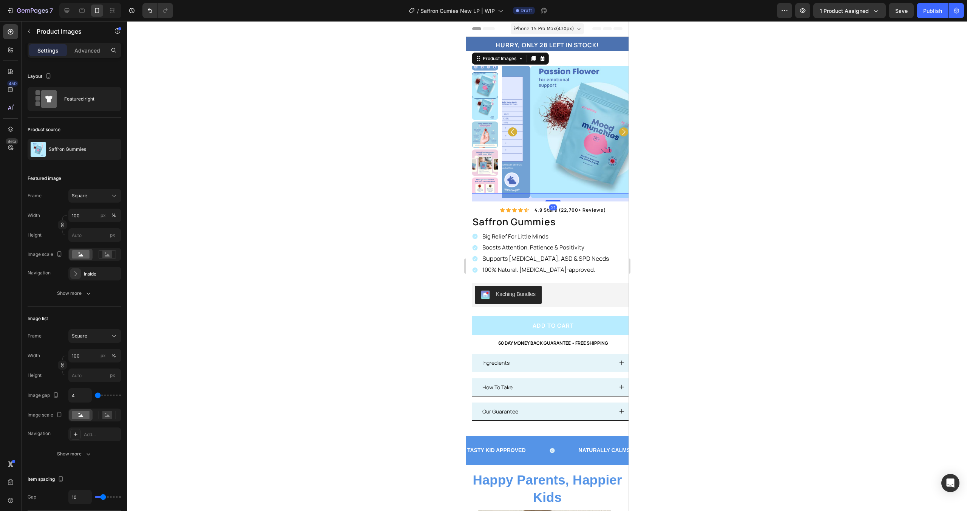
click at [557, 127] on img at bounding box center [596, 132] width 132 height 132
click at [72, 89] on div "Featured right" at bounding box center [75, 99] width 94 height 24
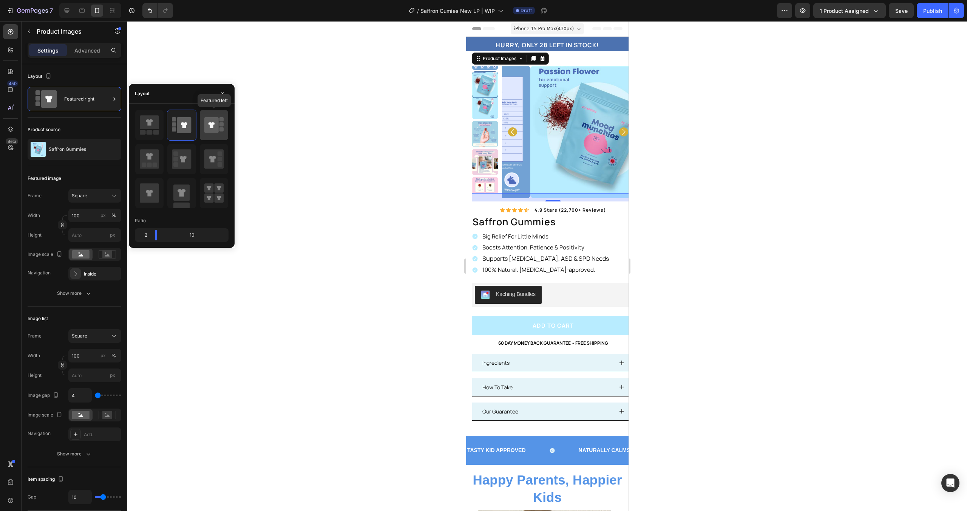
click at [211, 134] on icon at bounding box center [213, 125] width 19 height 21
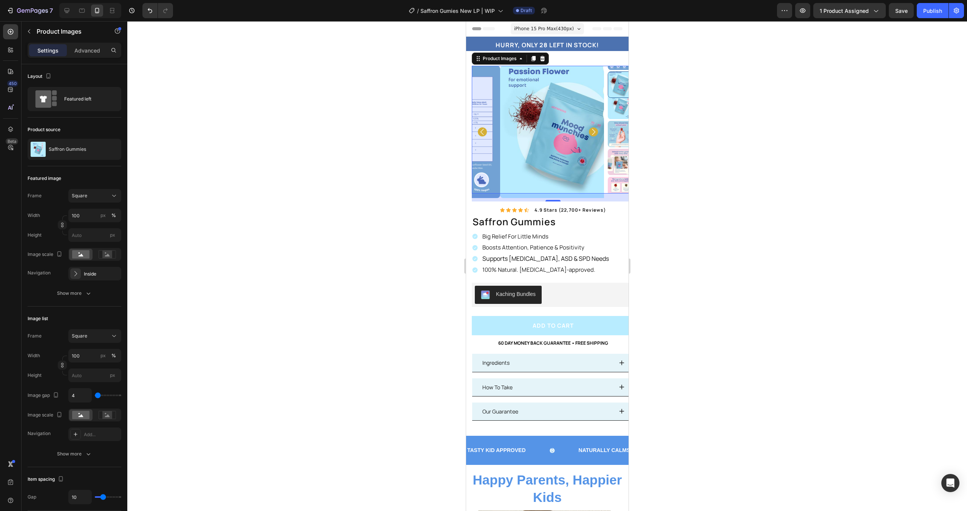
click at [520, 152] on img at bounding box center [566, 132] width 132 height 132
click at [589, 132] on icon "Carousel Next Arrow" at bounding box center [593, 131] width 9 height 9
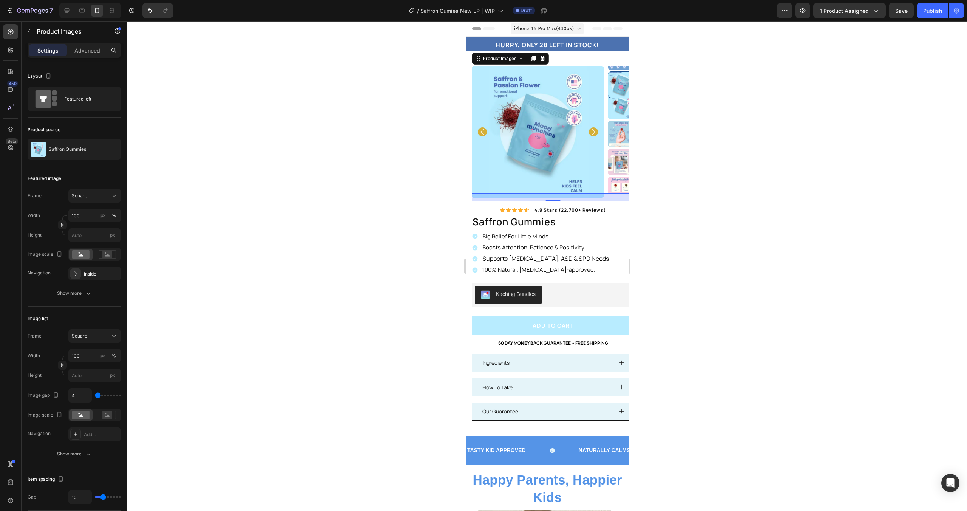
click at [589, 132] on icon "Carousel Next Arrow" at bounding box center [593, 131] width 9 height 9
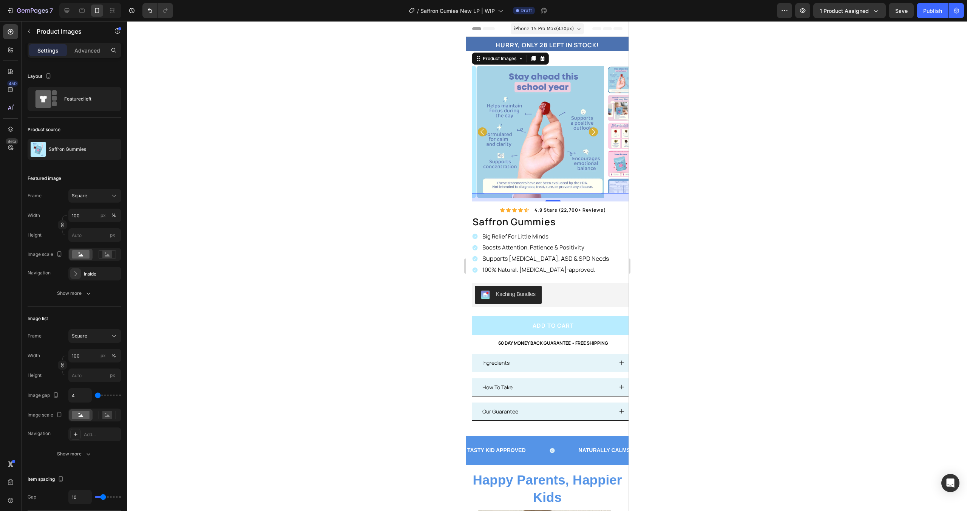
click at [483, 130] on icon "Carousel Back Arrow" at bounding box center [482, 131] width 9 height 9
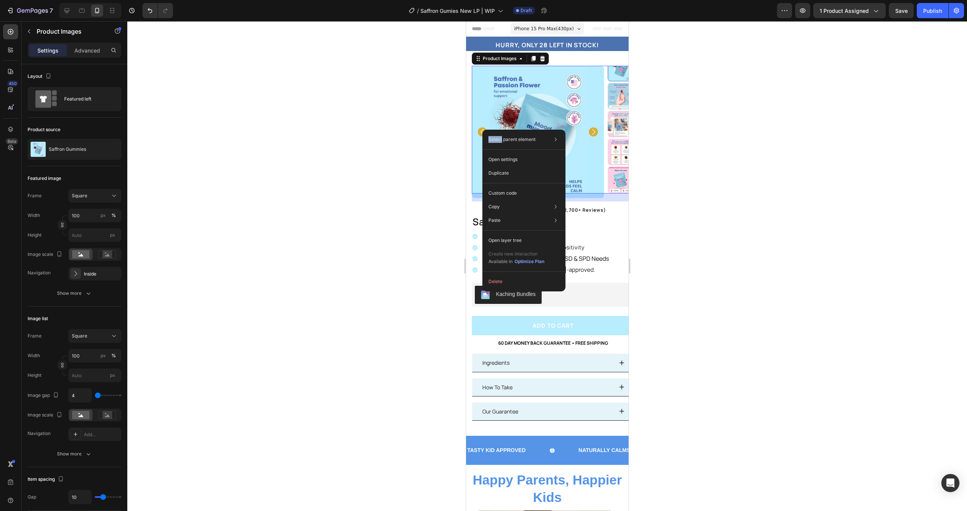
click at [483, 130] on div "Select parent element Section Product Product Images Open settings Duplicate Cu…" at bounding box center [524, 211] width 83 height 162
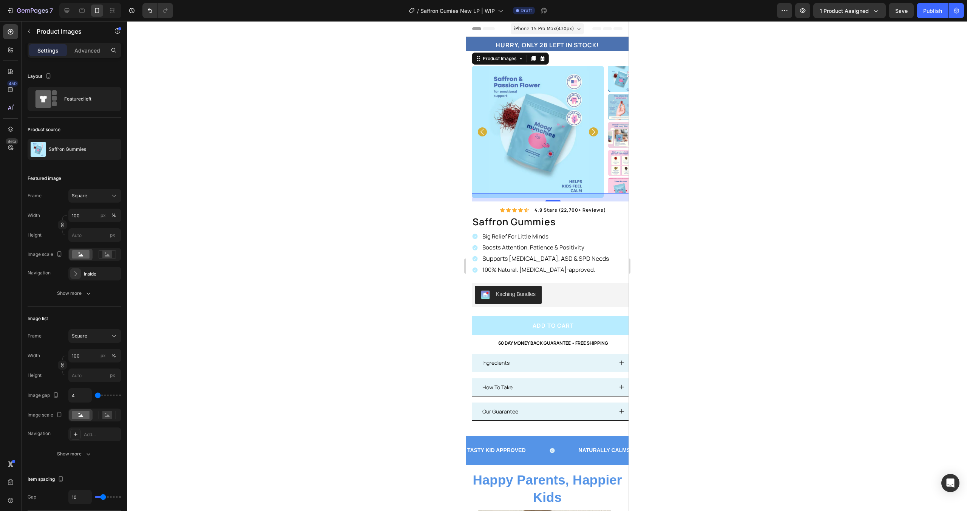
click at [479, 131] on icon "Carousel Back Arrow" at bounding box center [482, 131] width 9 height 9
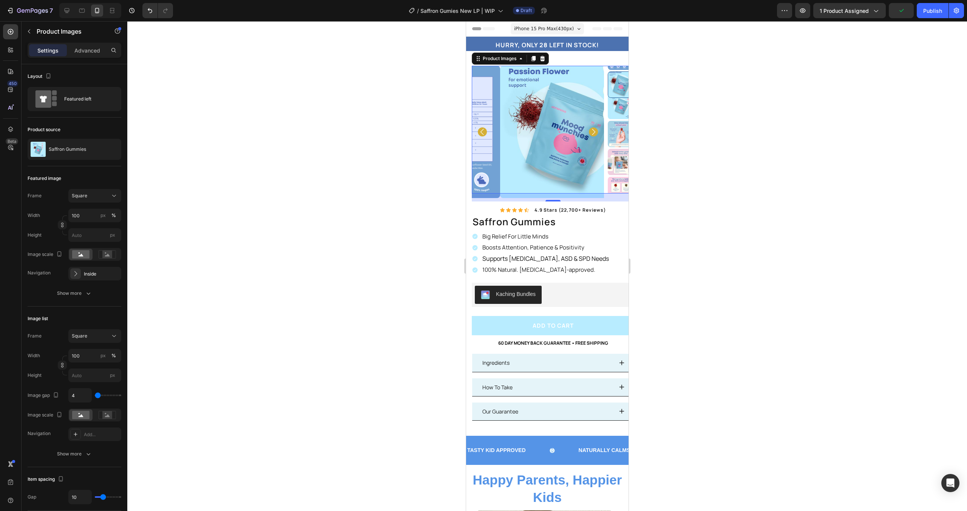
click at [590, 130] on icon "Carousel Next Arrow" at bounding box center [593, 131] width 9 height 9
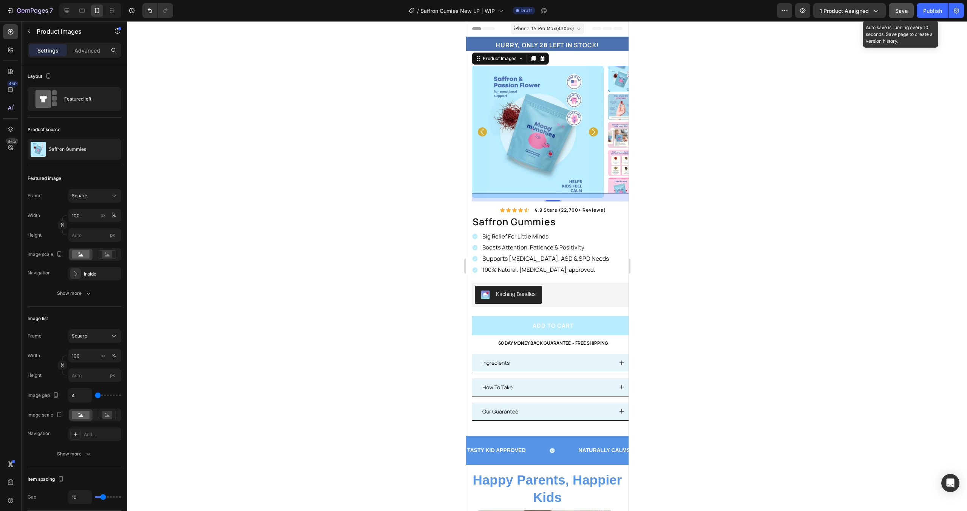
click at [908, 15] on button "Save" at bounding box center [901, 10] width 25 height 15
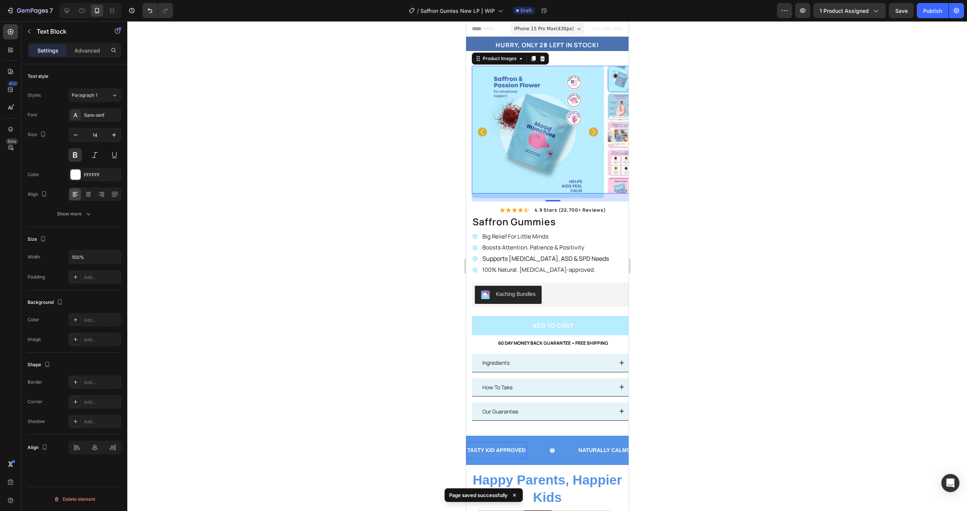
click at [517, 450] on p "TASTY KID APPROVED" at bounding box center [496, 450] width 59 height 9
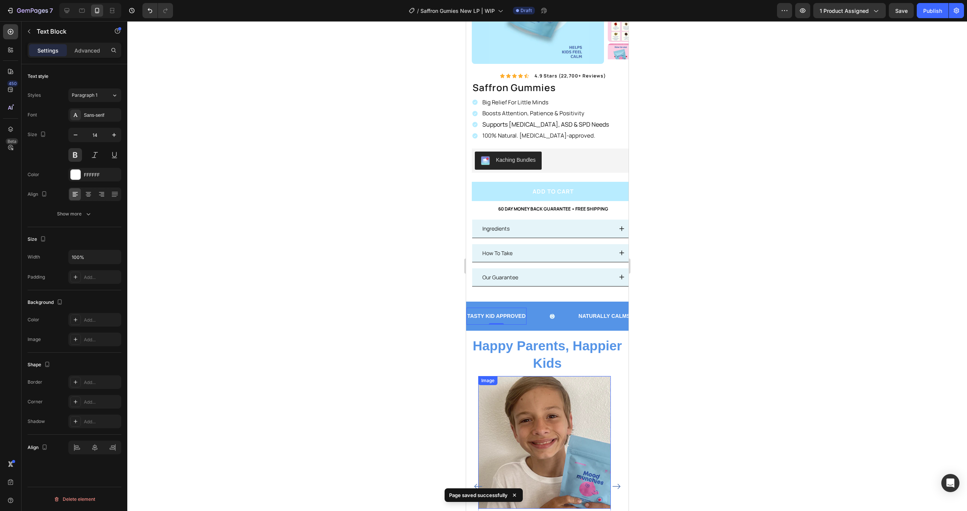
scroll to position [144, 0]
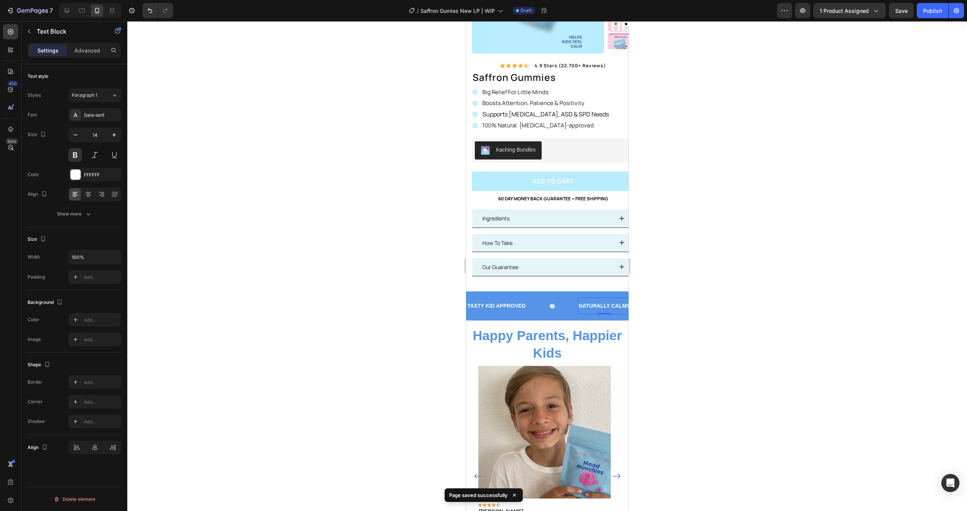
click at [599, 309] on p "NATURALLY CALMS" at bounding box center [605, 305] width 52 height 9
click at [556, 315] on div "TASTY KID APPROVED Text Block NATURALLY CALMS Text Block 0 IMPROVE FOCUS Text B…" at bounding box center [547, 305] width 162 height 29
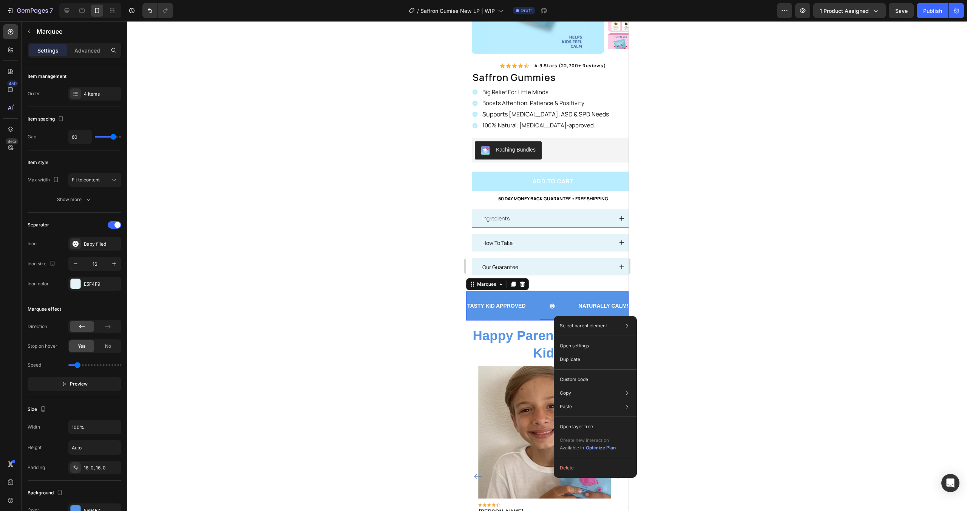
drag, startPoint x: 470, startPoint y: 317, endPoint x: 785, endPoint y: 319, distance: 314.4
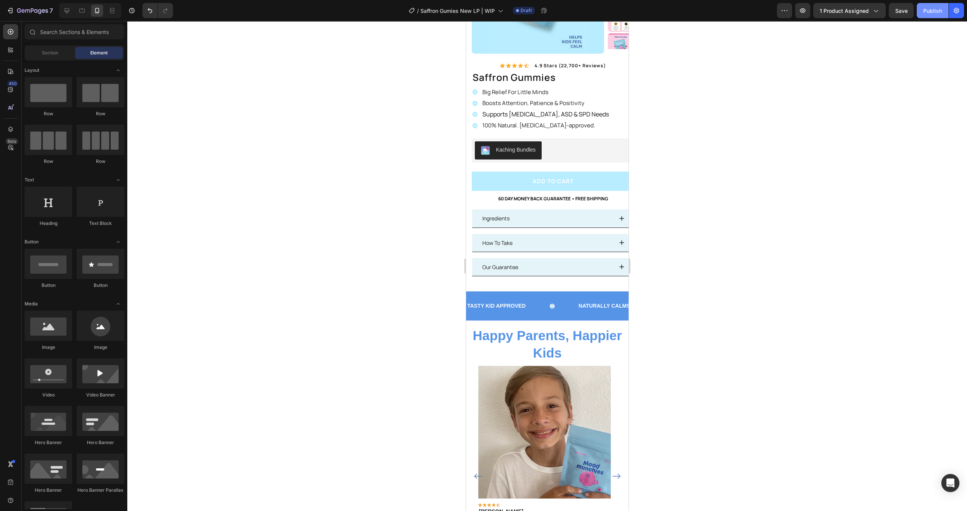
click at [925, 17] on button "Publish" at bounding box center [933, 10] width 32 height 15
click at [556, 16] on button "button" at bounding box center [548, 10] width 15 height 15
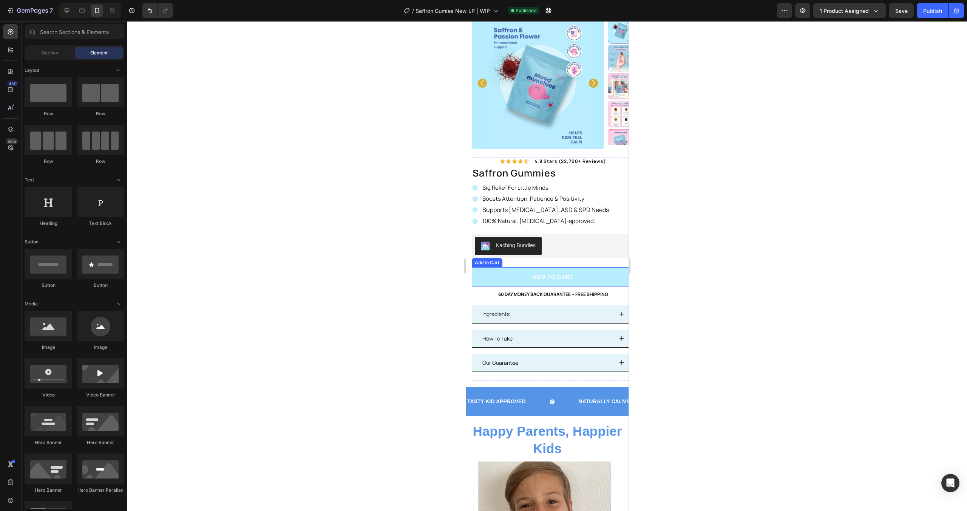
scroll to position [69, 0]
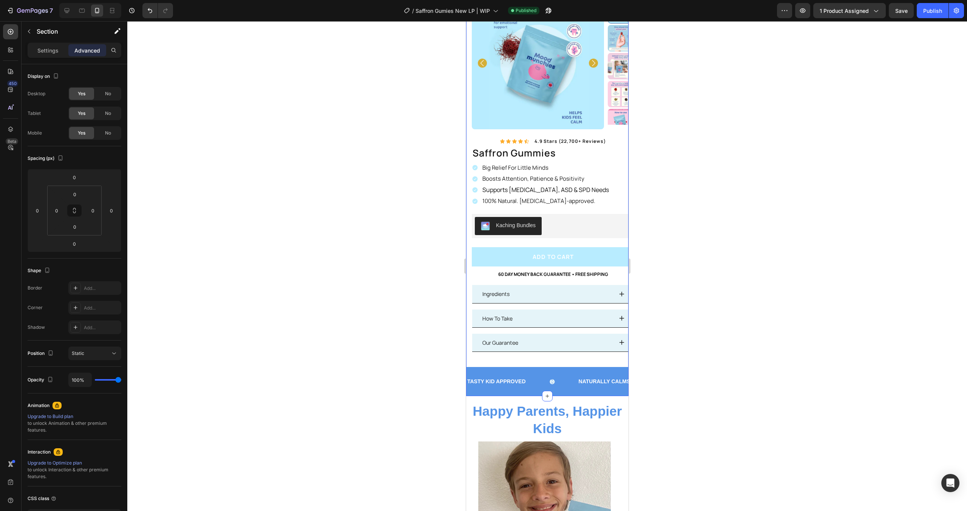
click at [470, 277] on div "Product Images Image 100% Natural Ingredients Text Block Row Image Made In The …" at bounding box center [547, 196] width 162 height 399
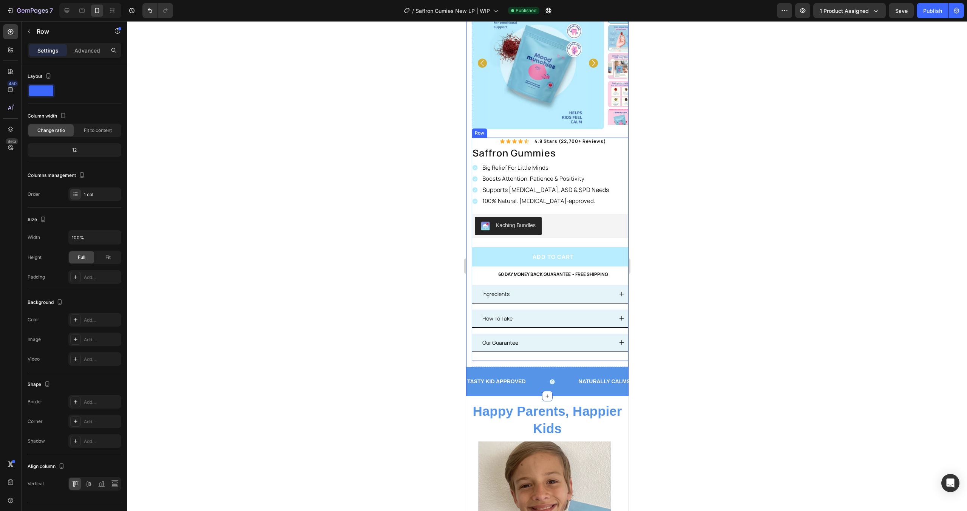
click at [495, 281] on div "Icon Icon Icon Icon Icon Icon List 4.9 stars (22,700+ reviews) Text Block Row s…" at bounding box center [553, 249] width 162 height 223
click at [85, 45] on div "Advanced" at bounding box center [87, 50] width 38 height 12
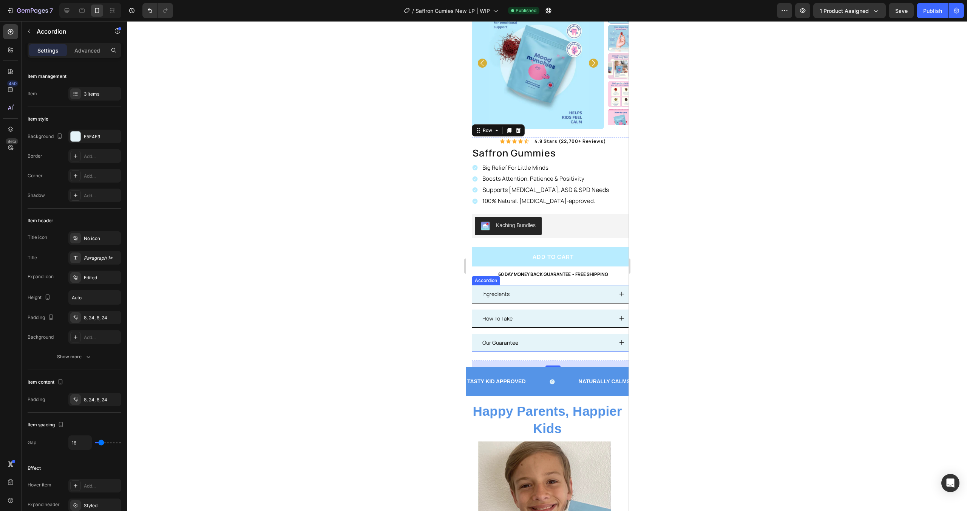
click at [485, 288] on div "Ingredients" at bounding box center [495, 294] width 29 height 12
click at [93, 50] on p "Advanced" at bounding box center [87, 50] width 26 height 8
type input "100%"
type input "100"
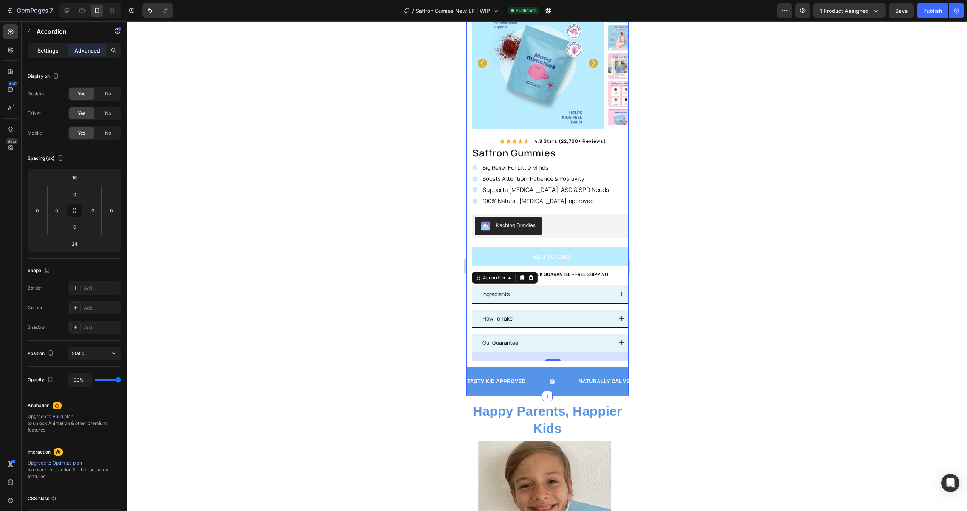
click at [55, 44] on div "Settings" at bounding box center [48, 50] width 38 height 12
type input "16"
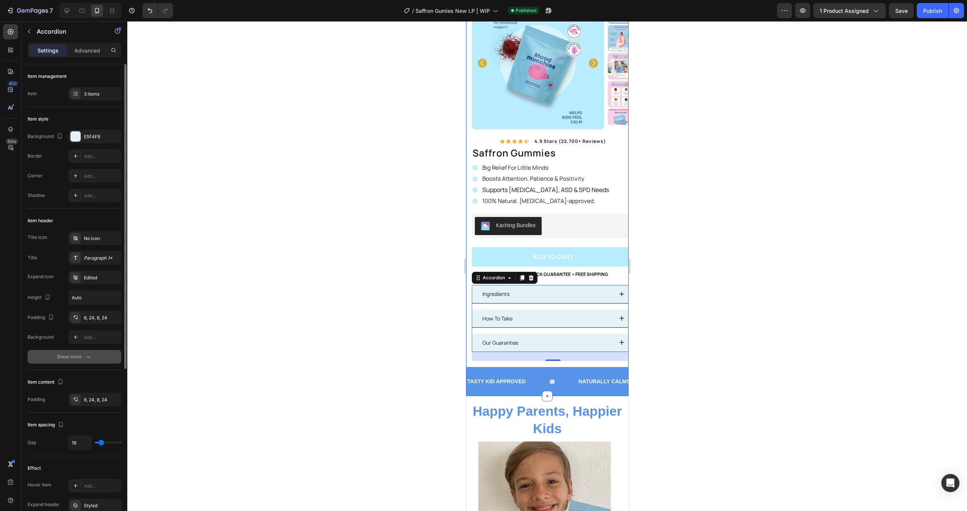
click at [87, 360] on icon "button" at bounding box center [89, 357] width 8 height 8
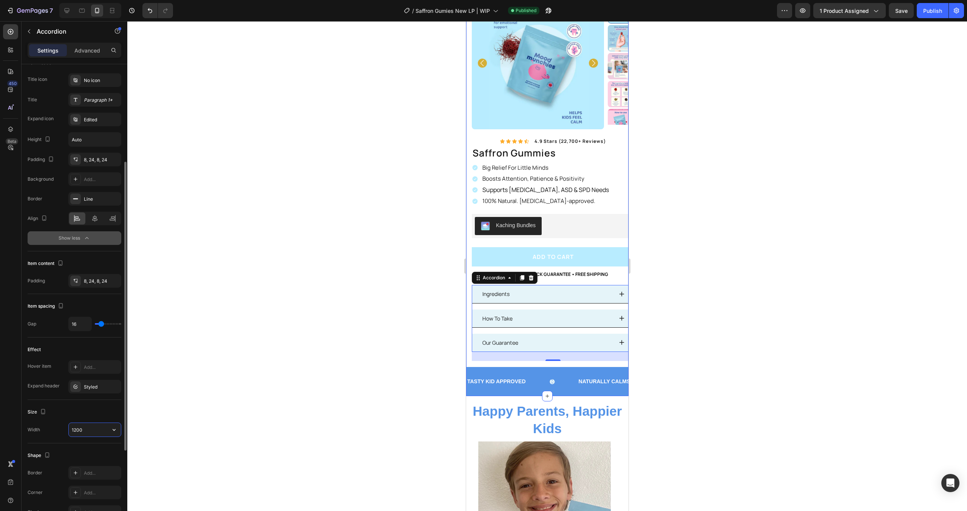
click at [79, 427] on input "1200" at bounding box center [95, 430] width 52 height 14
click at [101, 430] on input "1200" at bounding box center [95, 430] width 52 height 14
click at [115, 430] on icon "button" at bounding box center [114, 430] width 8 height 8
click at [103, 446] on span "100%" at bounding box center [108, 449] width 12 height 7
click at [115, 431] on icon "button" at bounding box center [114, 430] width 8 height 8
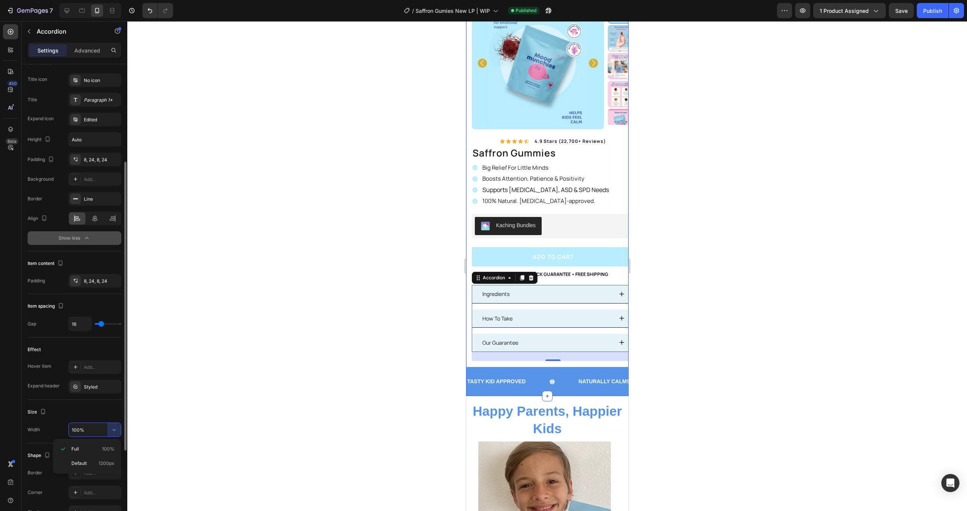
click at [100, 458] on div "Default 1200px" at bounding box center [87, 463] width 62 height 14
click at [115, 432] on icon "button" at bounding box center [114, 430] width 8 height 8
drag, startPoint x: 103, startPoint y: 446, endPoint x: 120, endPoint y: 434, distance: 20.6
click at [103, 446] on span "100%" at bounding box center [108, 449] width 12 height 7
type input "100%"
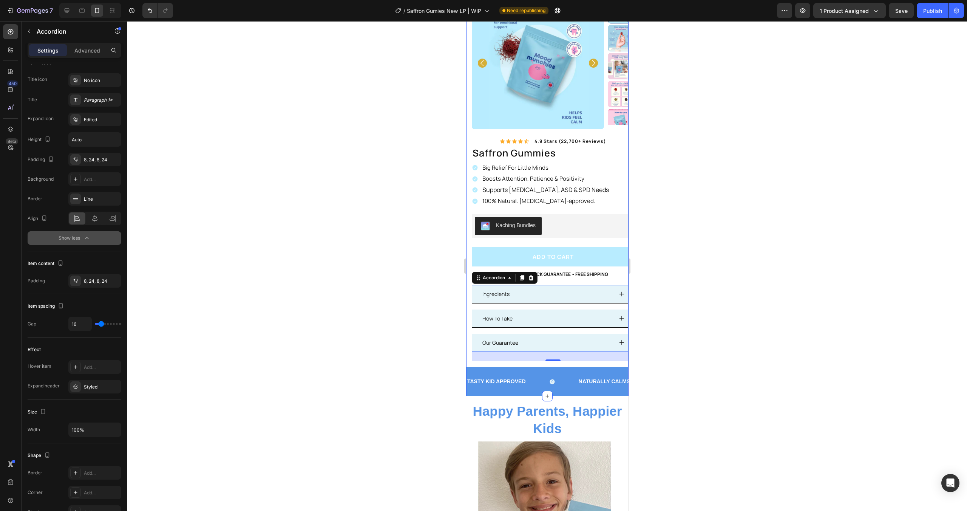
click at [282, 386] on div at bounding box center [547, 266] width 840 height 490
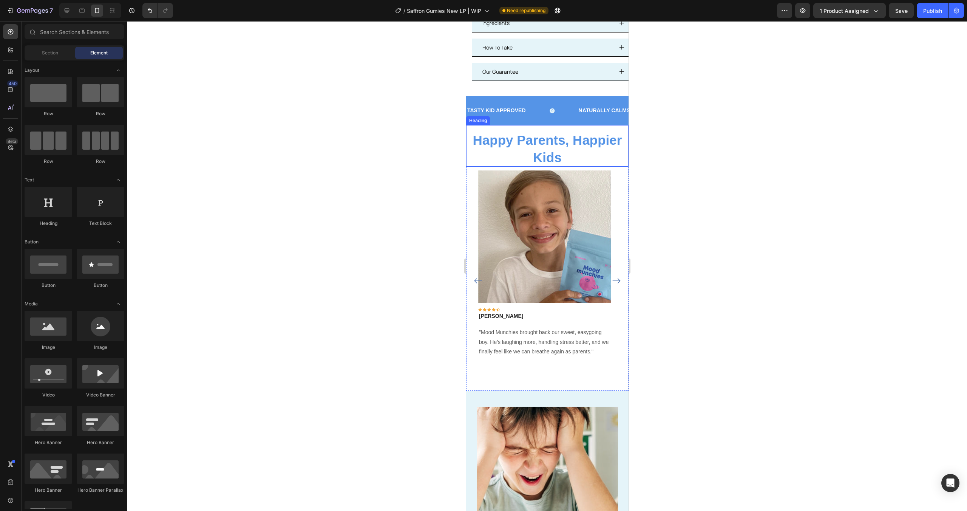
scroll to position [233, 0]
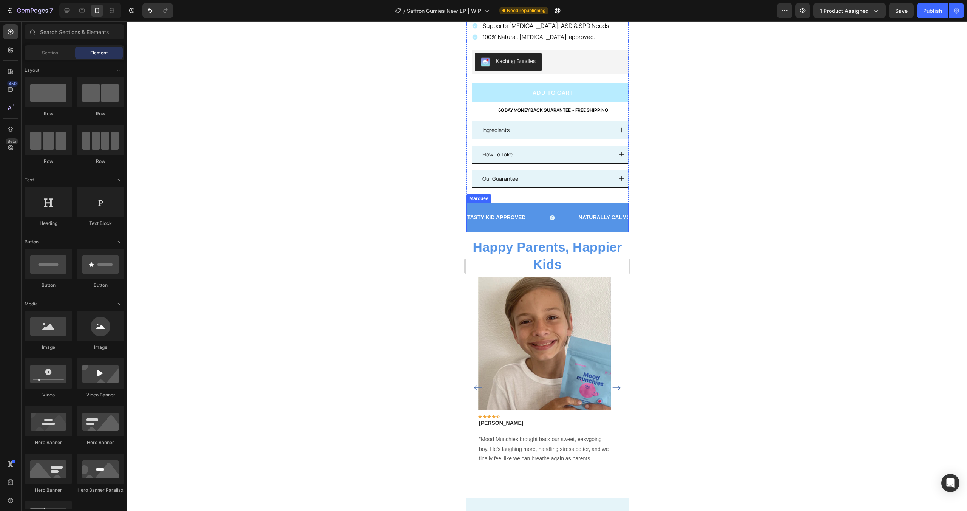
click at [554, 209] on div "TASTY KID APPROVED Text Block NATURALLY CALMS Text Block IMPROVE FOCUS Text Blo…" at bounding box center [547, 217] width 162 height 29
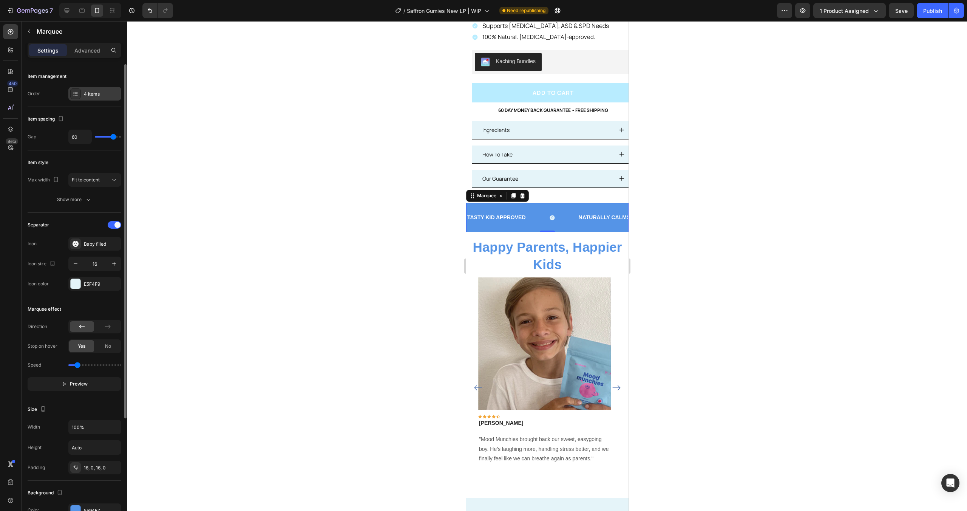
click at [89, 94] on div "4 items" at bounding box center [102, 94] width 36 height 7
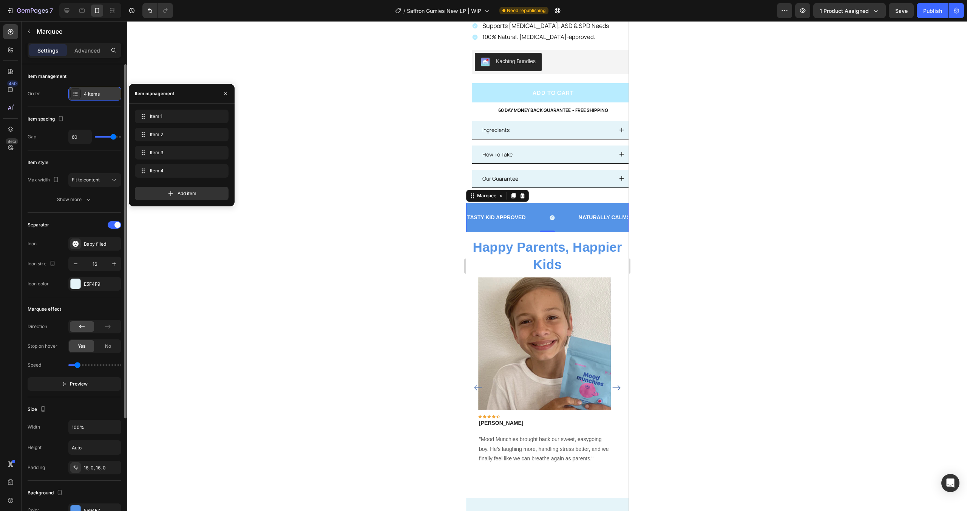
click at [89, 94] on div "4 items" at bounding box center [102, 94] width 36 height 7
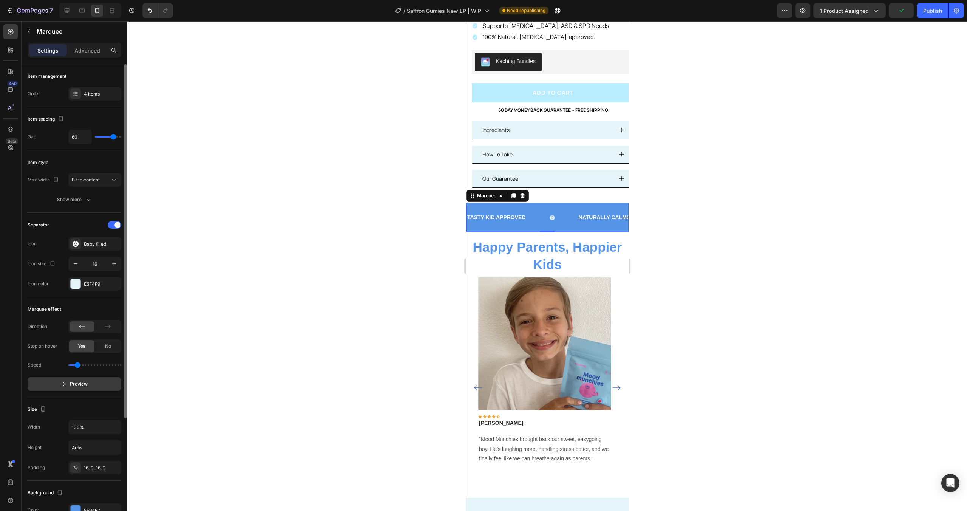
click at [80, 386] on span "Preview" at bounding box center [79, 384] width 18 height 8
drag, startPoint x: 75, startPoint y: 366, endPoint x: 88, endPoint y: 367, distance: 12.9
click at [88, 366] on input "range" at bounding box center [94, 365] width 53 height 2
click at [87, 366] on input "range" at bounding box center [94, 365] width 53 height 2
type input "1.1"
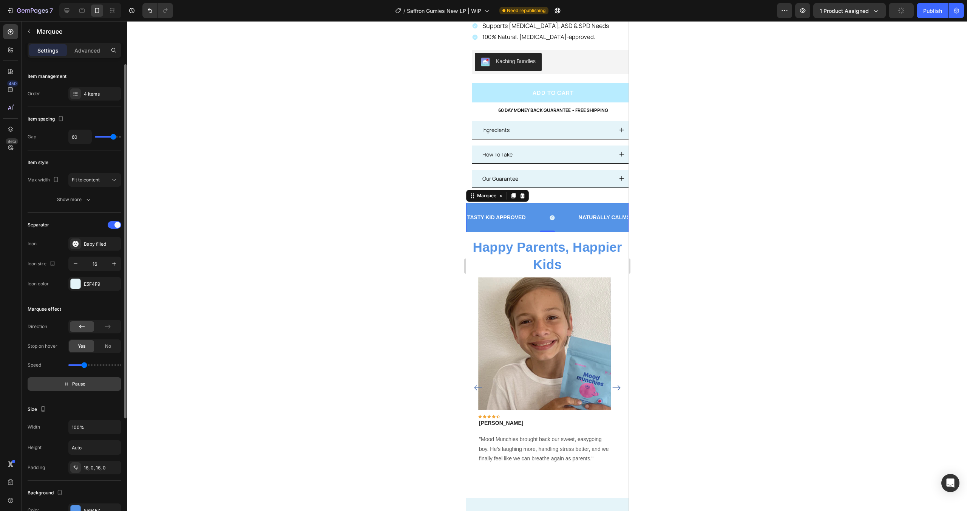
click at [84, 366] on input "range" at bounding box center [94, 365] width 53 height 2
click at [97, 348] on div "No" at bounding box center [108, 346] width 25 height 12
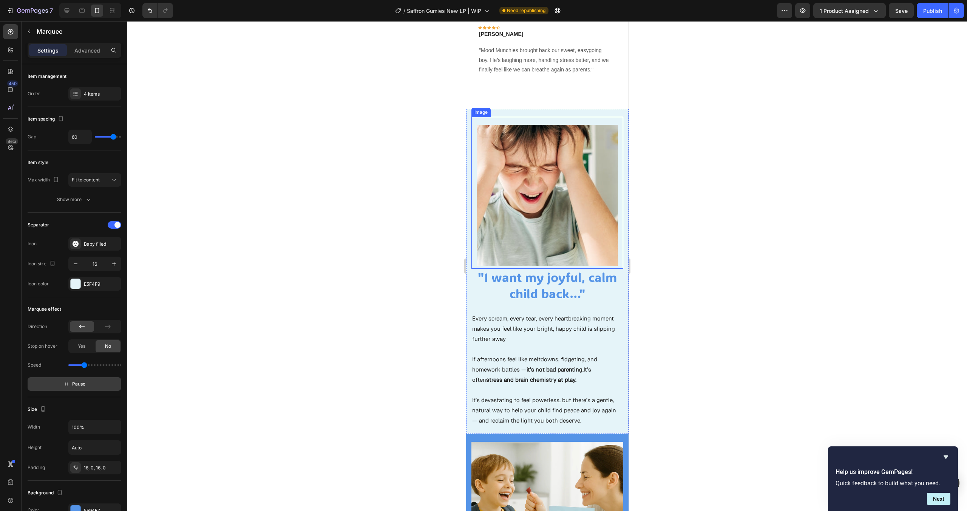
scroll to position [640, 0]
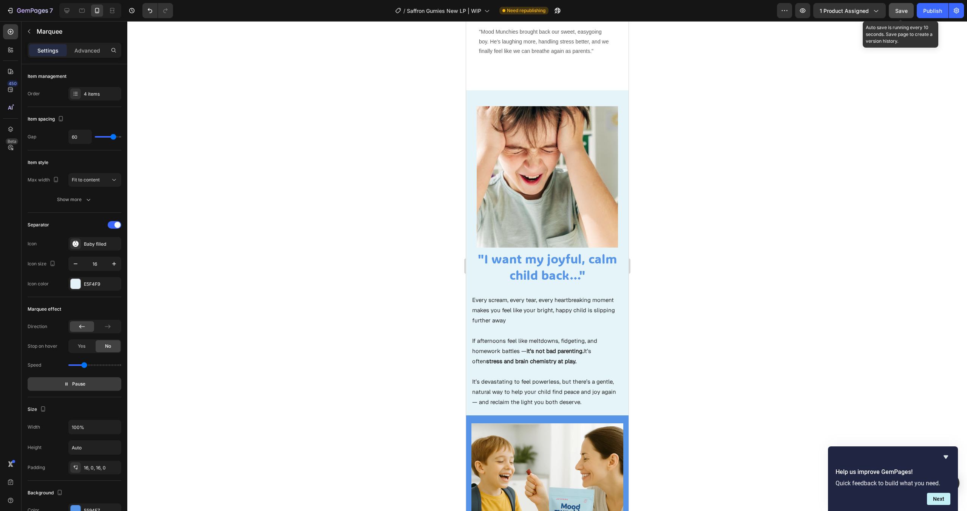
click at [905, 17] on button "Save" at bounding box center [901, 10] width 25 height 15
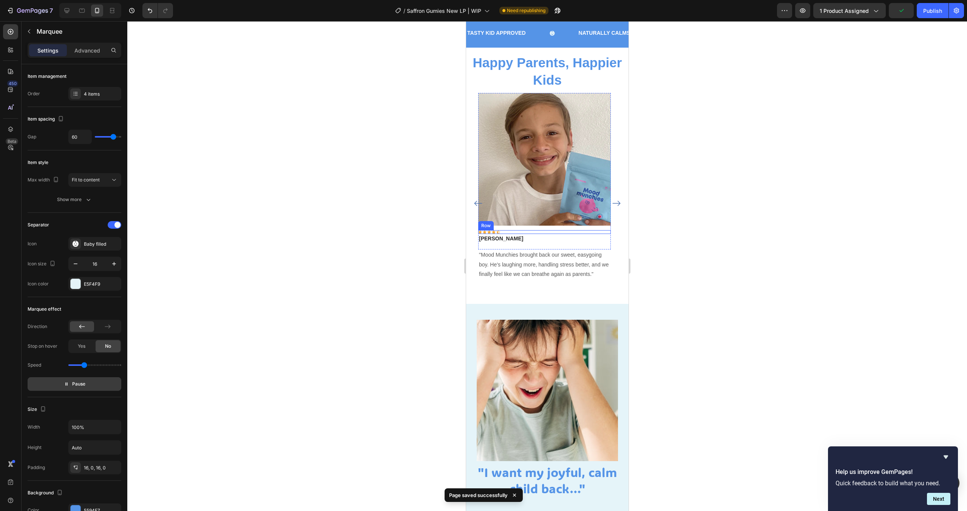
scroll to position [0, 0]
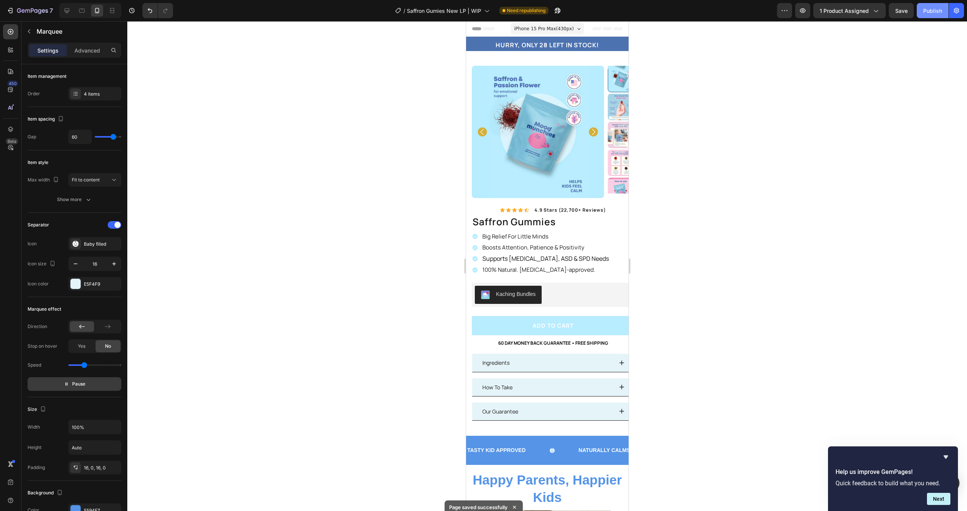
click at [932, 9] on div "Publish" at bounding box center [933, 11] width 19 height 8
